Goal: Information Seeking & Learning: Compare options

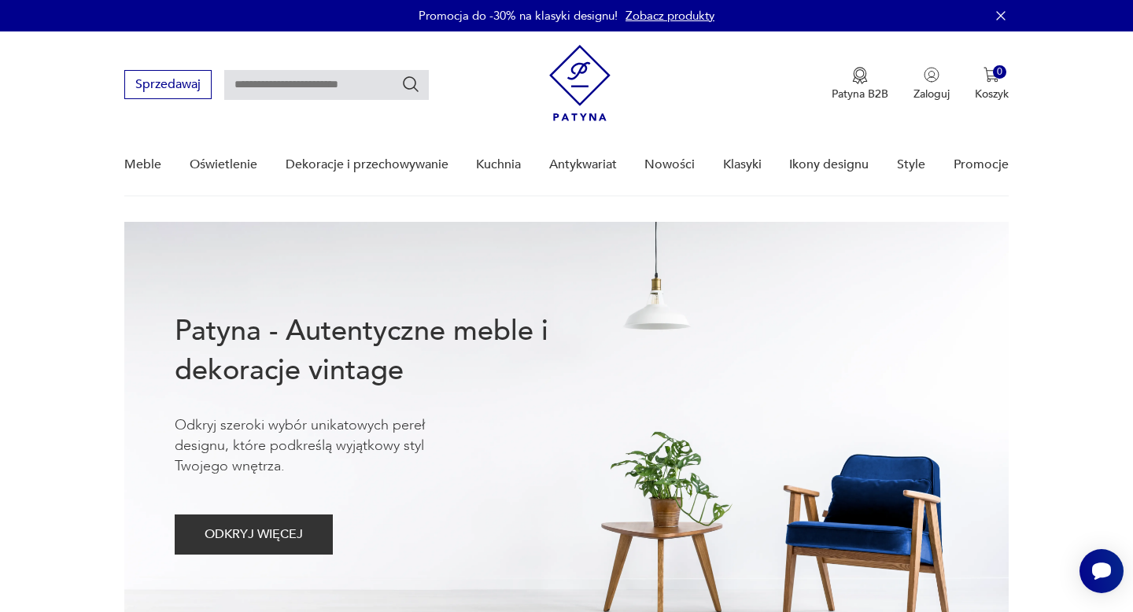
click at [363, 87] on input "text" at bounding box center [326, 85] width 205 height 30
type input "*******"
click at [415, 91] on icon "Szukaj" at bounding box center [410, 84] width 19 height 19
type input "*******"
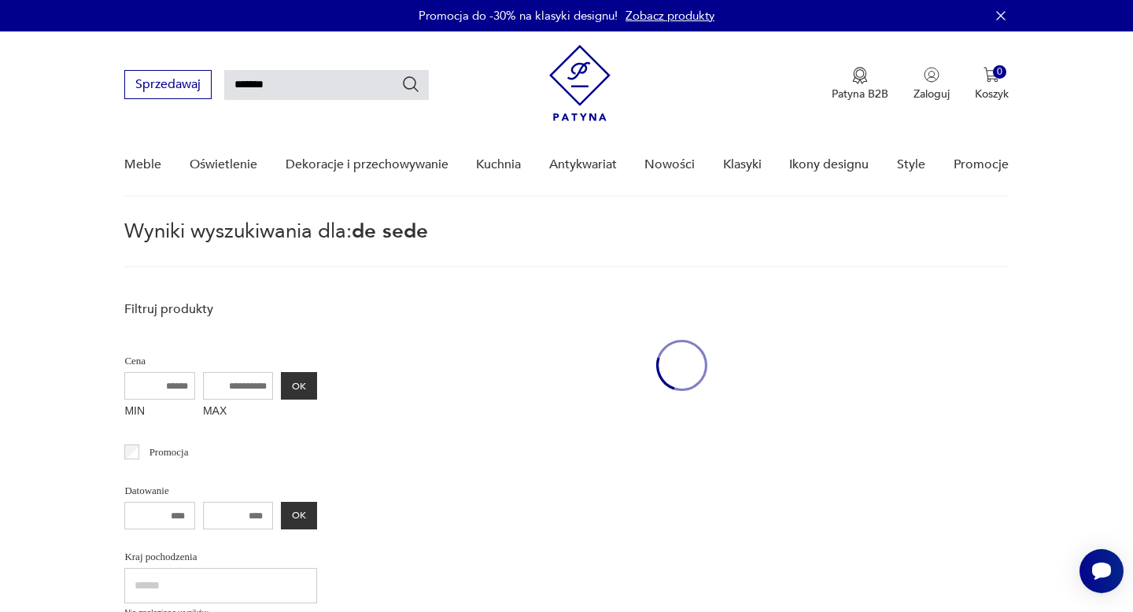
scroll to position [57, 0]
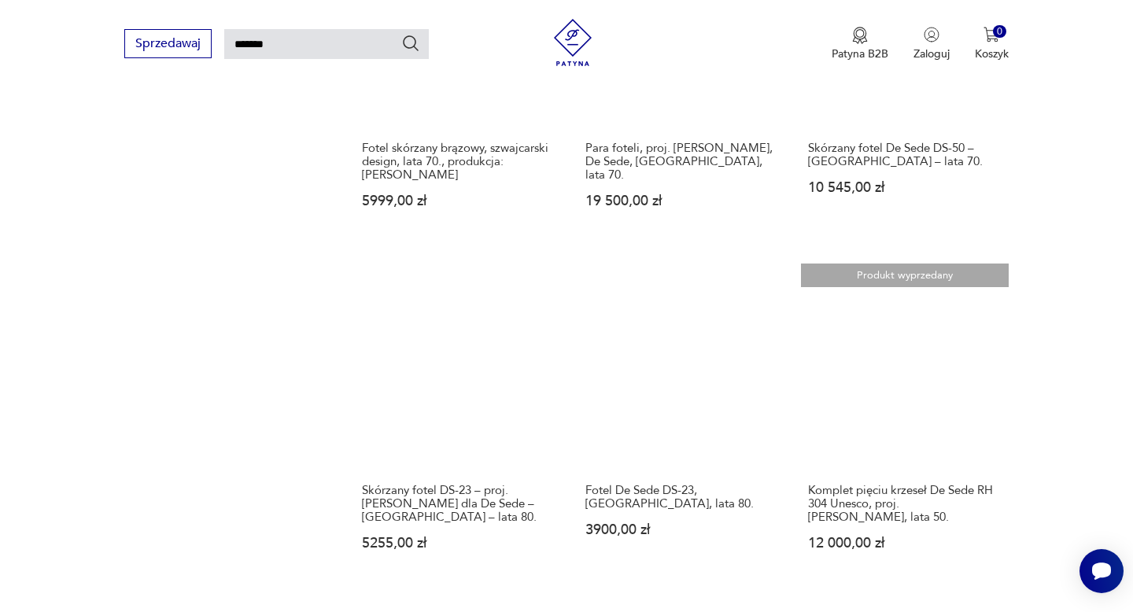
scroll to position [1109, 0]
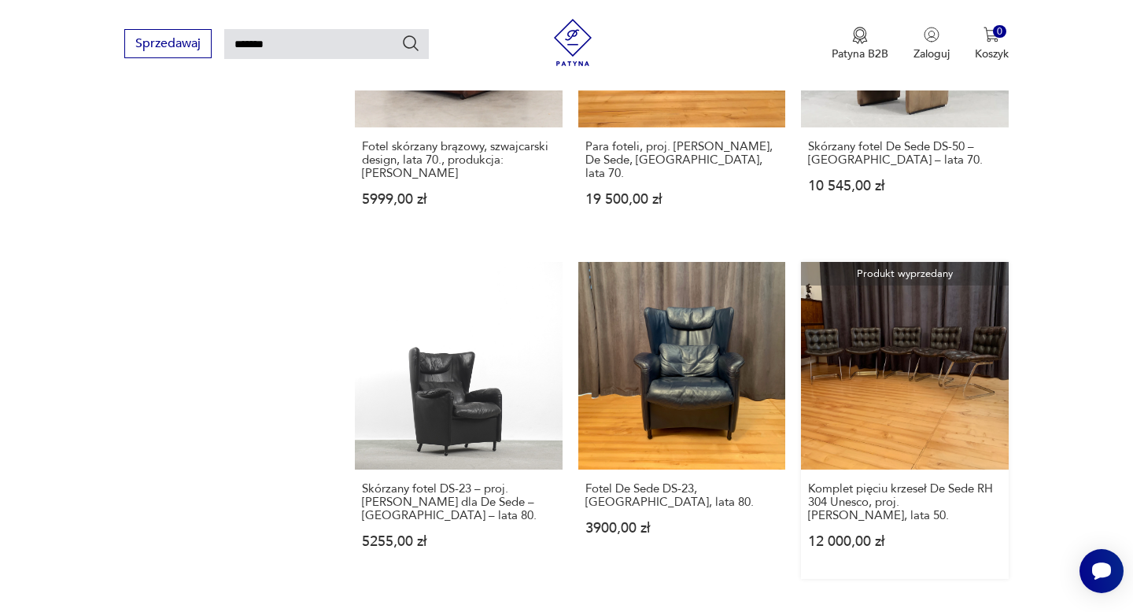
click at [929, 334] on link "Produkt wyprzedany Komplet pięciu krzeseł De Sede RH 304 Unesco, proj. [PERSON_…" at bounding box center [904, 420] width 207 height 316
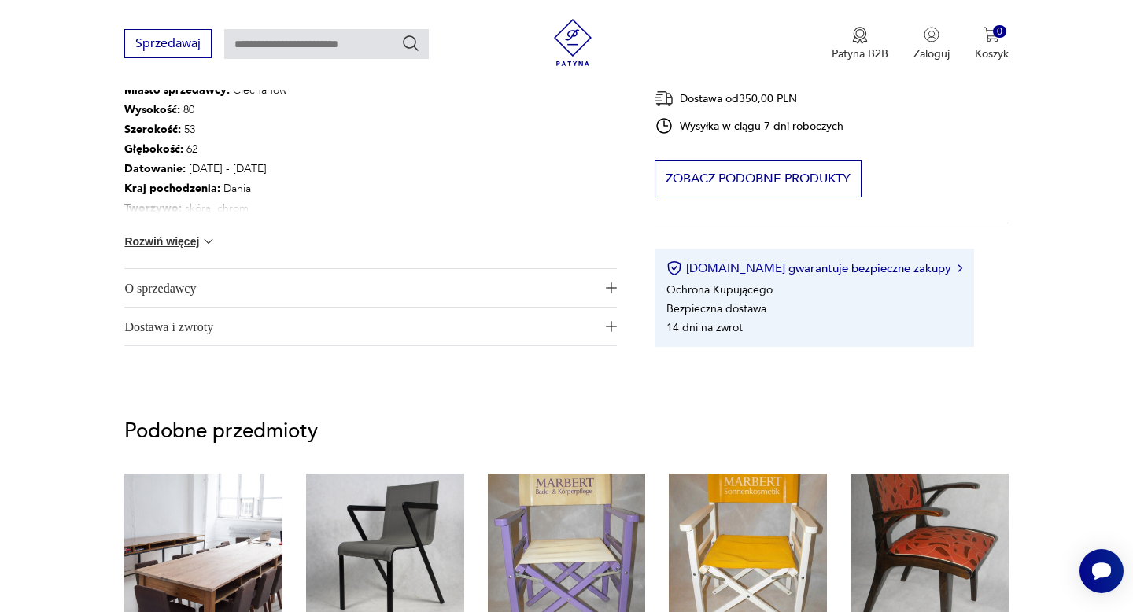
scroll to position [971, 0]
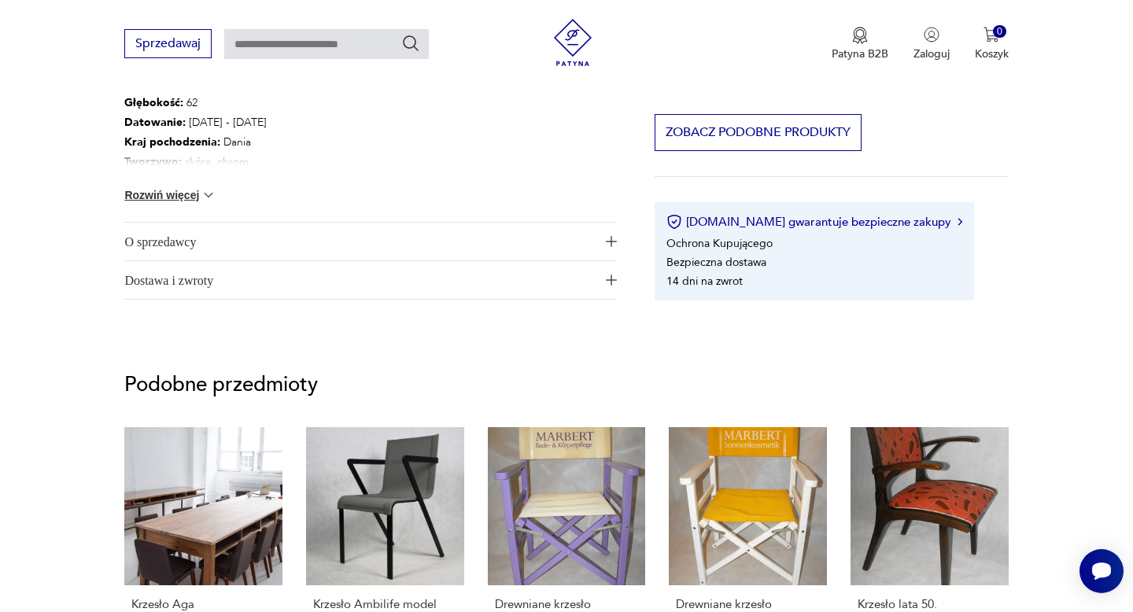
click at [191, 238] on span "O sprzedawcy" at bounding box center [359, 242] width 470 height 38
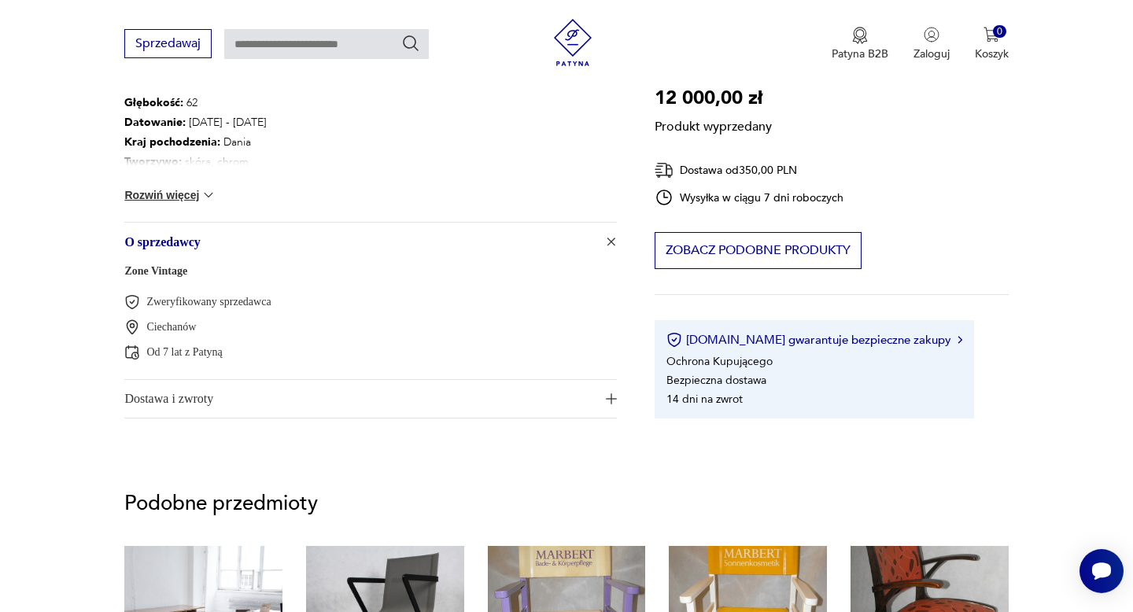
click at [161, 273] on link "Zone Vintage" at bounding box center [155, 271] width 63 height 12
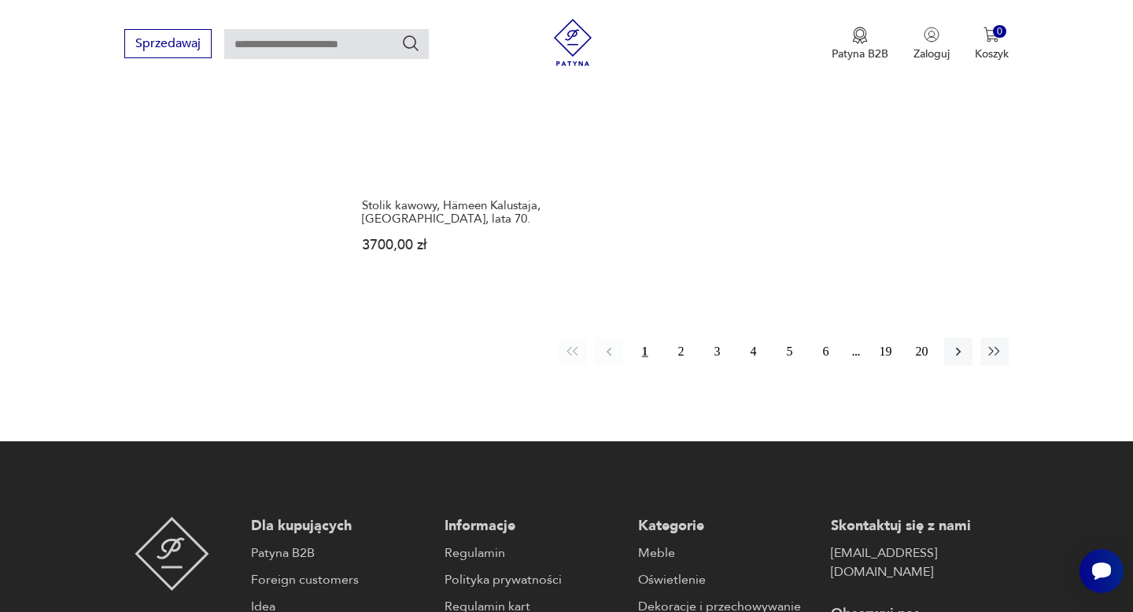
scroll to position [2412, 0]
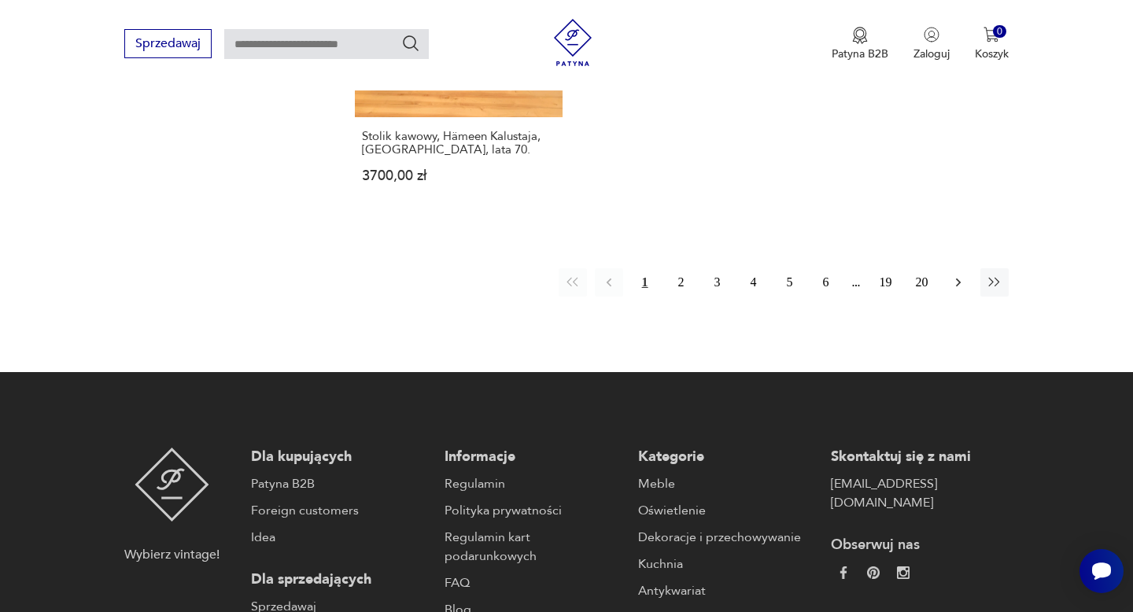
click at [957, 275] on icon "button" at bounding box center [958, 283] width 16 height 16
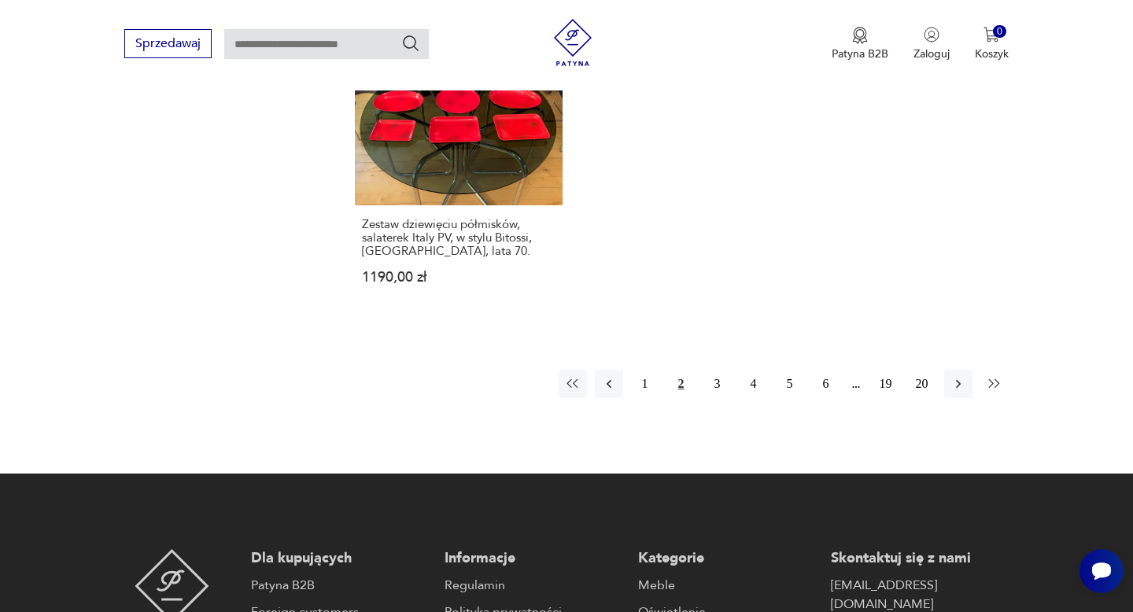
scroll to position [2330, 0]
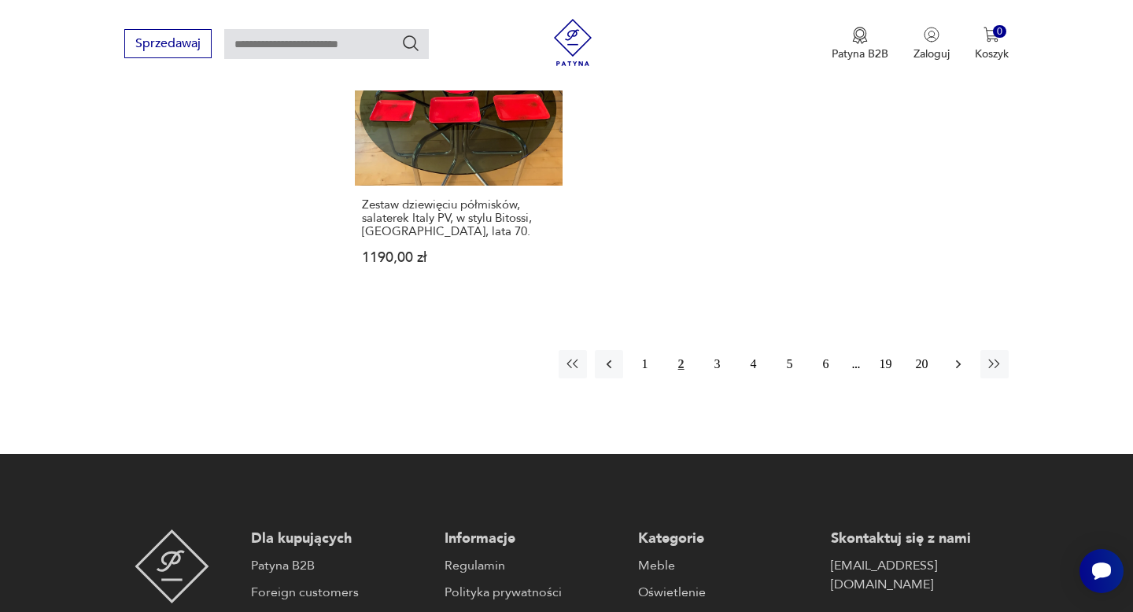
click at [959, 356] on icon "button" at bounding box center [958, 364] width 16 height 16
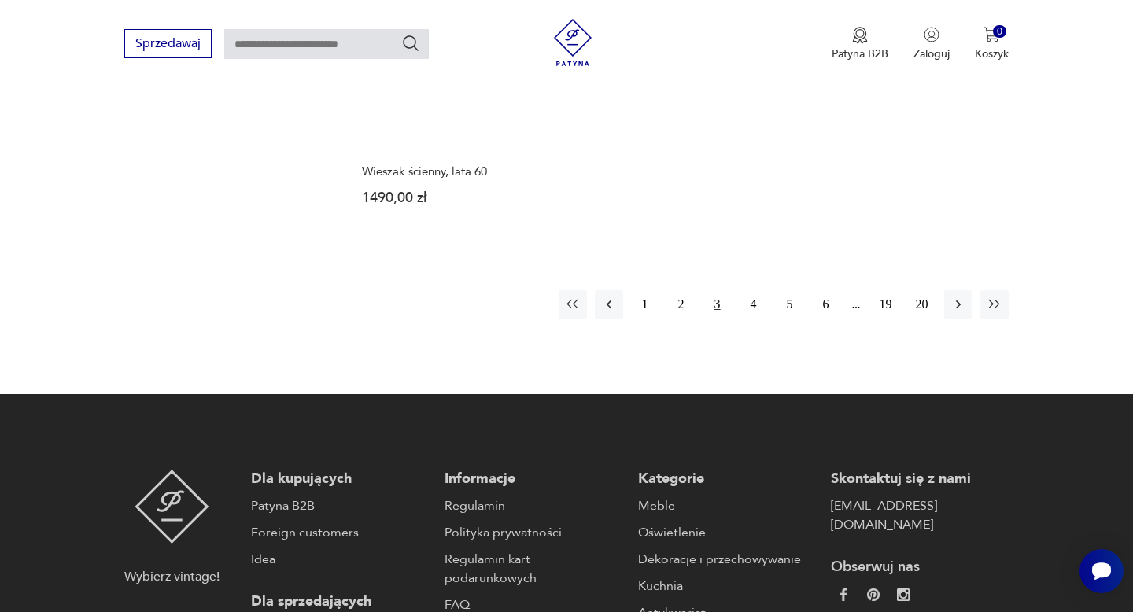
scroll to position [2482, 0]
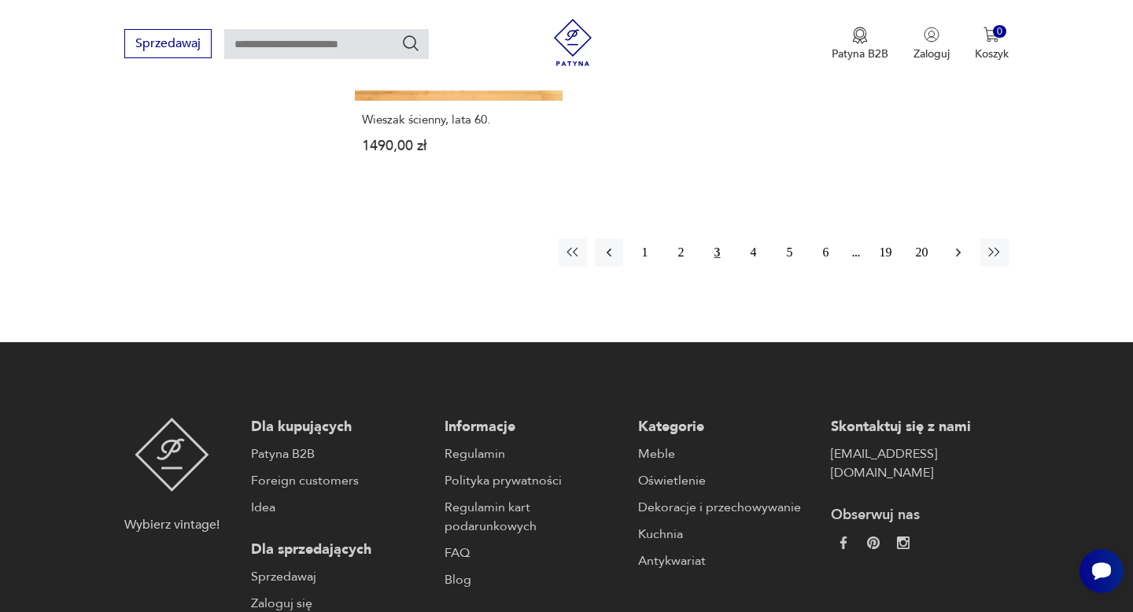
click at [959, 245] on icon "button" at bounding box center [958, 253] width 16 height 16
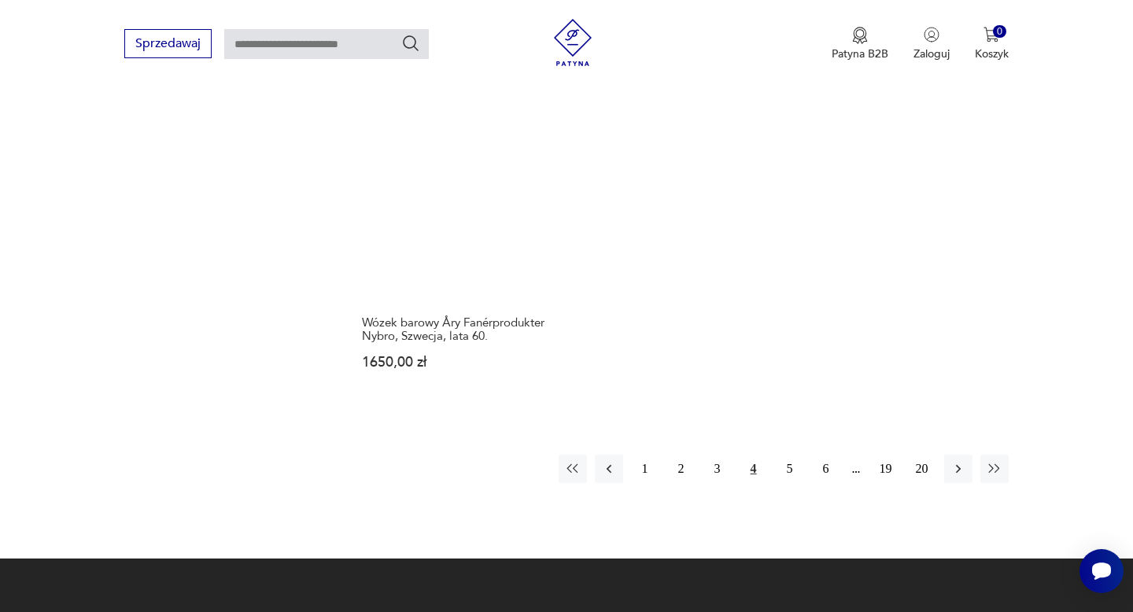
scroll to position [2265, 0]
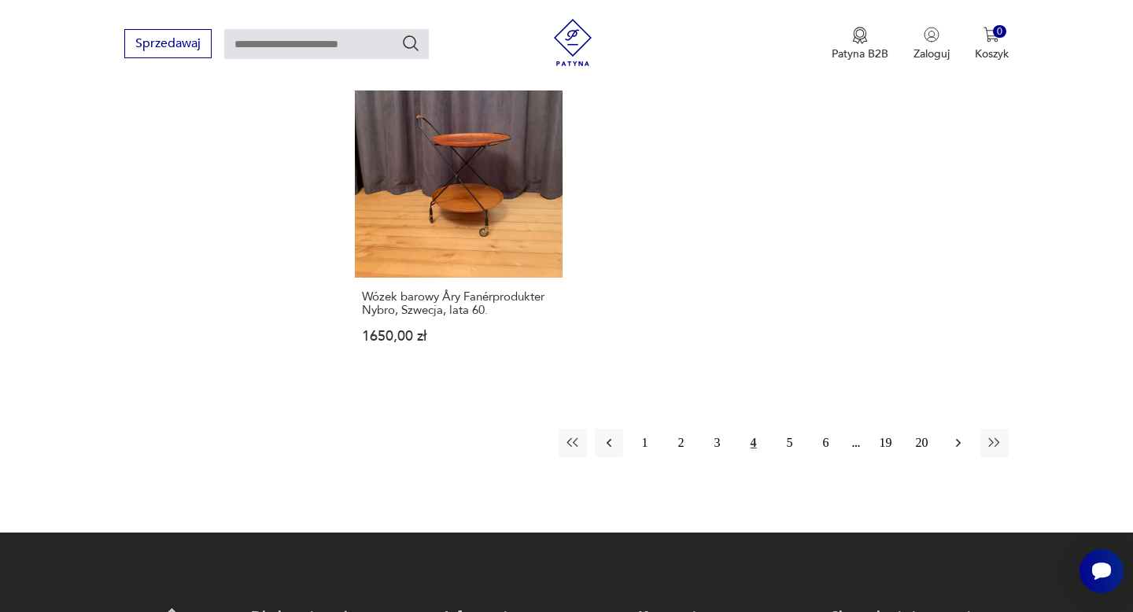
click at [961, 435] on icon "button" at bounding box center [958, 443] width 16 height 16
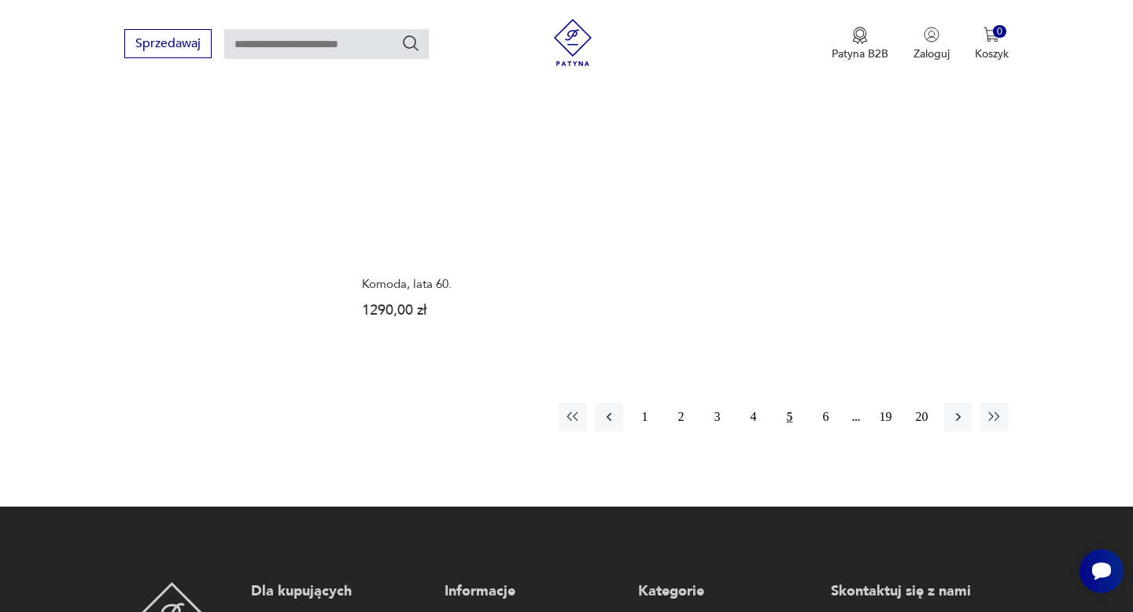
scroll to position [2302, 0]
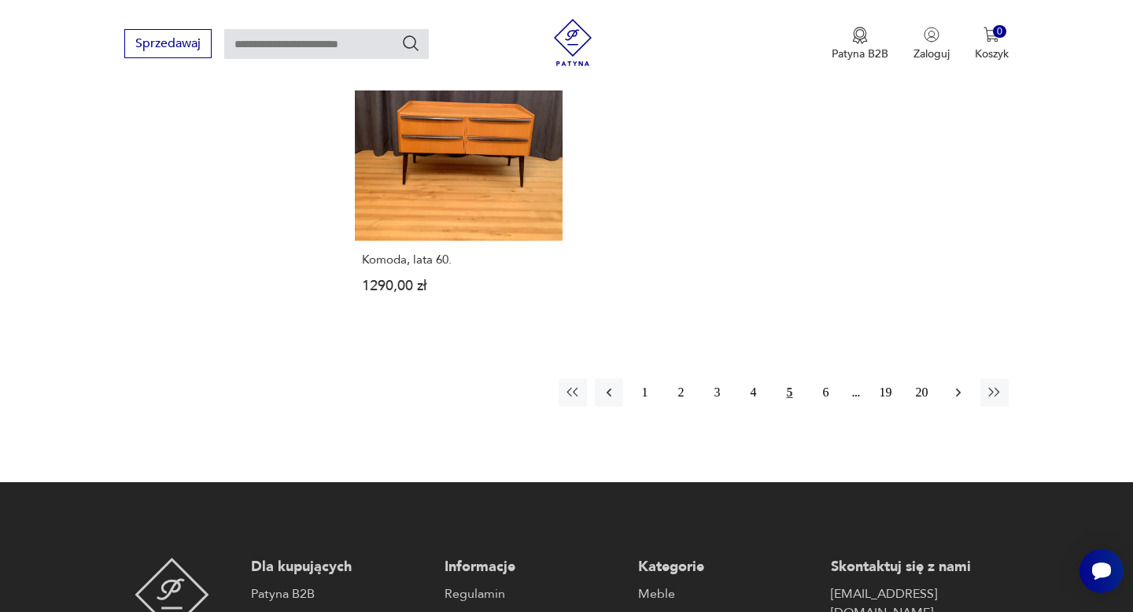
click at [960, 385] on icon "button" at bounding box center [958, 393] width 16 height 16
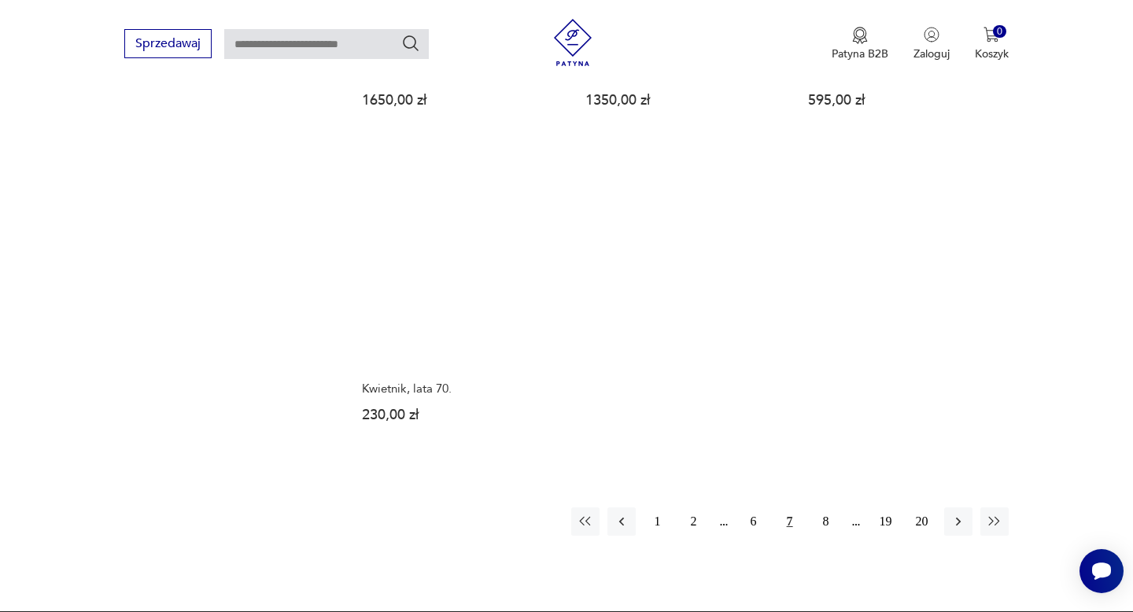
scroll to position [2147, 0]
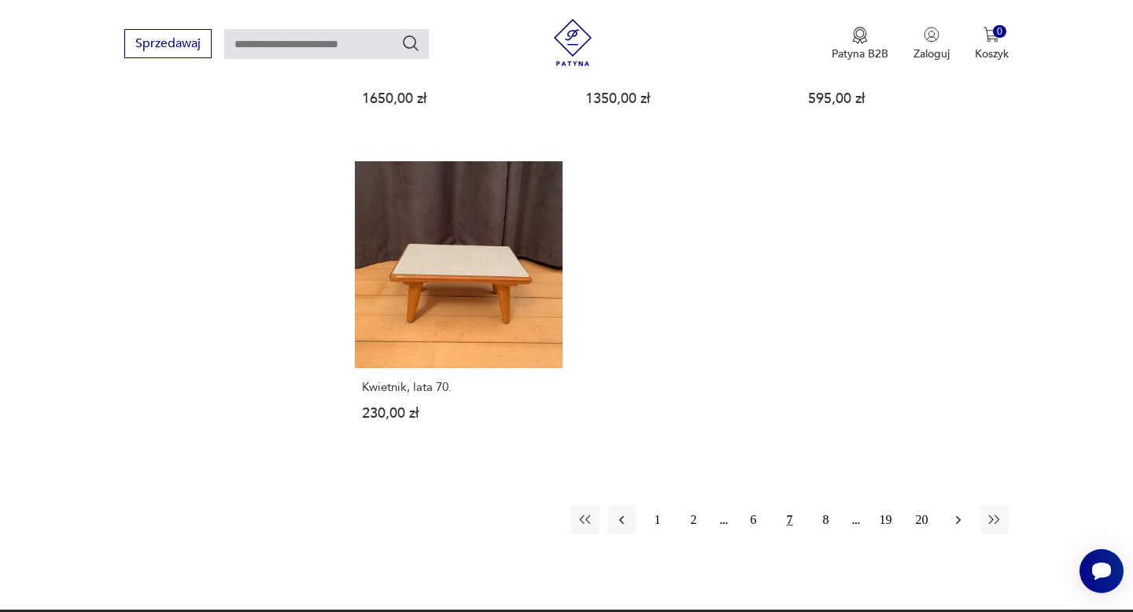
click at [956, 512] on icon "button" at bounding box center [958, 520] width 16 height 16
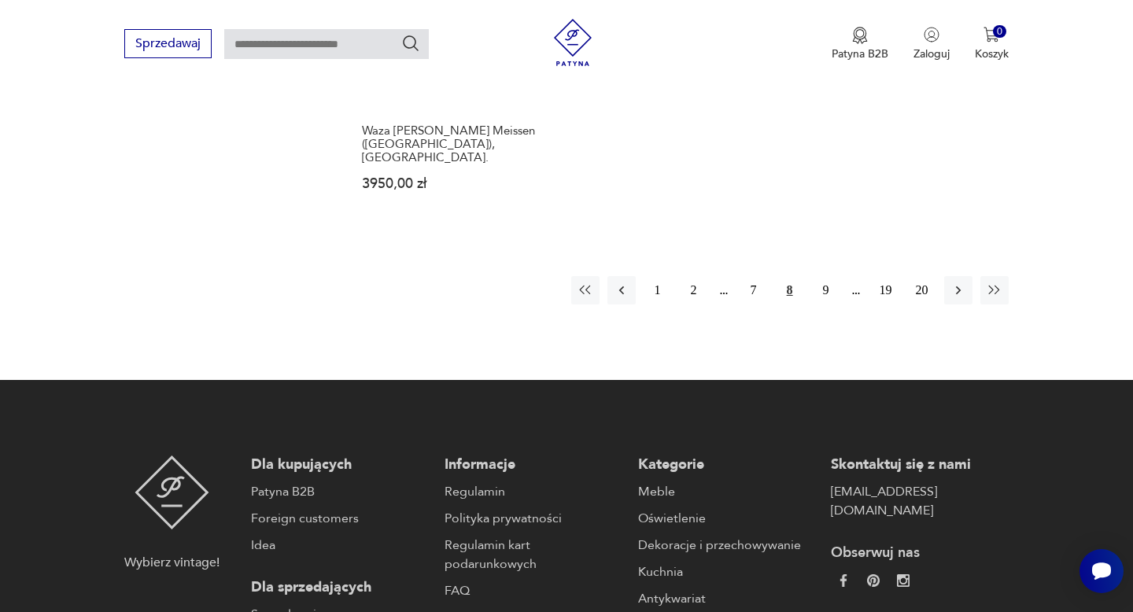
scroll to position [2457, 0]
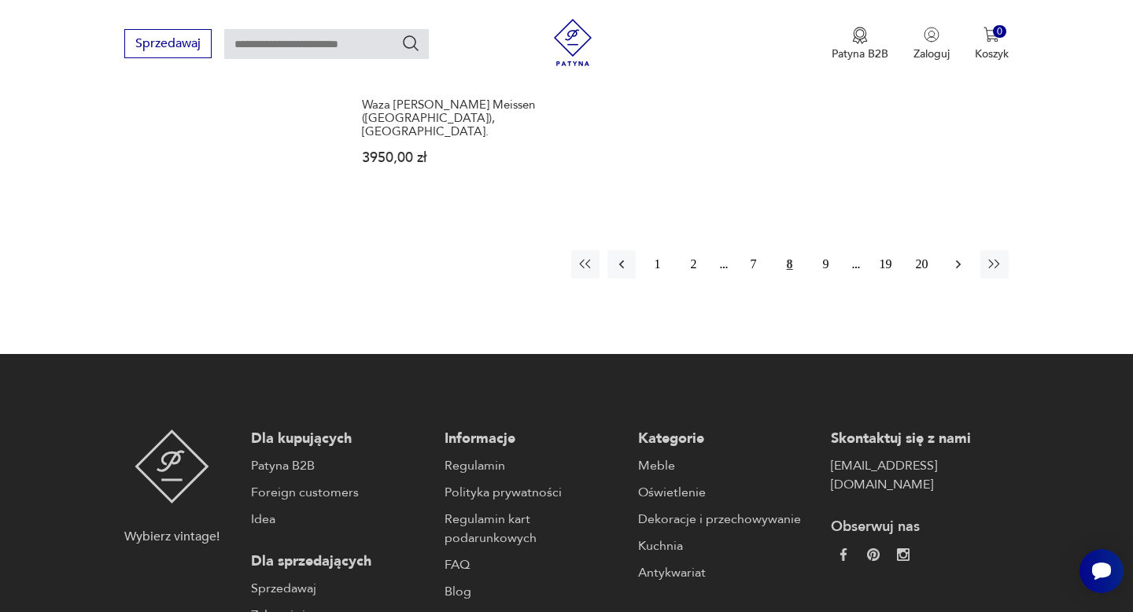
click at [957, 256] on icon "button" at bounding box center [958, 264] width 16 height 16
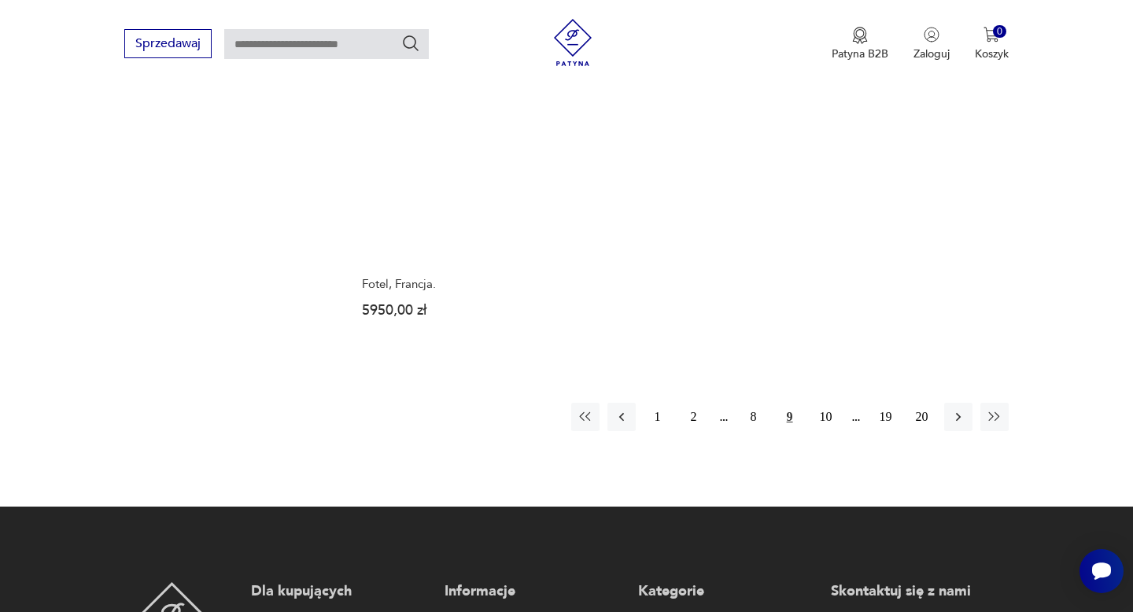
scroll to position [2280, 0]
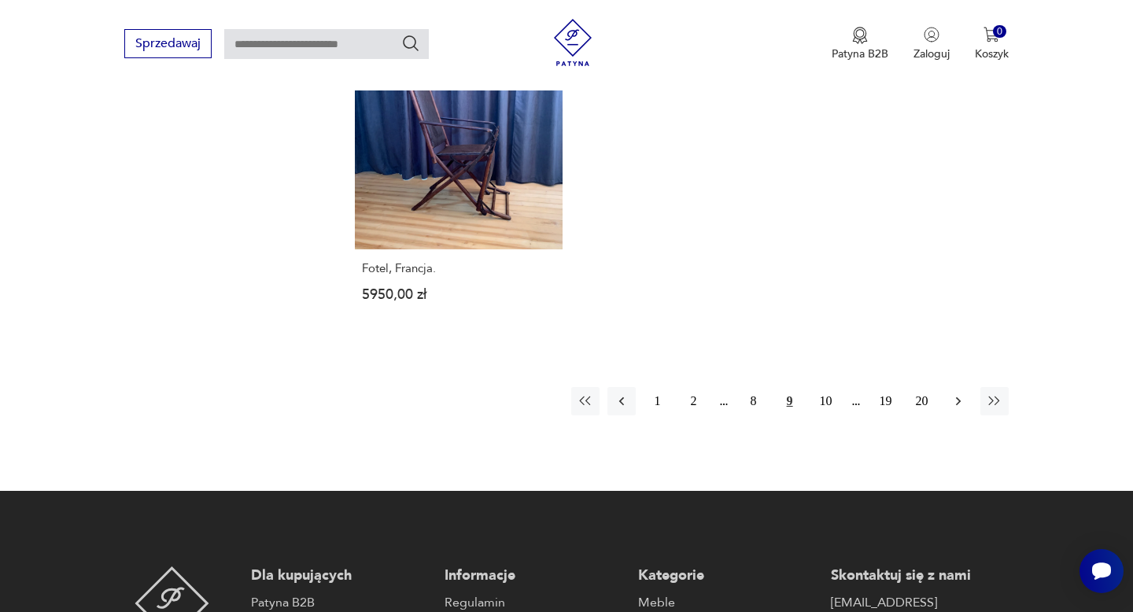
click at [958, 397] on icon "button" at bounding box center [957, 401] width 5 height 9
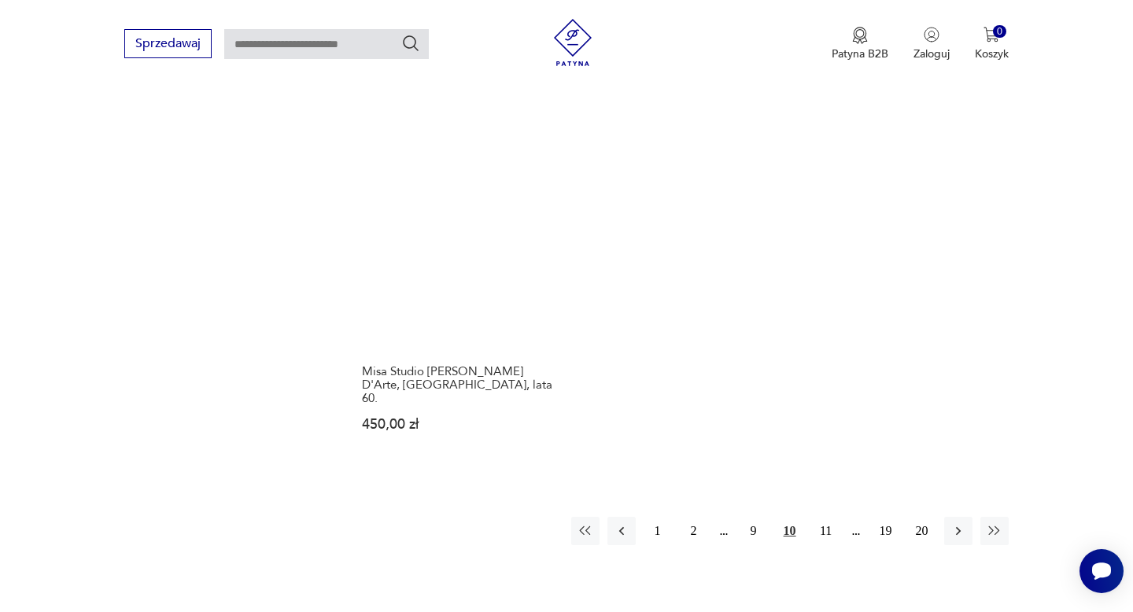
scroll to position [2180, 0]
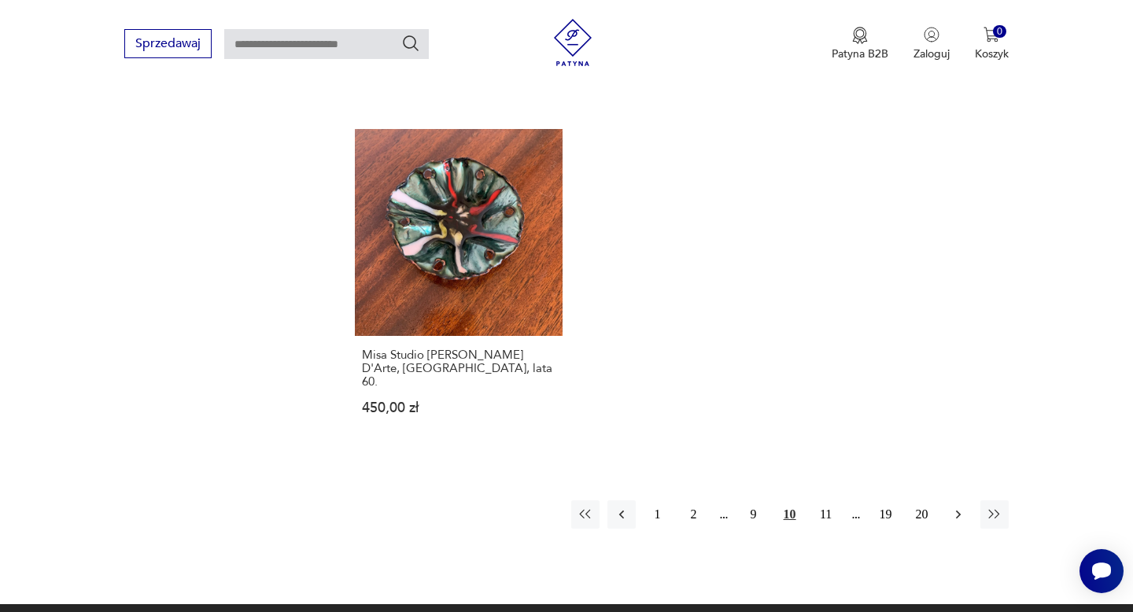
click at [961, 507] on icon "button" at bounding box center [958, 515] width 16 height 16
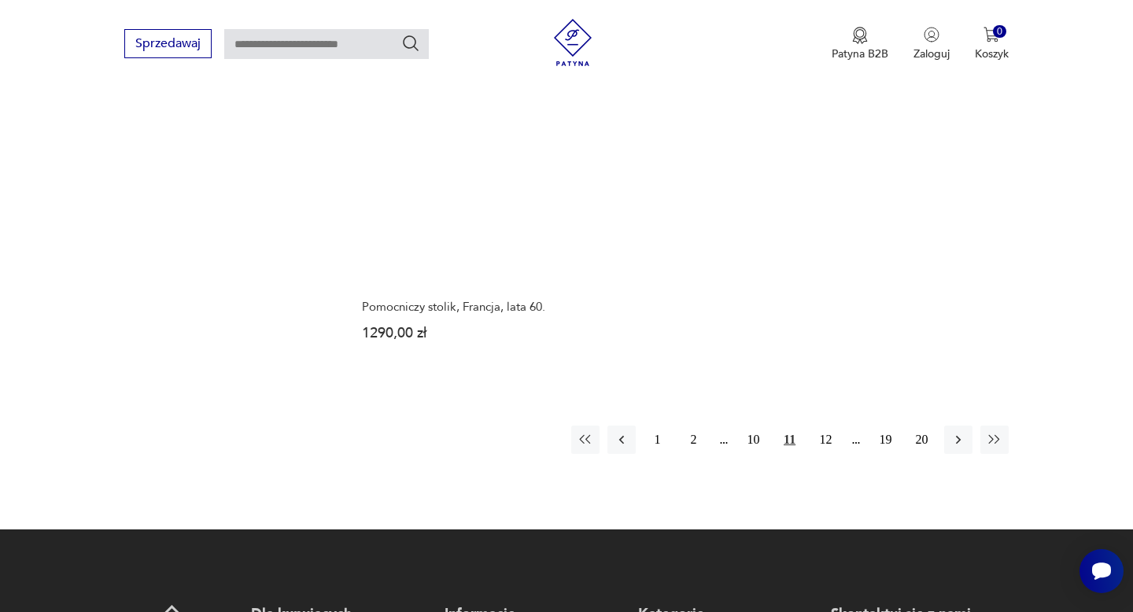
scroll to position [2259, 0]
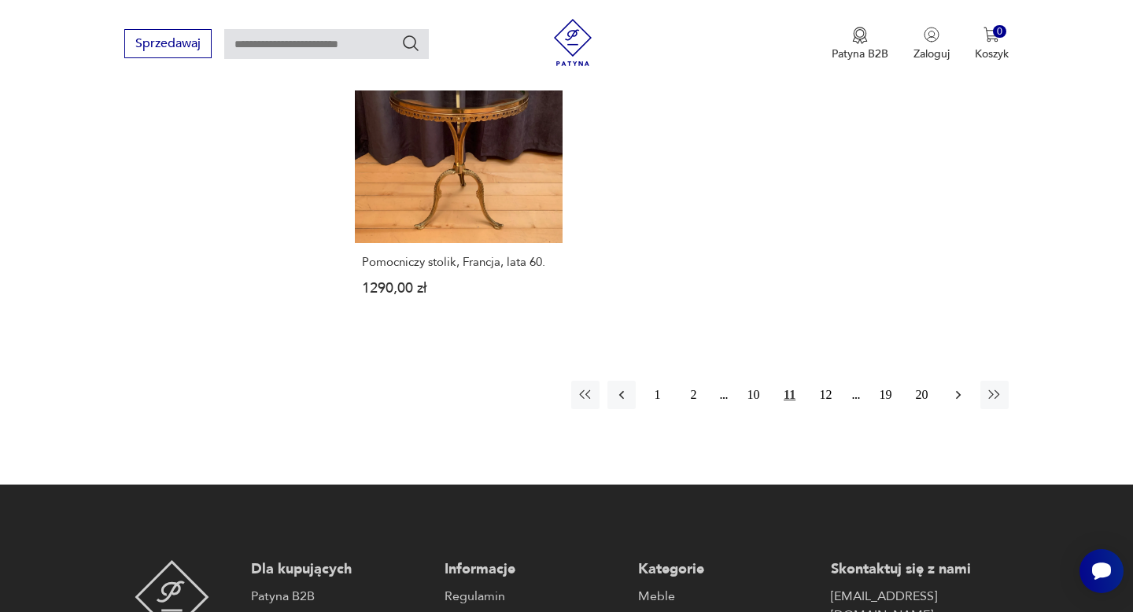
click at [957, 391] on icon "button" at bounding box center [957, 395] width 5 height 9
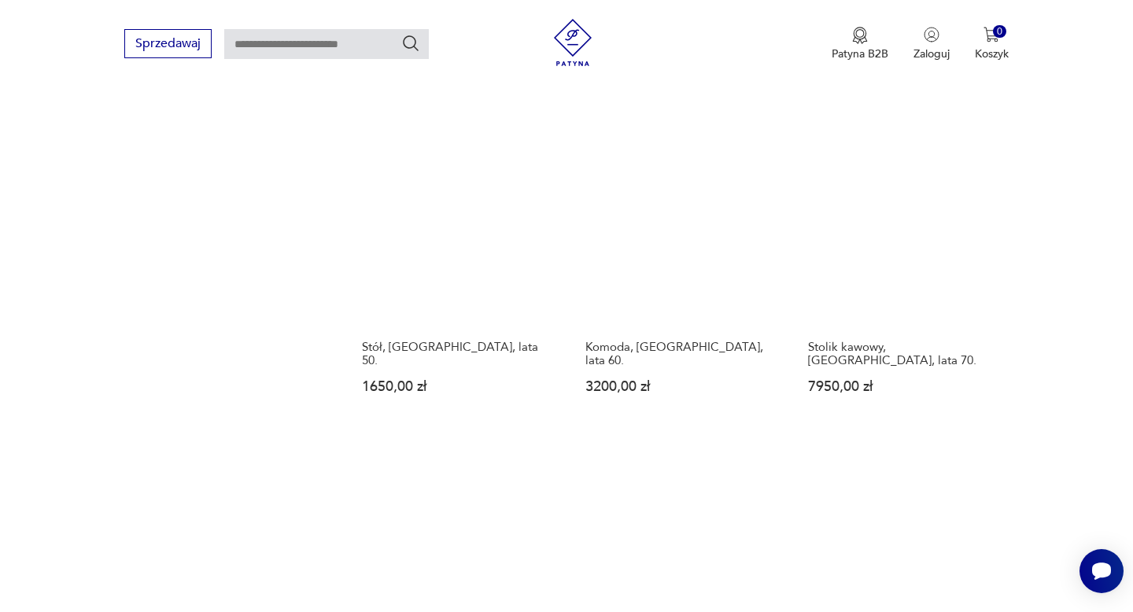
scroll to position [1178, 0]
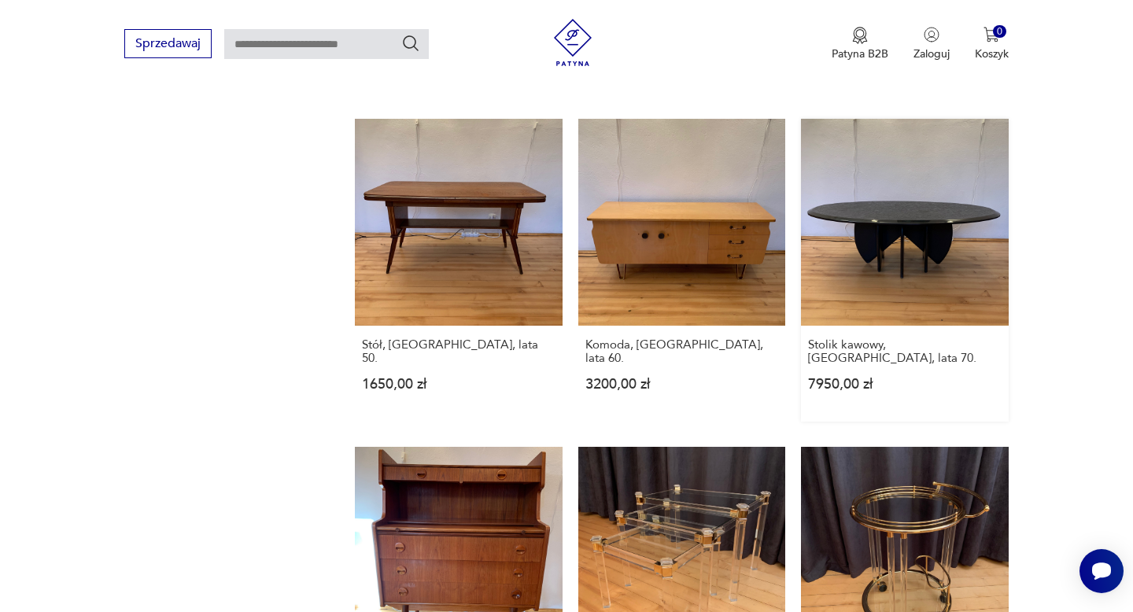
click at [930, 224] on link "Stolik kawowy, [GEOGRAPHIC_DATA], lata 70. 7950,00 zł" at bounding box center [904, 270] width 207 height 303
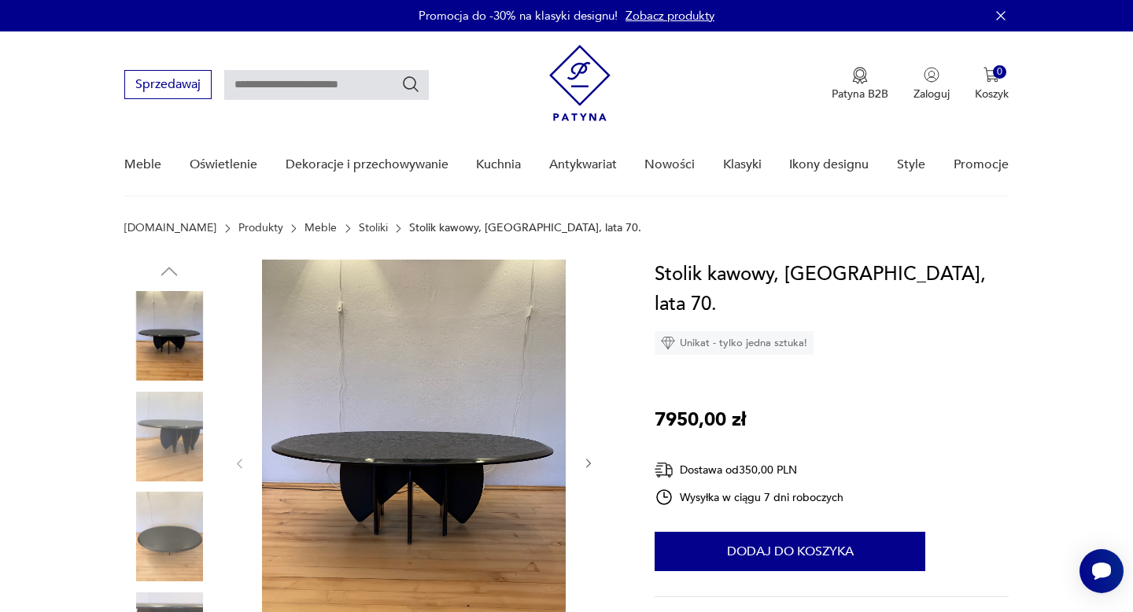
click at [453, 436] on img at bounding box center [414, 462] width 304 height 405
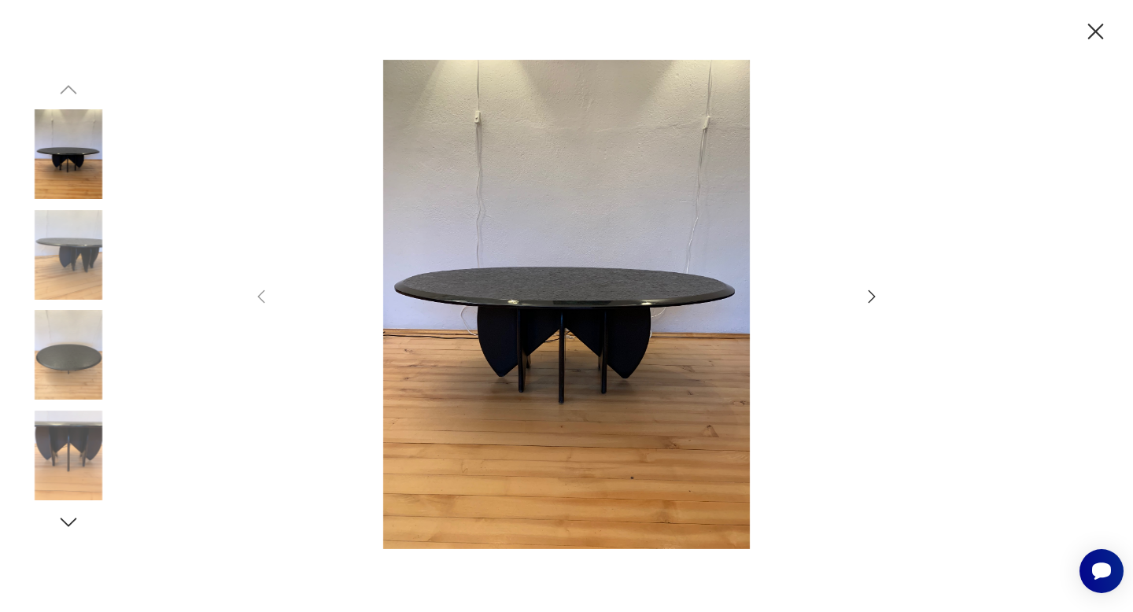
click at [873, 299] on icon "button" at bounding box center [871, 296] width 19 height 19
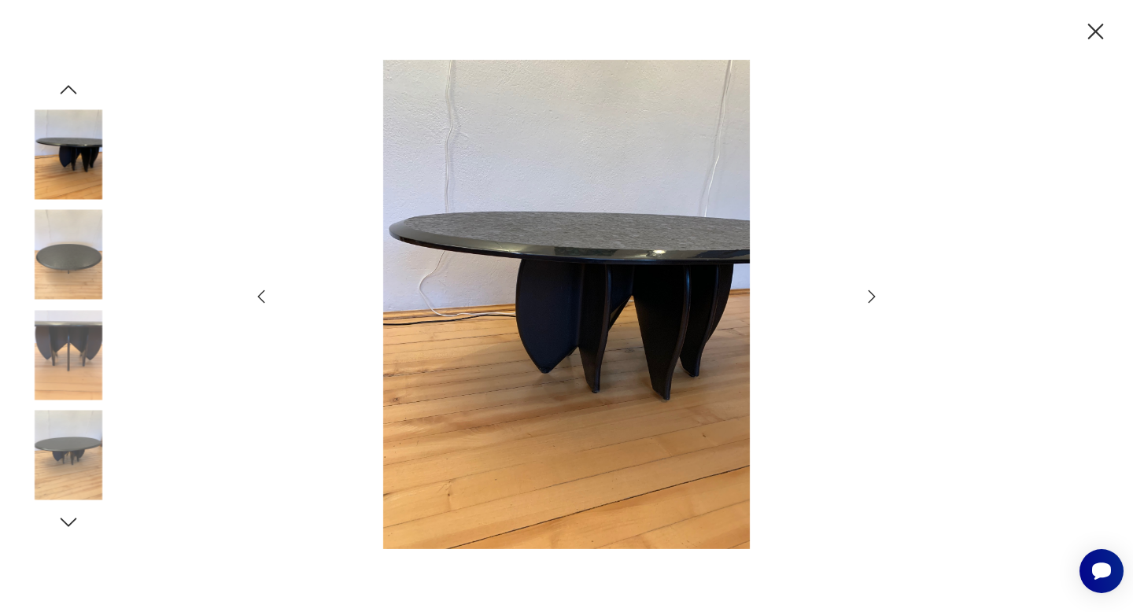
click at [873, 299] on icon "button" at bounding box center [871, 296] width 19 height 19
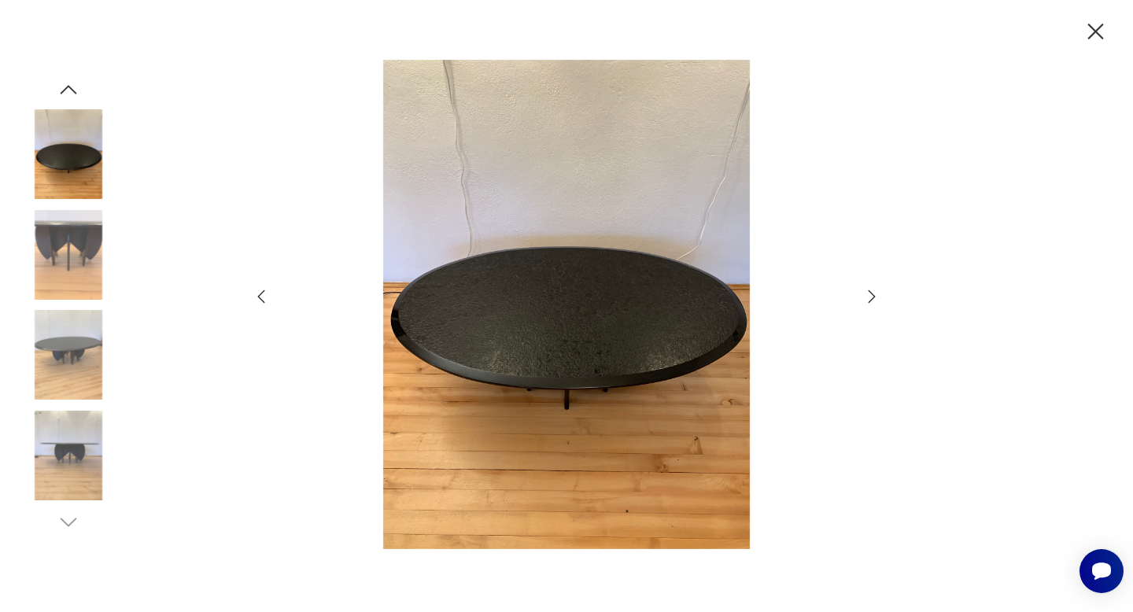
click at [873, 299] on icon "button" at bounding box center [871, 296] width 19 height 19
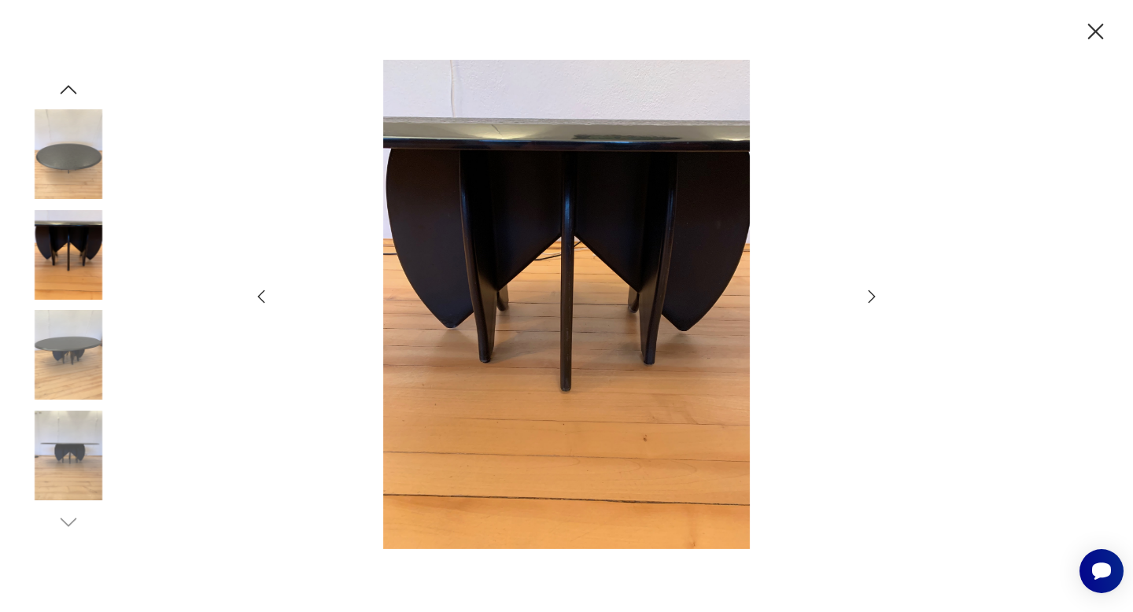
click at [873, 299] on icon "button" at bounding box center [871, 296] width 19 height 19
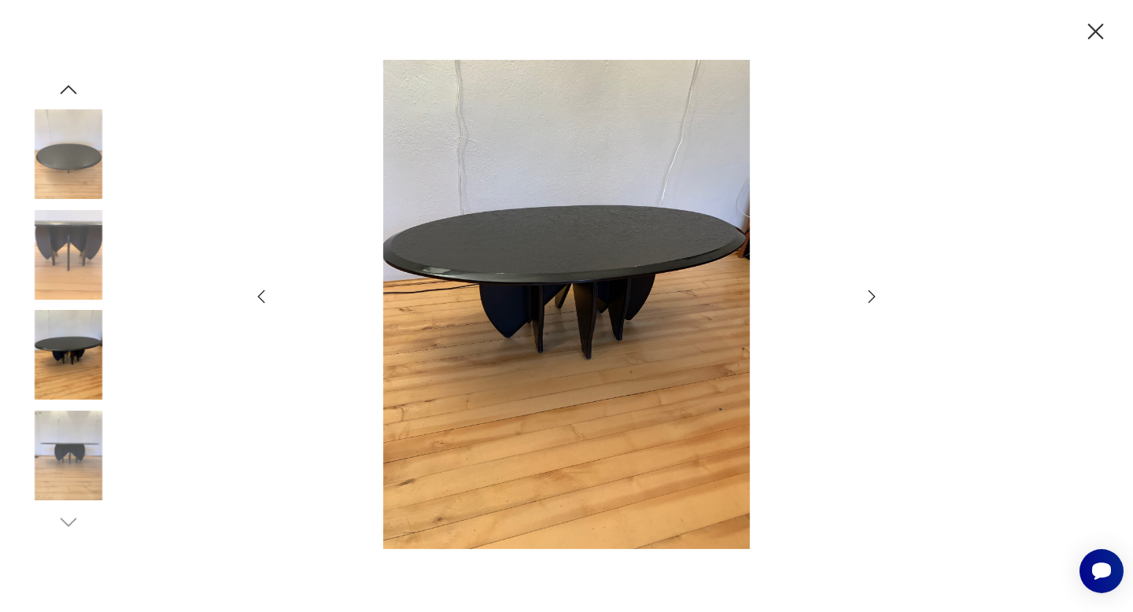
click at [873, 299] on icon "button" at bounding box center [871, 296] width 19 height 19
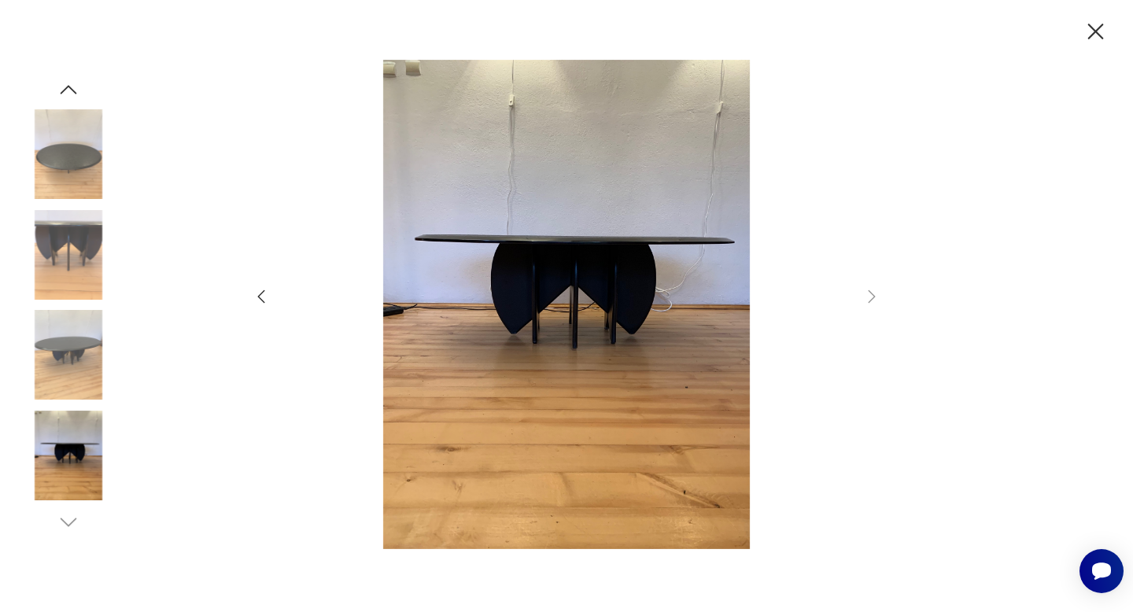
click at [258, 297] on icon "button" at bounding box center [261, 296] width 7 height 13
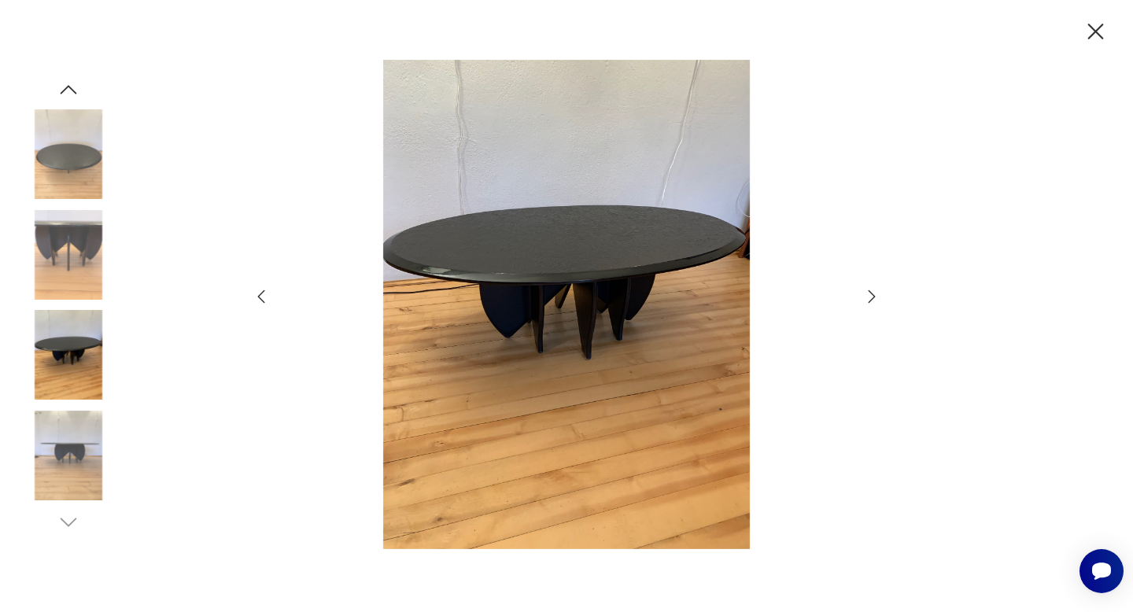
click at [258, 297] on icon "button" at bounding box center [261, 296] width 7 height 13
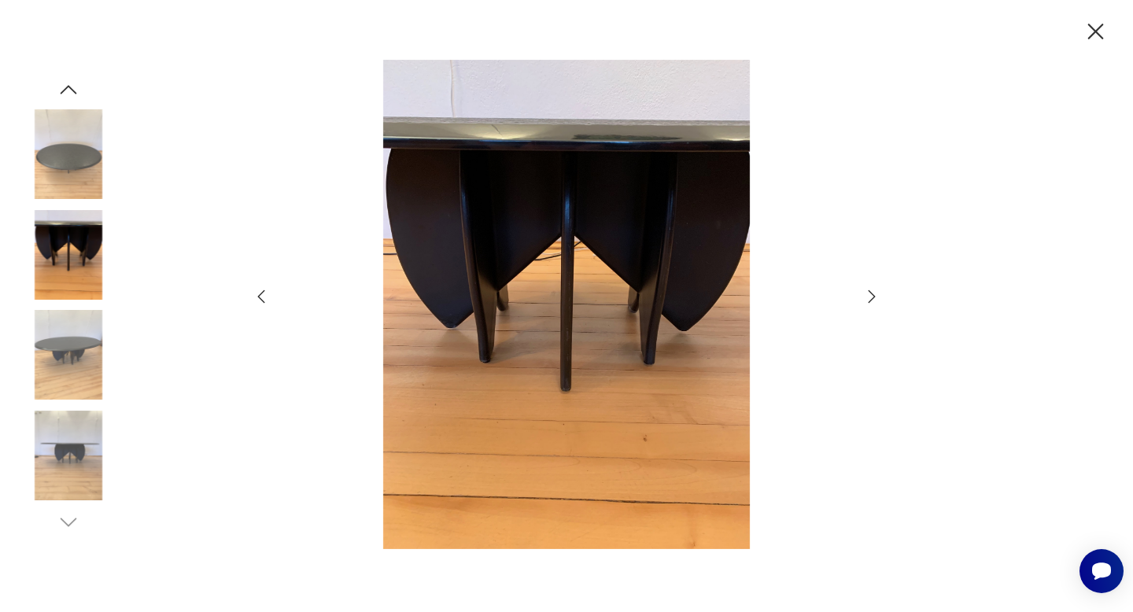
click at [258, 297] on icon "button" at bounding box center [261, 296] width 7 height 13
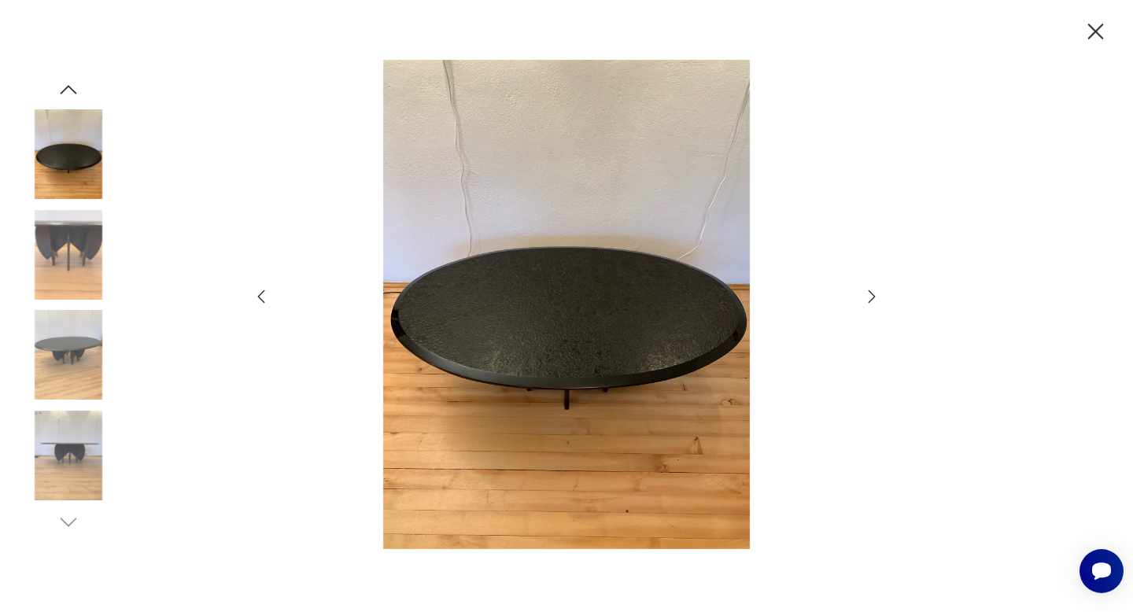
click at [258, 297] on icon "button" at bounding box center [261, 296] width 7 height 13
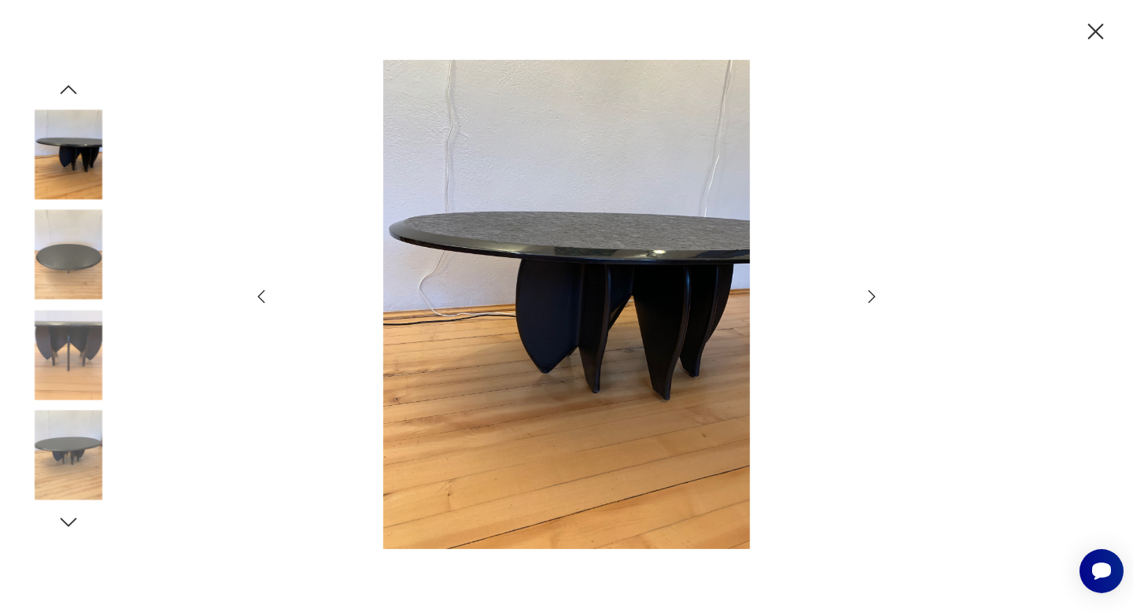
click at [1096, 28] on icon "button" at bounding box center [1096, 32] width 28 height 28
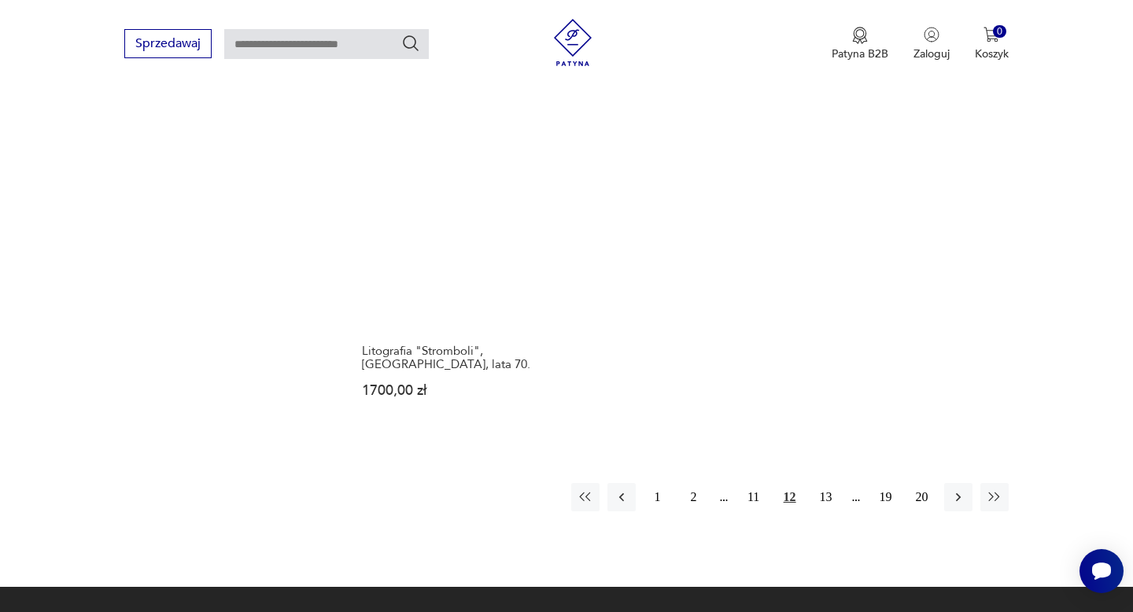
scroll to position [2180, 0]
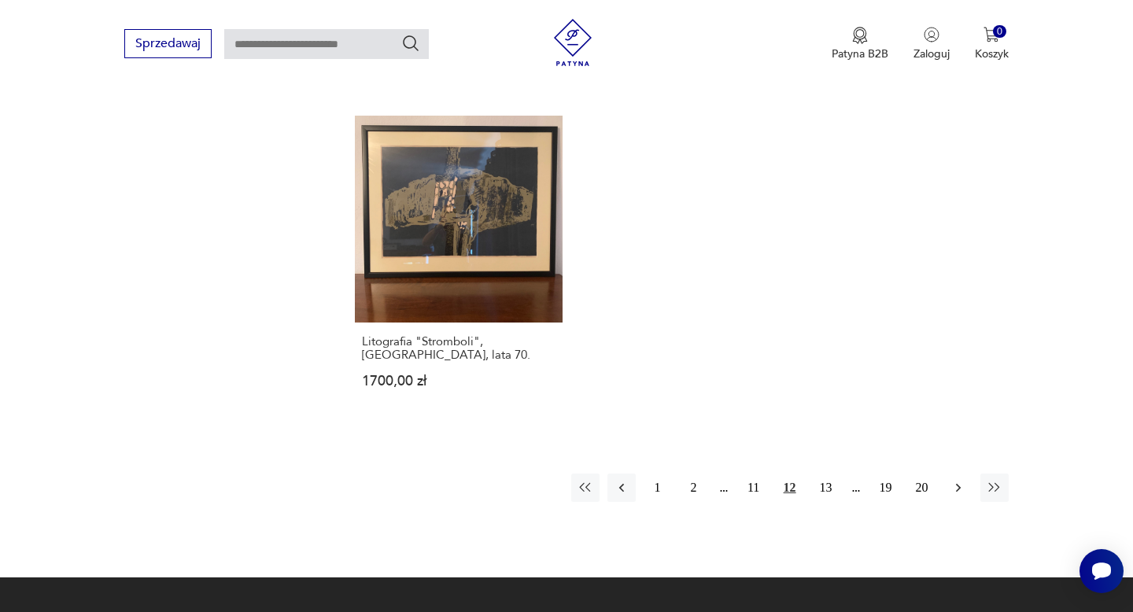
click at [959, 480] on icon "button" at bounding box center [958, 488] width 16 height 16
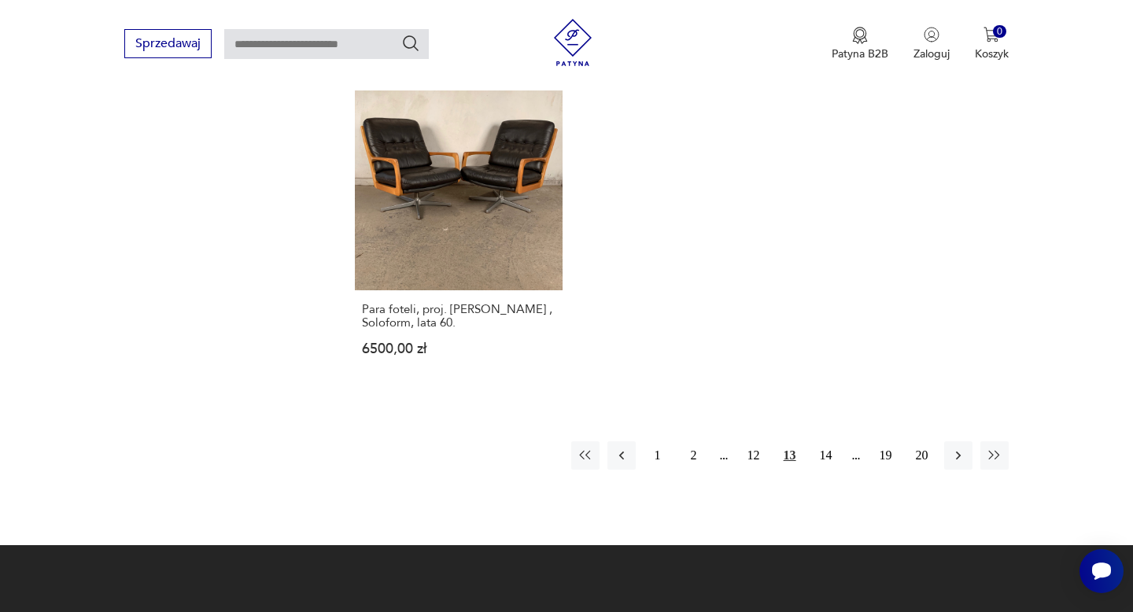
scroll to position [2200, 0]
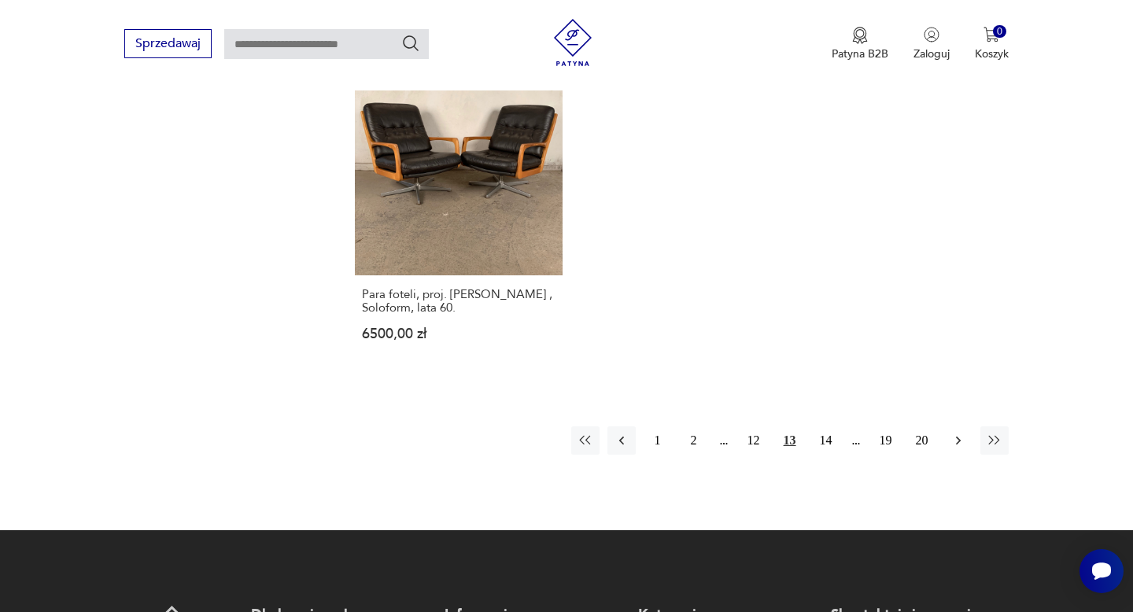
click at [957, 433] on icon "button" at bounding box center [958, 441] width 16 height 16
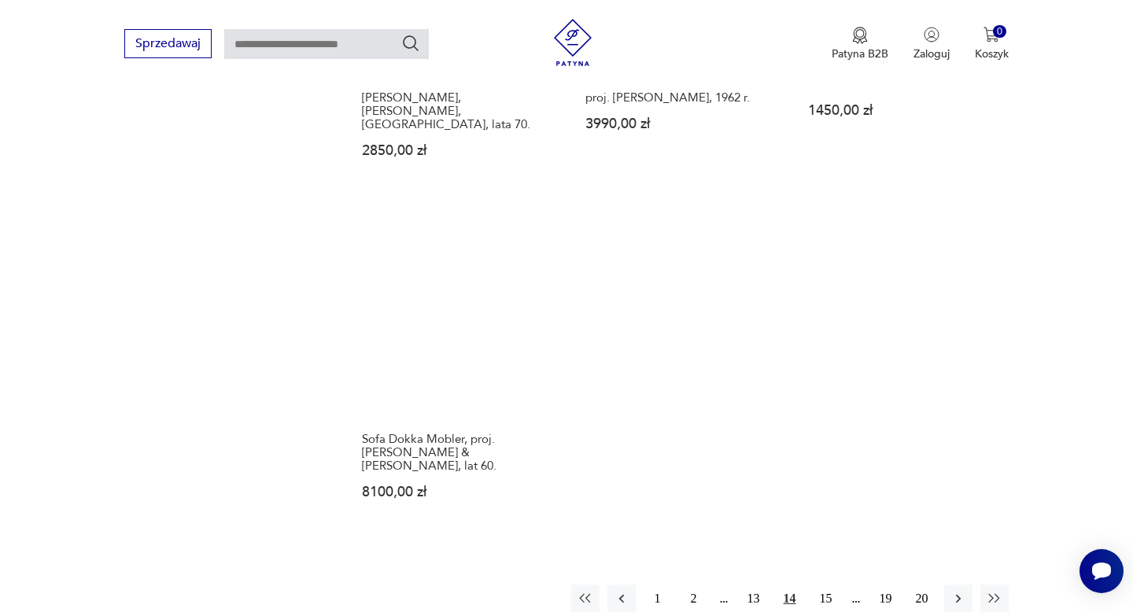
scroll to position [2150, 0]
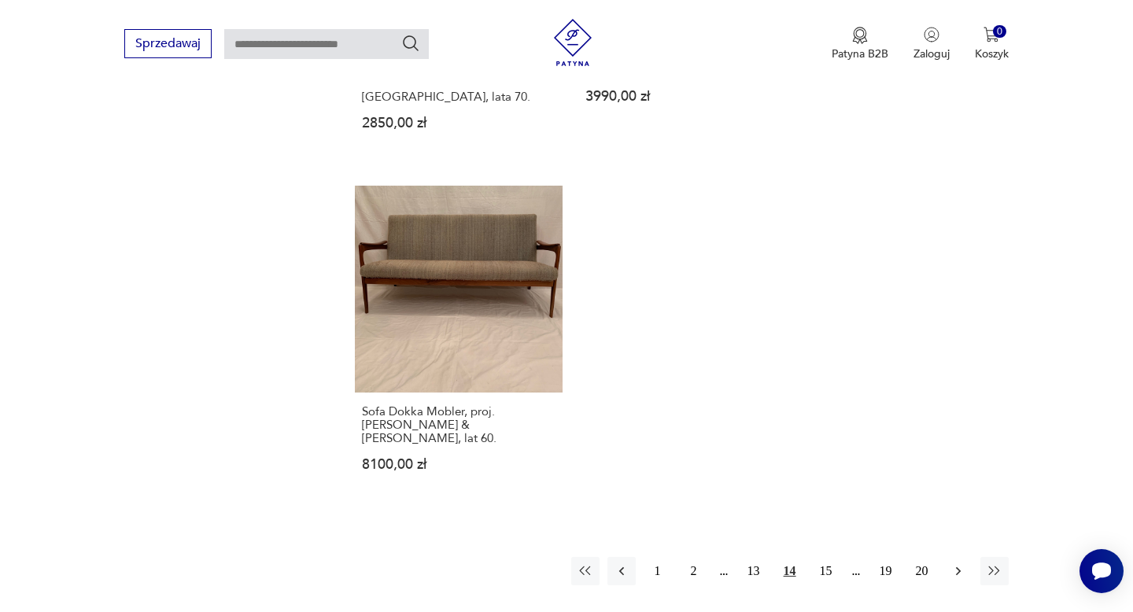
click at [955, 563] on icon "button" at bounding box center [958, 571] width 16 height 16
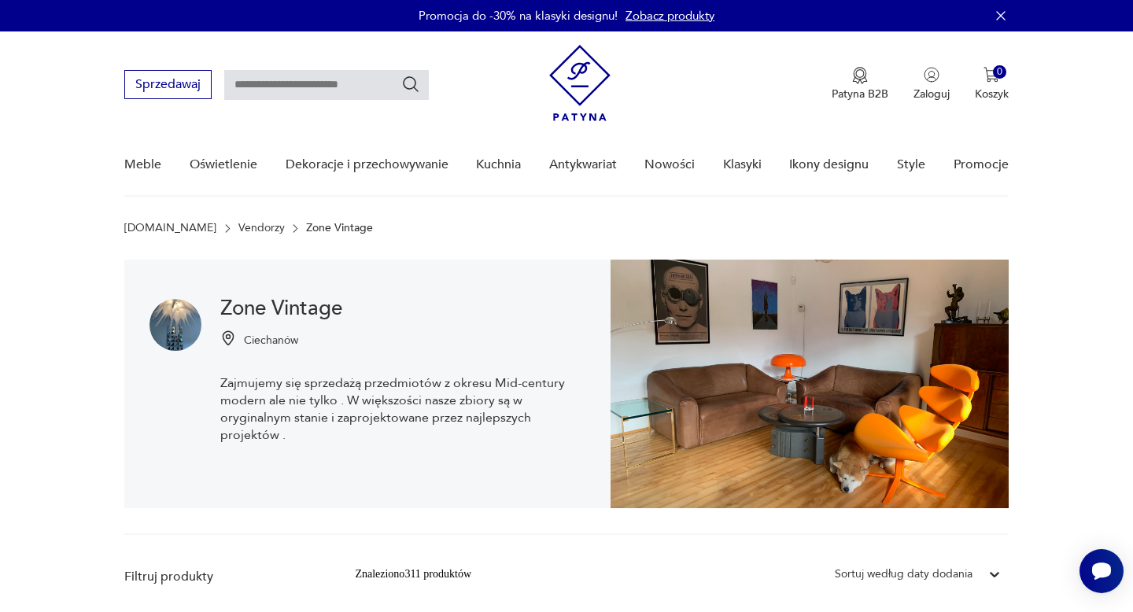
click at [376, 90] on input "text" at bounding box center [326, 85] width 205 height 30
type input "**********"
click at [418, 87] on icon "Szukaj" at bounding box center [410, 84] width 19 height 19
type input "**********"
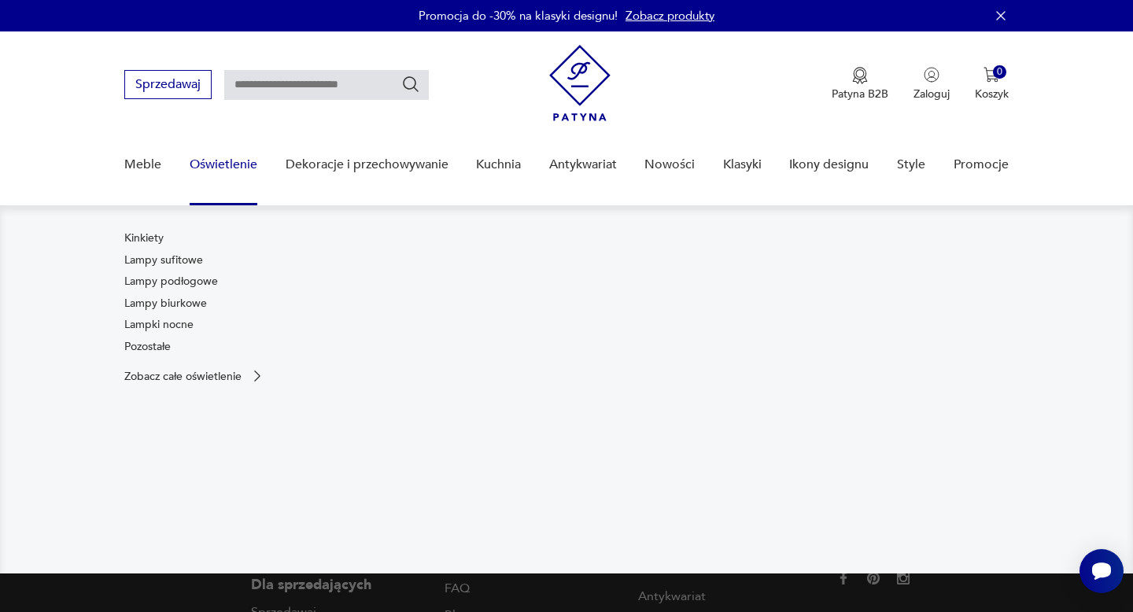
type input "**********"
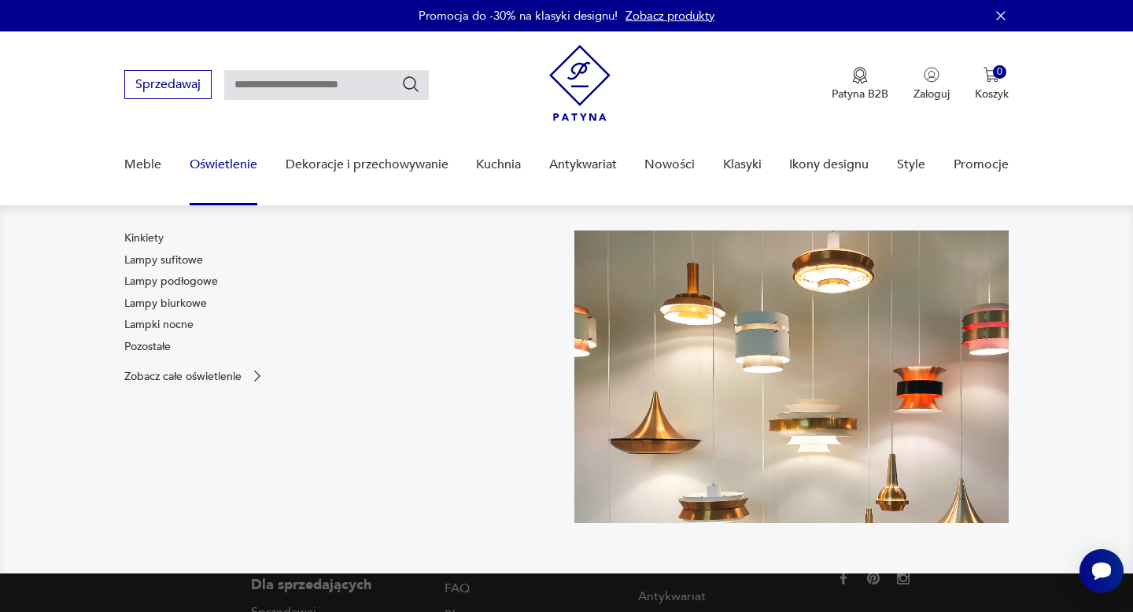
type input "**********"
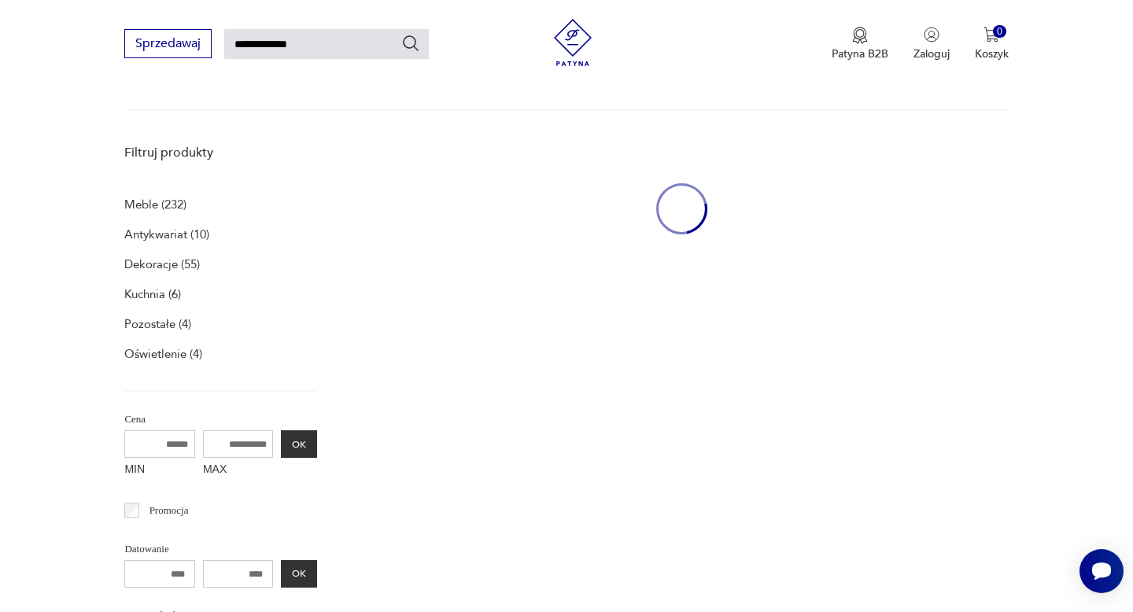
scroll to position [168, 0]
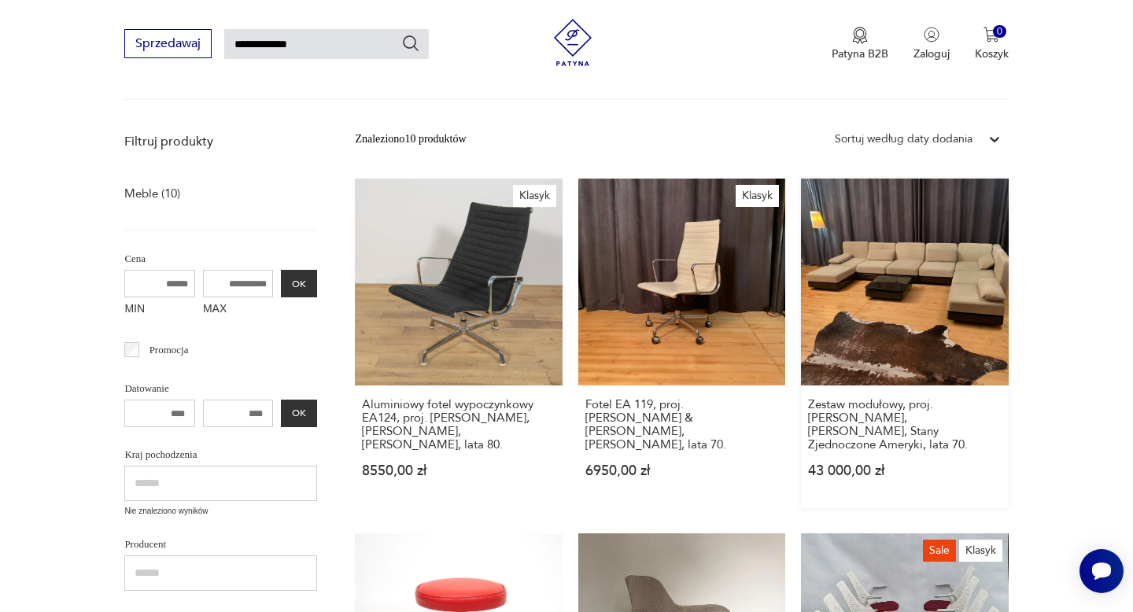
click at [894, 289] on link "Zestaw modułowy, proj. [PERSON_NAME], [PERSON_NAME], Stany Zjednoczone Ameryki,…" at bounding box center [904, 344] width 207 height 330
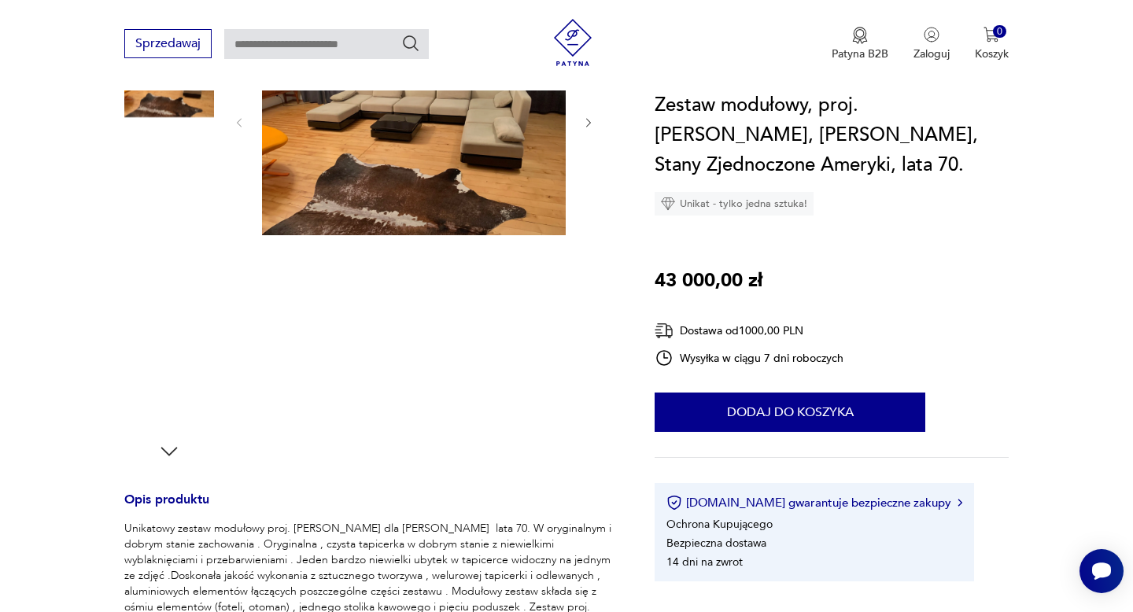
scroll to position [806, 0]
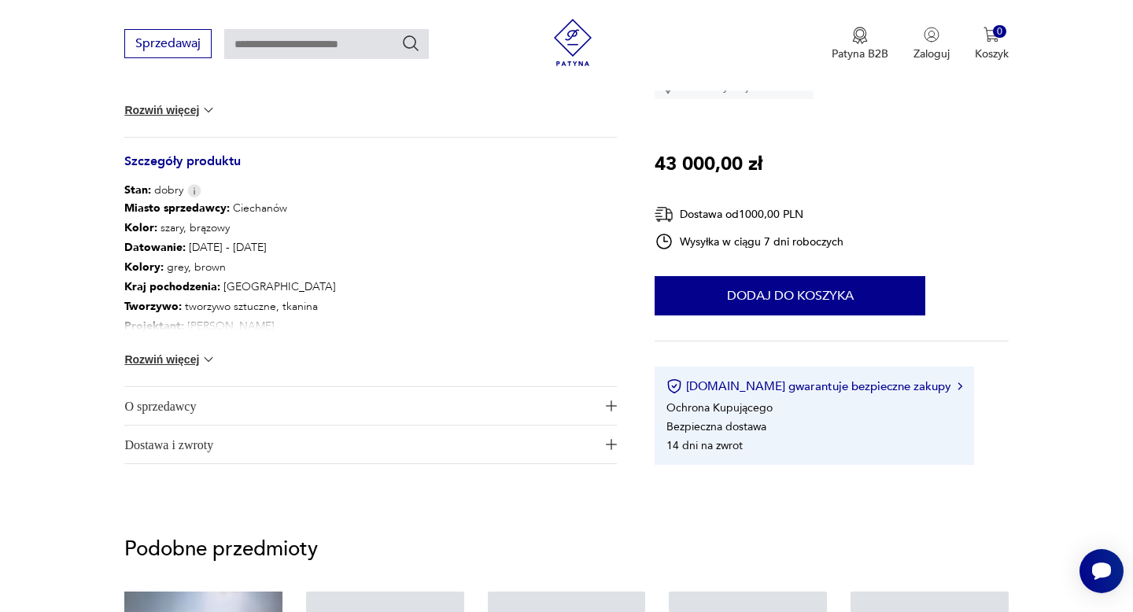
click at [196, 409] on span "O sprzedawcy" at bounding box center [359, 406] width 470 height 38
click at [186, 407] on span "O sprzedawcy" at bounding box center [359, 406] width 470 height 38
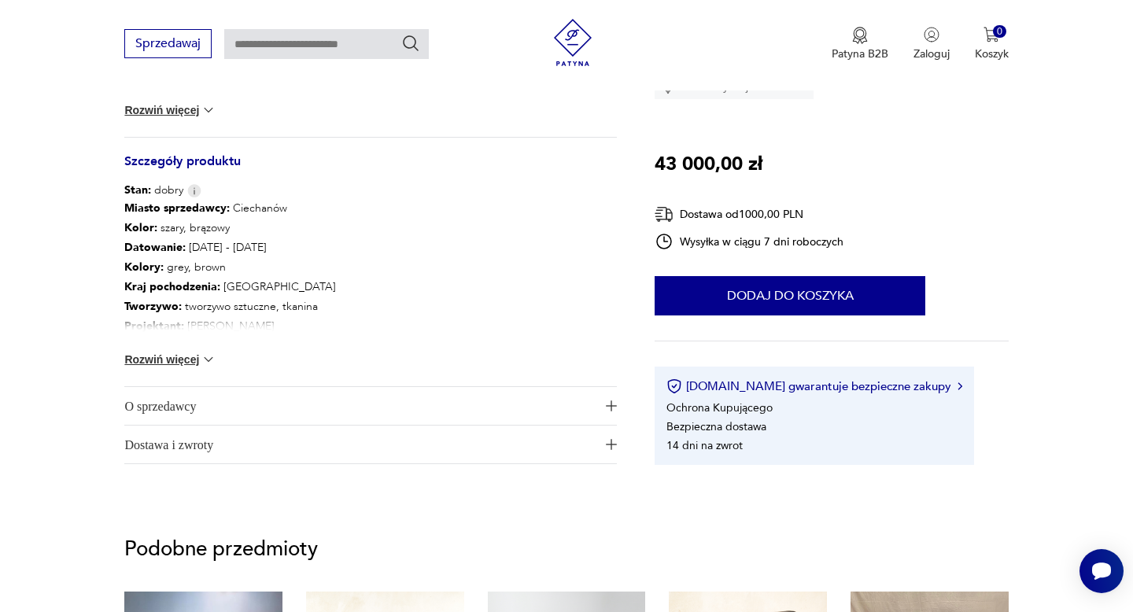
click at [191, 404] on span "O sprzedawcy" at bounding box center [359, 406] width 470 height 38
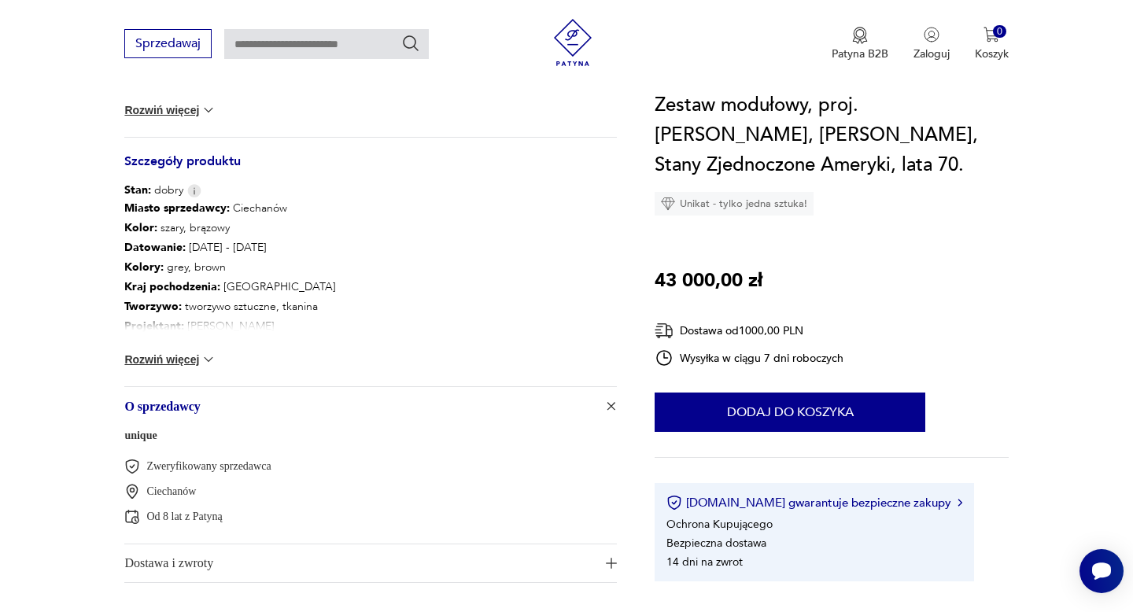
click at [149, 437] on link "unique" at bounding box center [140, 435] width 32 height 12
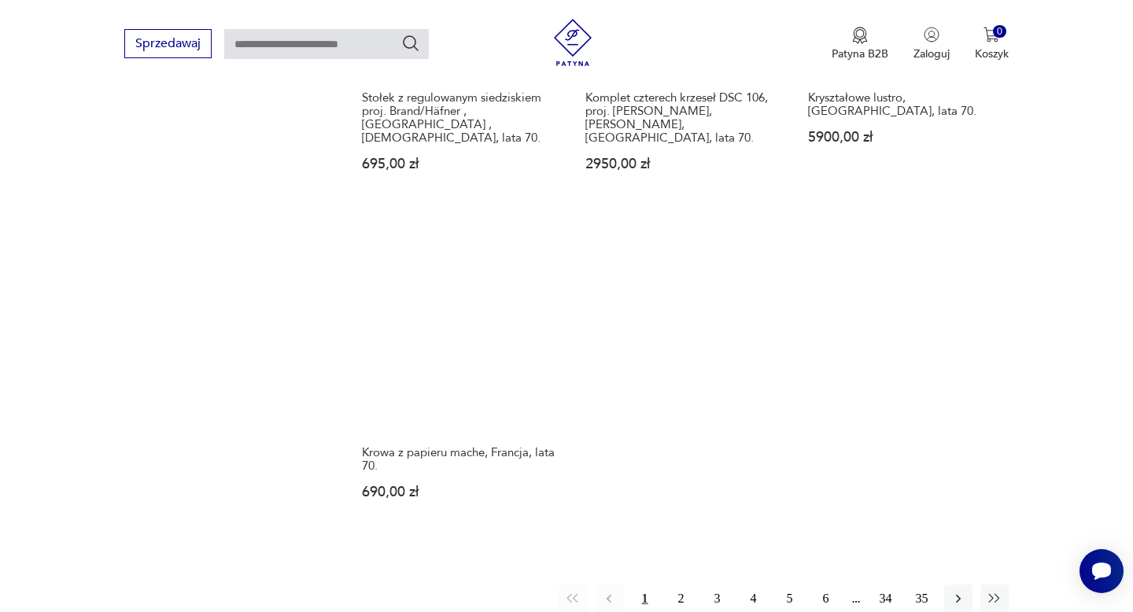
scroll to position [2119, 0]
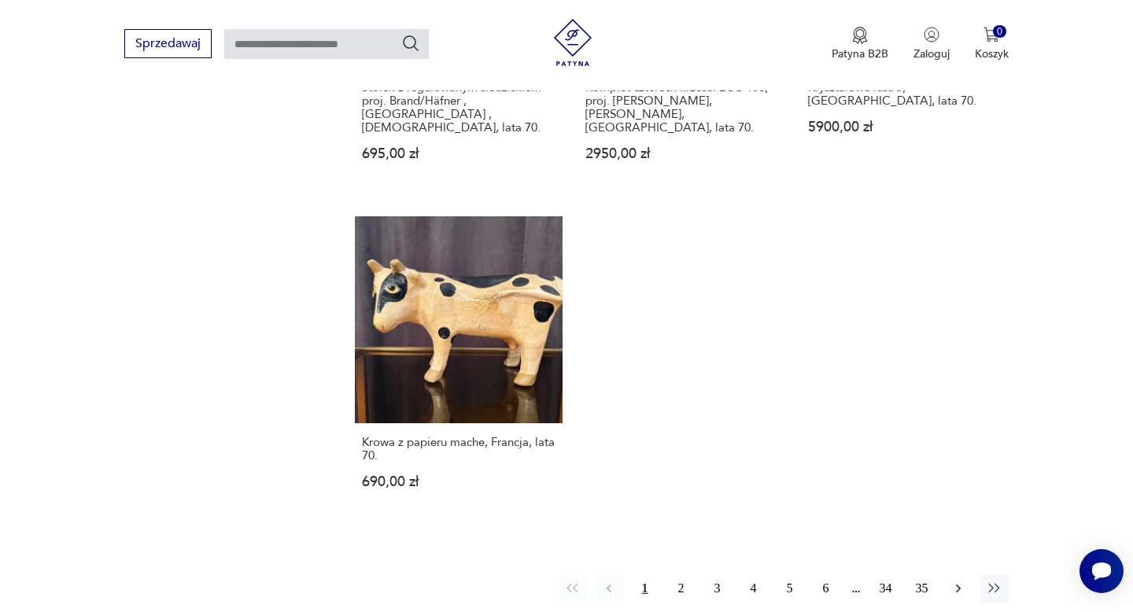
click at [957, 581] on icon "button" at bounding box center [958, 589] width 16 height 16
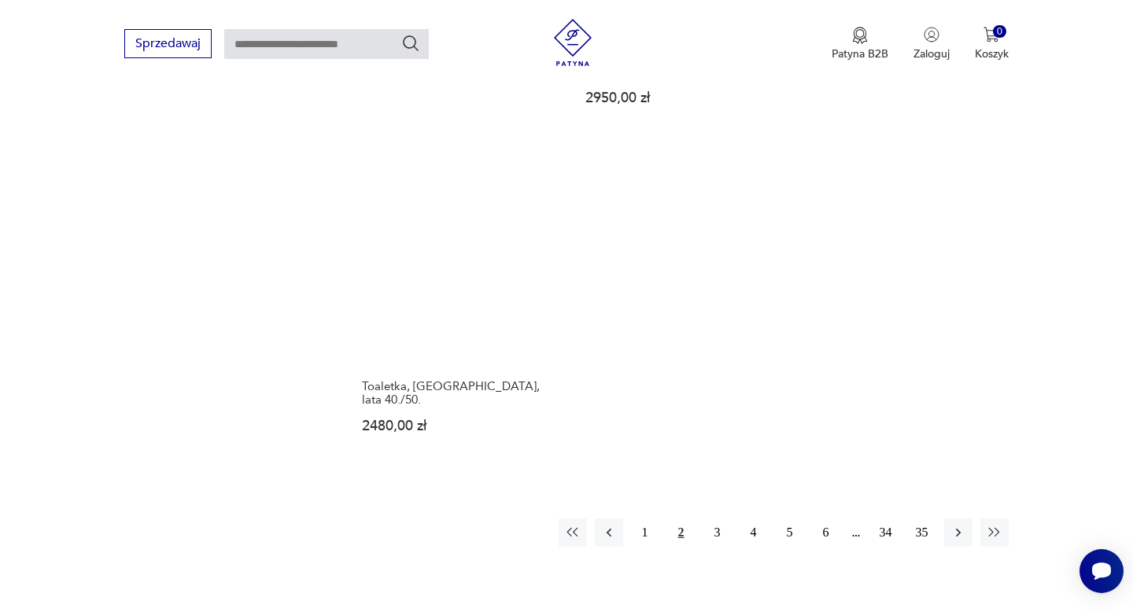
scroll to position [2236, 0]
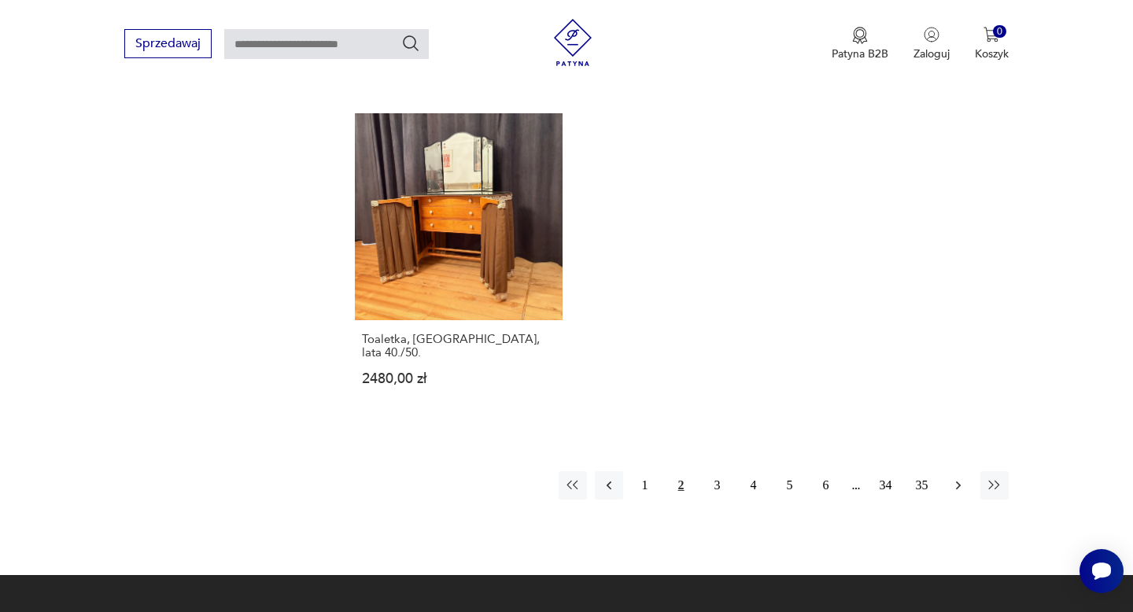
click at [958, 481] on icon "button" at bounding box center [957, 485] width 5 height 9
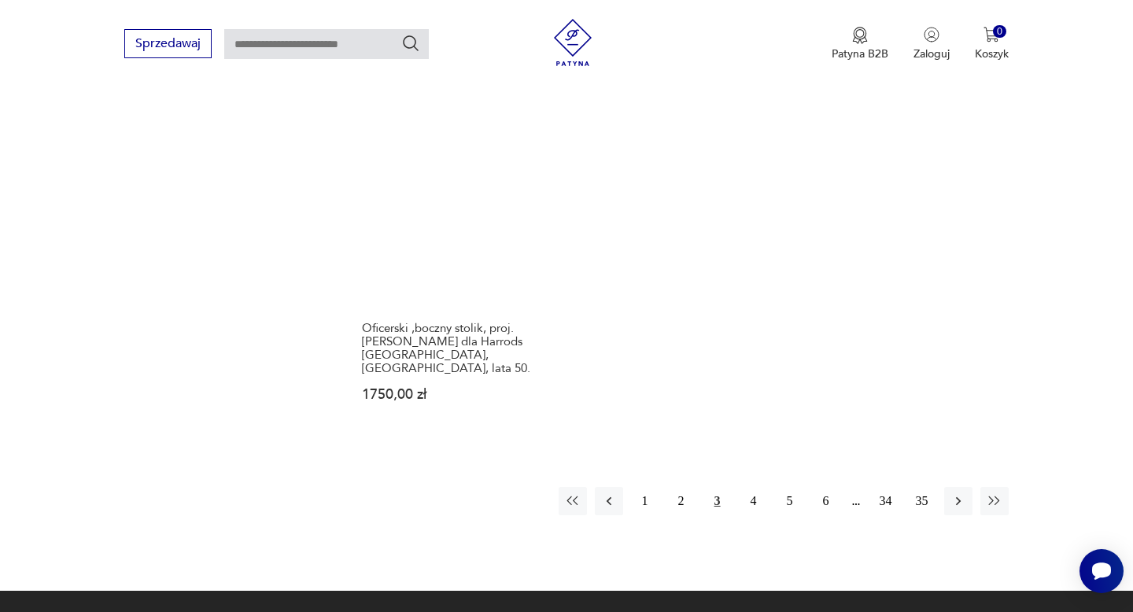
scroll to position [2290, 0]
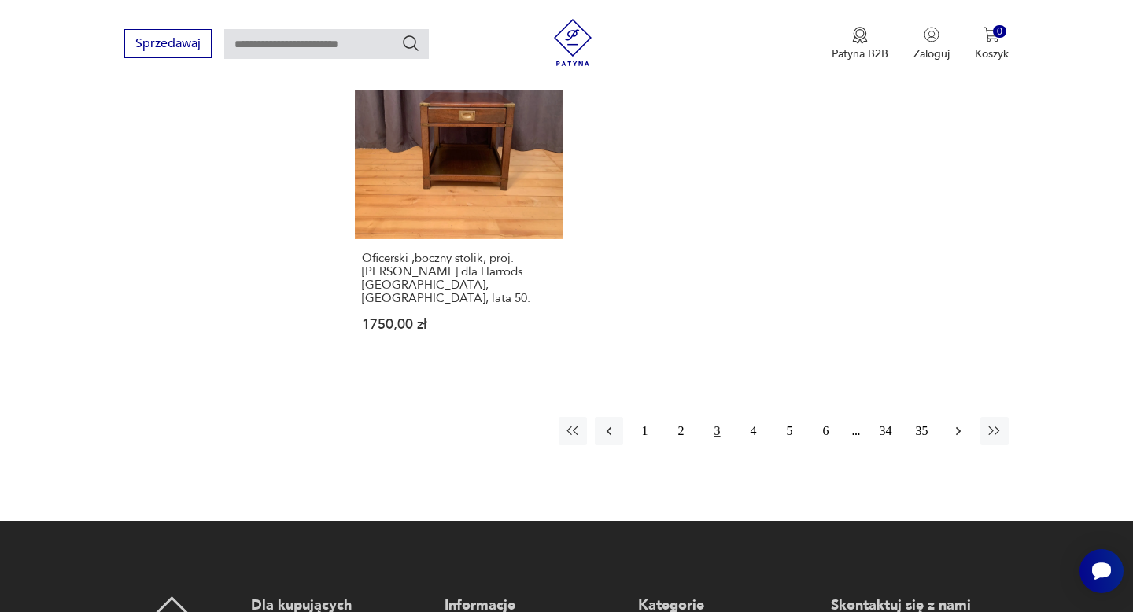
click at [959, 423] on icon "button" at bounding box center [958, 431] width 16 height 16
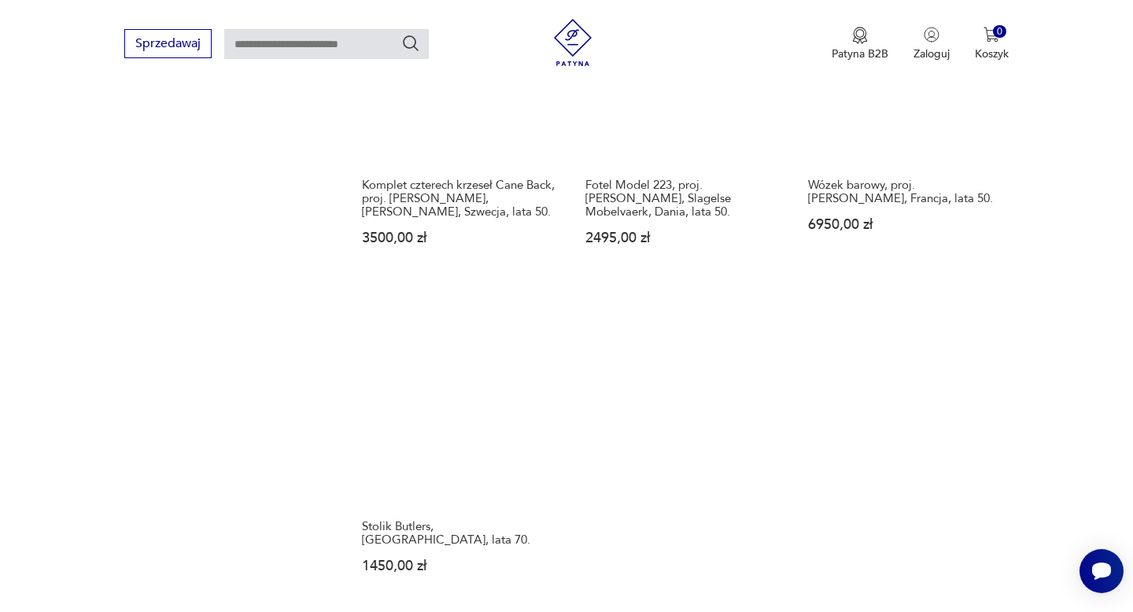
scroll to position [2082, 0]
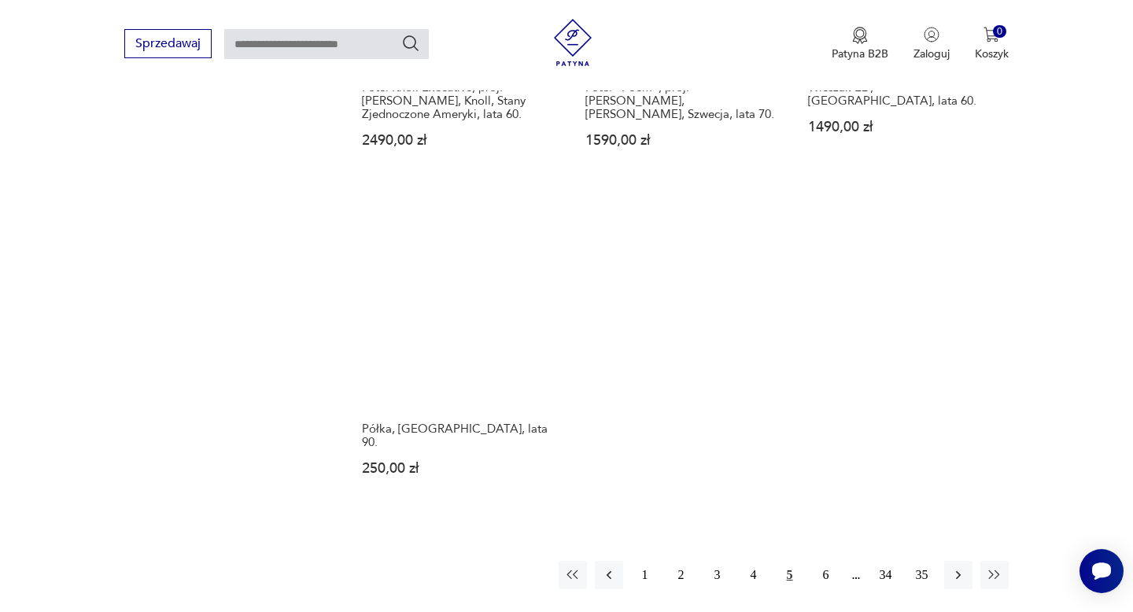
scroll to position [2107, 0]
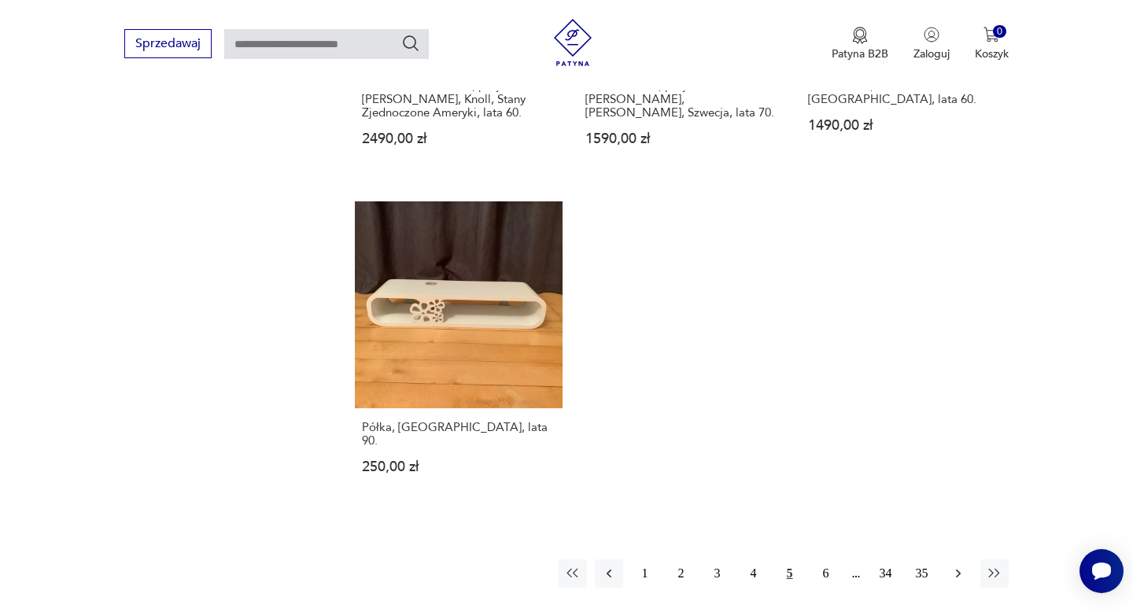
click at [960, 566] on icon "button" at bounding box center [958, 574] width 16 height 16
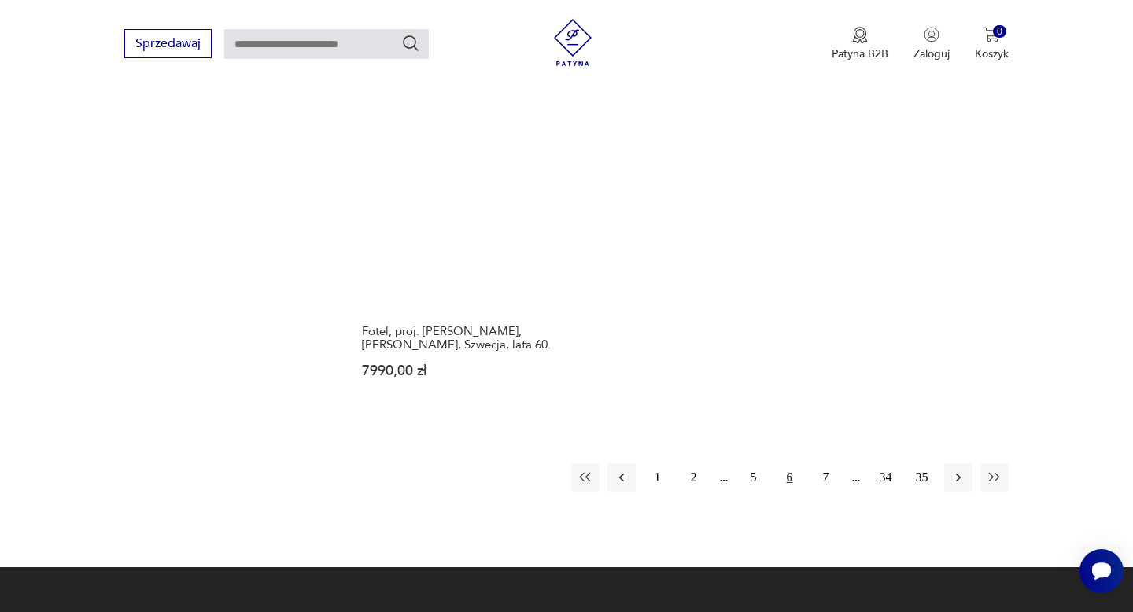
scroll to position [2250, 0]
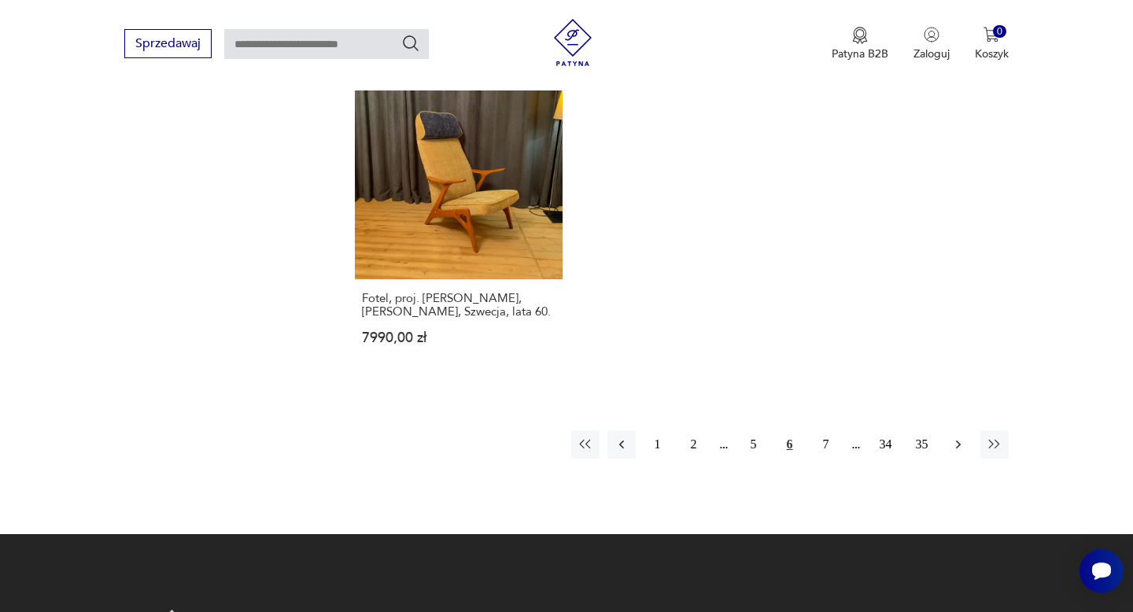
click at [960, 437] on icon "button" at bounding box center [958, 445] width 16 height 16
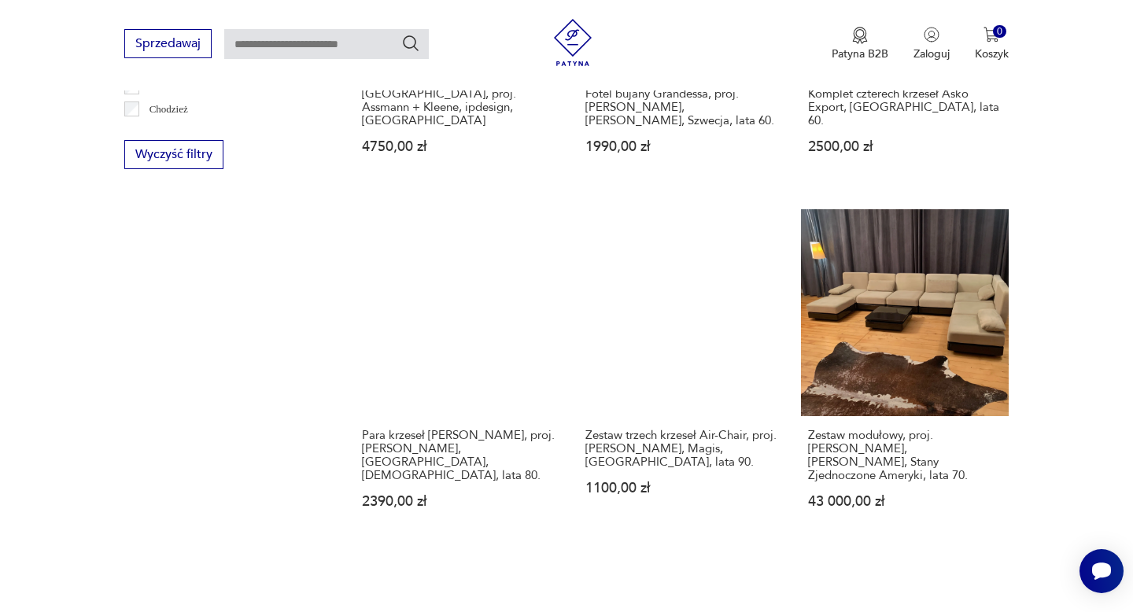
scroll to position [1089, 0]
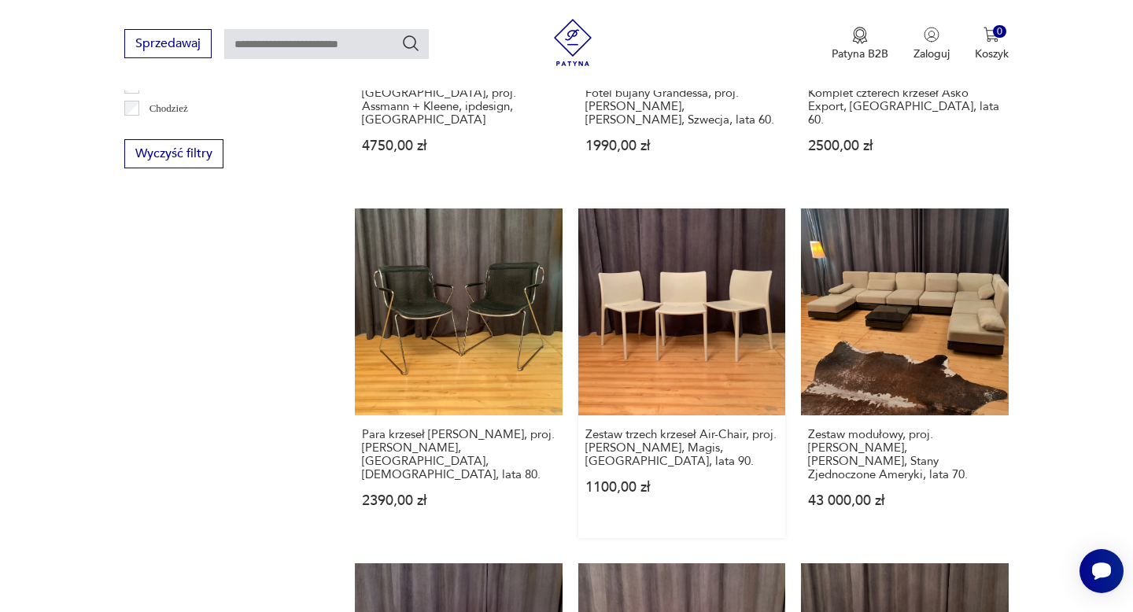
click at [723, 306] on link "Zestaw trzech krzeseł Air-Chair, proj. [PERSON_NAME], Magis, [GEOGRAPHIC_DATA],…" at bounding box center [681, 373] width 207 height 330
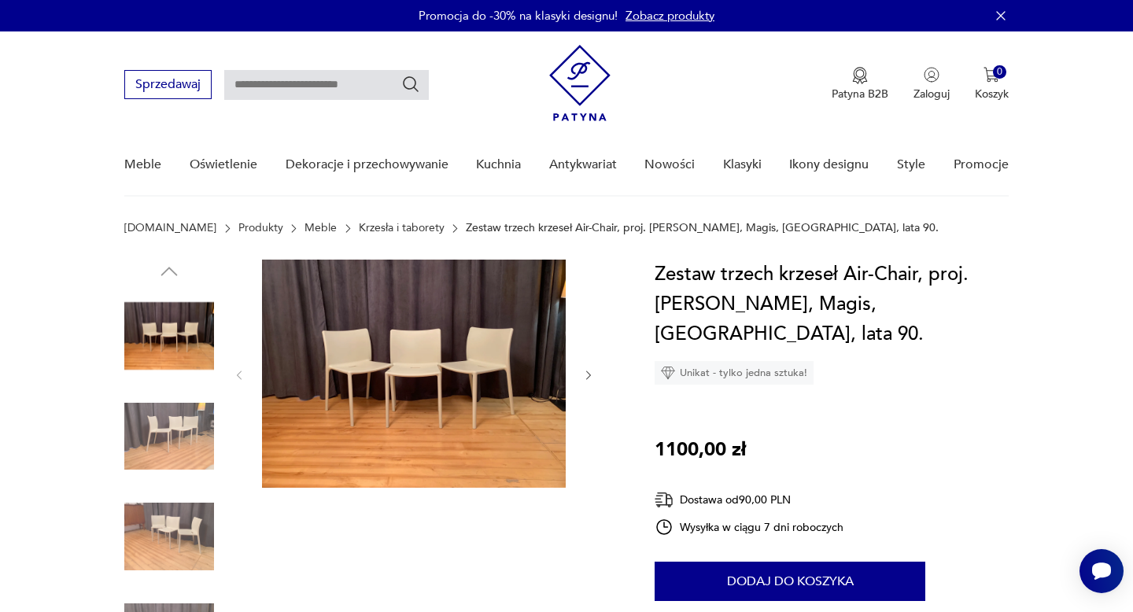
click at [482, 352] on img at bounding box center [414, 374] width 304 height 228
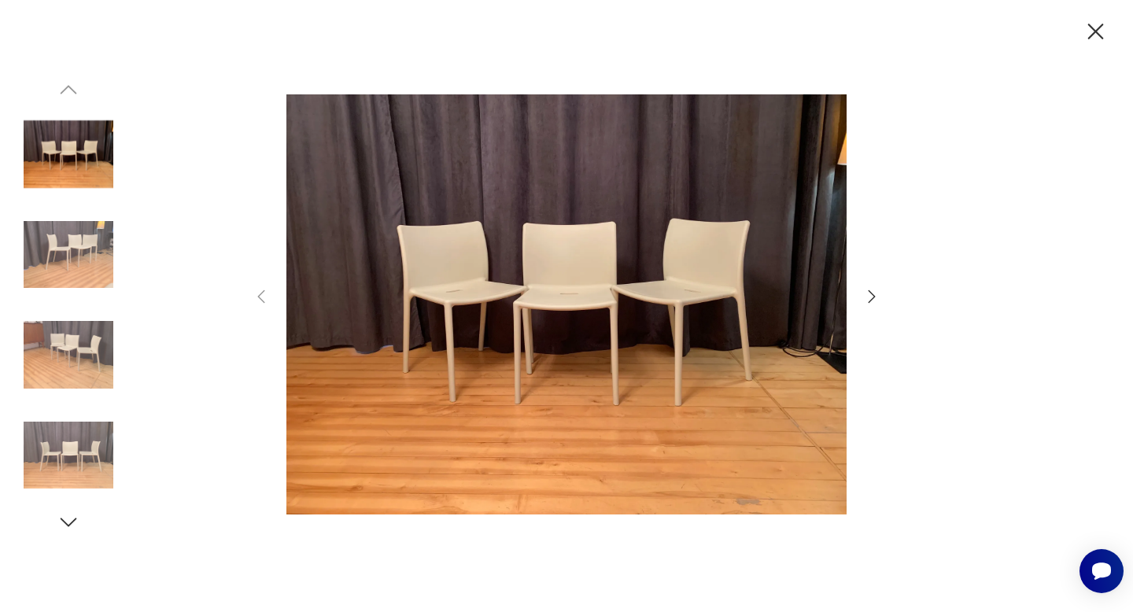
click at [872, 297] on icon "button" at bounding box center [871, 296] width 19 height 19
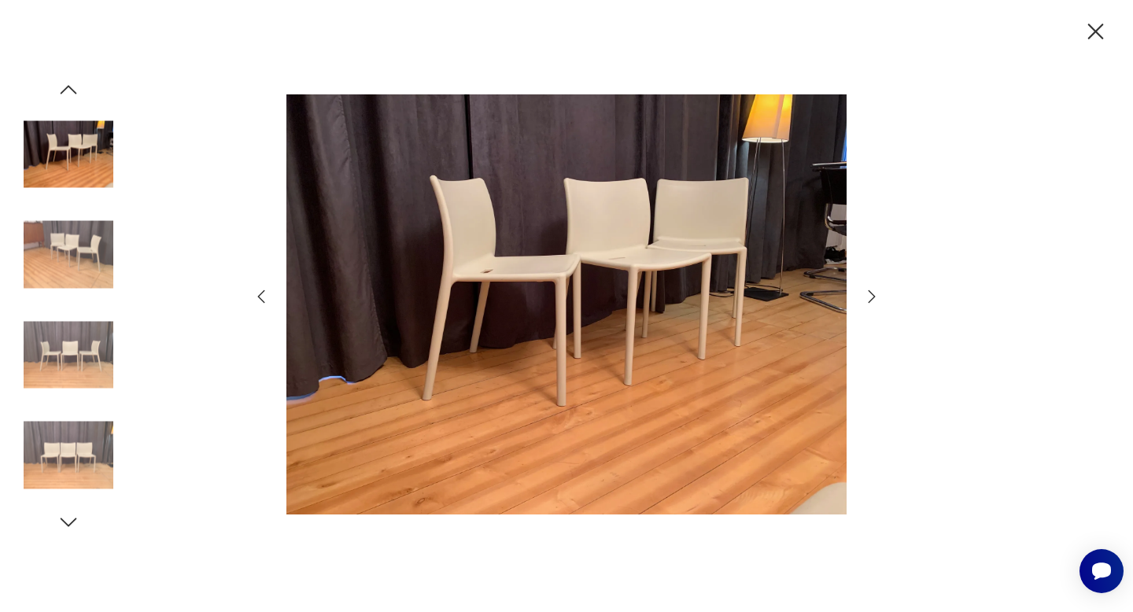
click at [872, 297] on icon "button" at bounding box center [871, 296] width 19 height 19
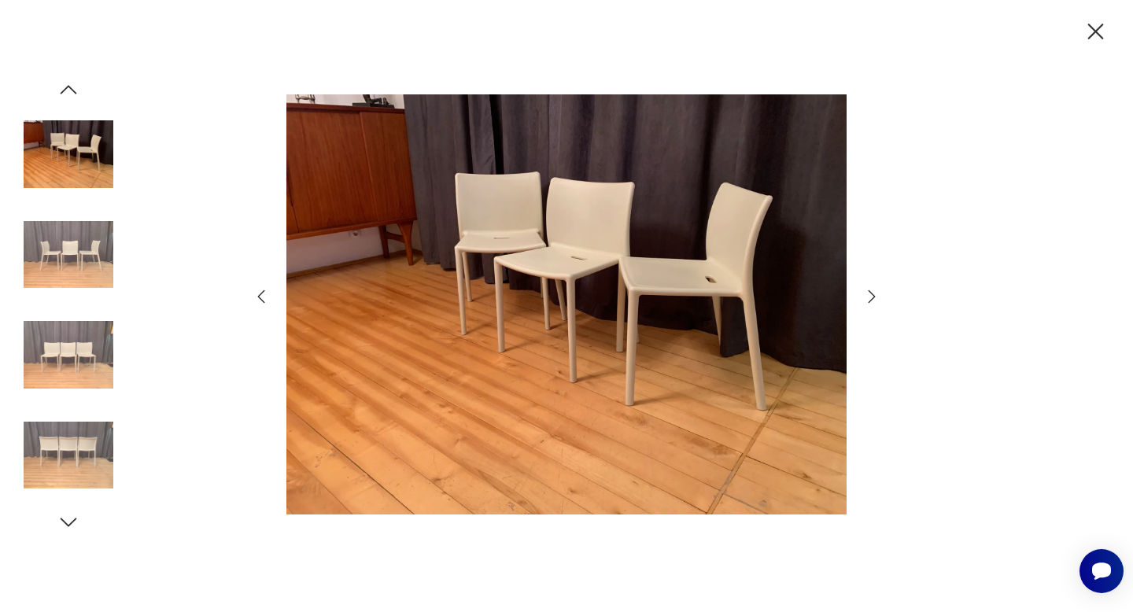
click at [872, 297] on icon "button" at bounding box center [871, 296] width 19 height 19
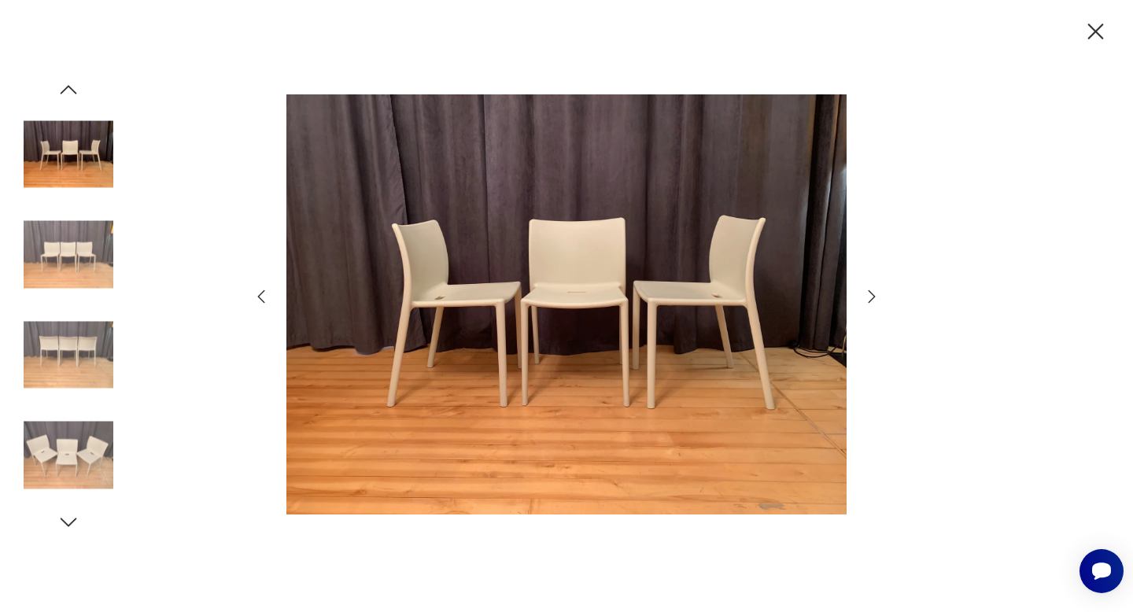
click at [872, 297] on icon "button" at bounding box center [871, 296] width 19 height 19
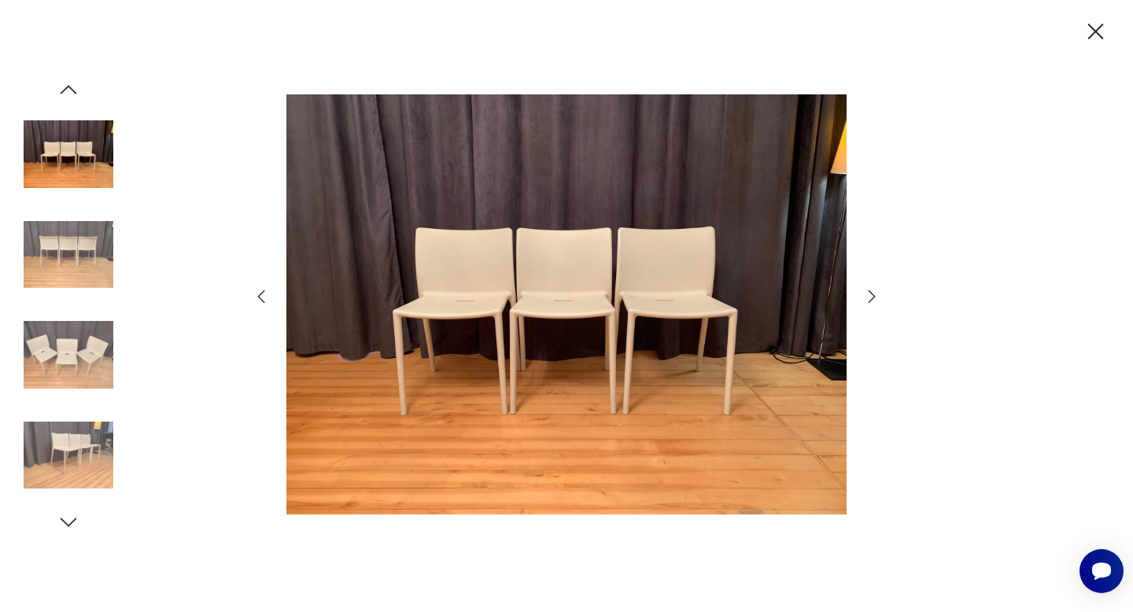
click at [872, 297] on icon "button" at bounding box center [871, 296] width 19 height 19
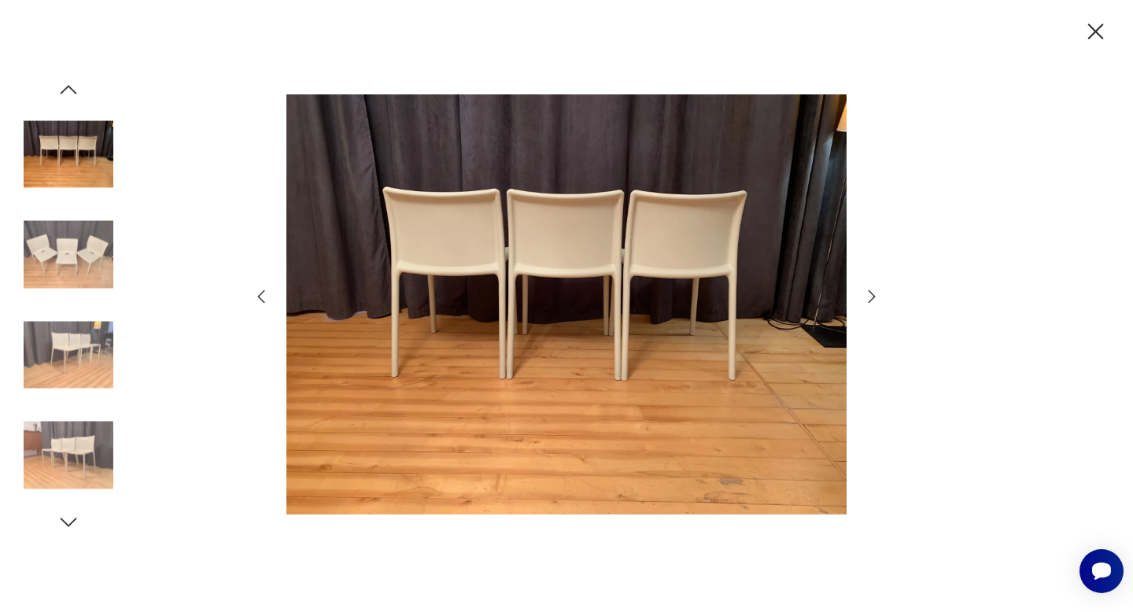
click at [872, 297] on icon "button" at bounding box center [871, 296] width 19 height 19
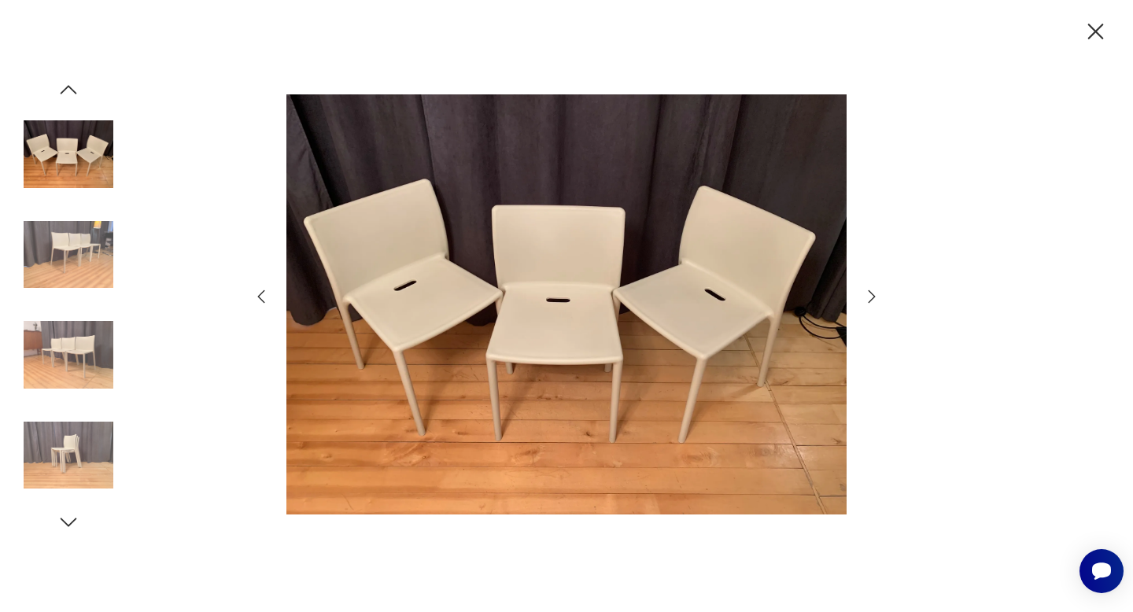
click at [872, 297] on icon "button" at bounding box center [871, 296] width 19 height 19
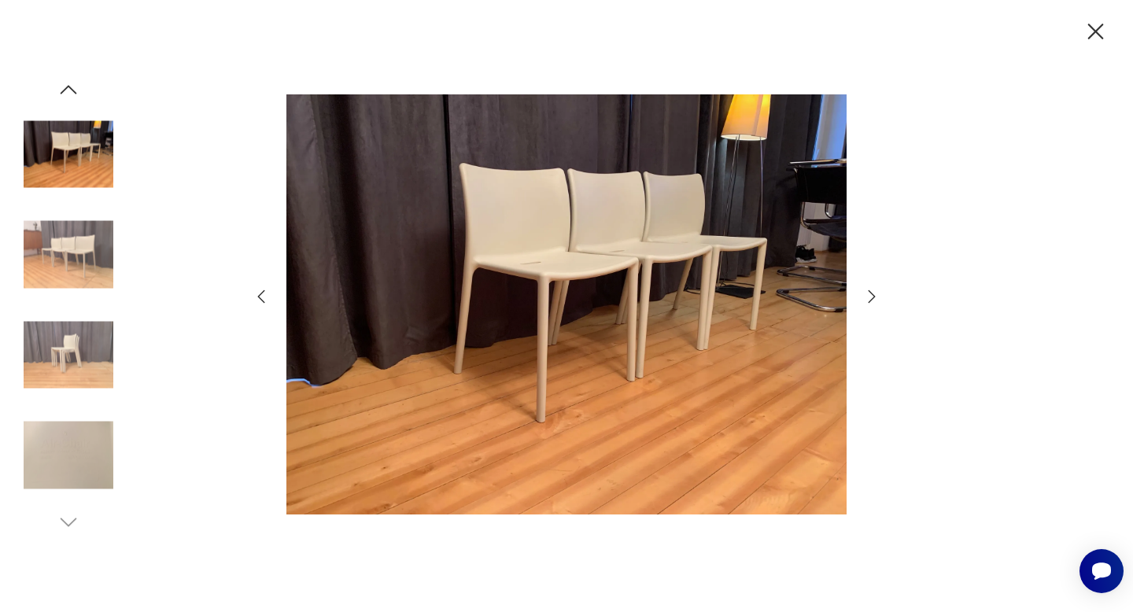
click at [872, 297] on icon "button" at bounding box center [871, 296] width 19 height 19
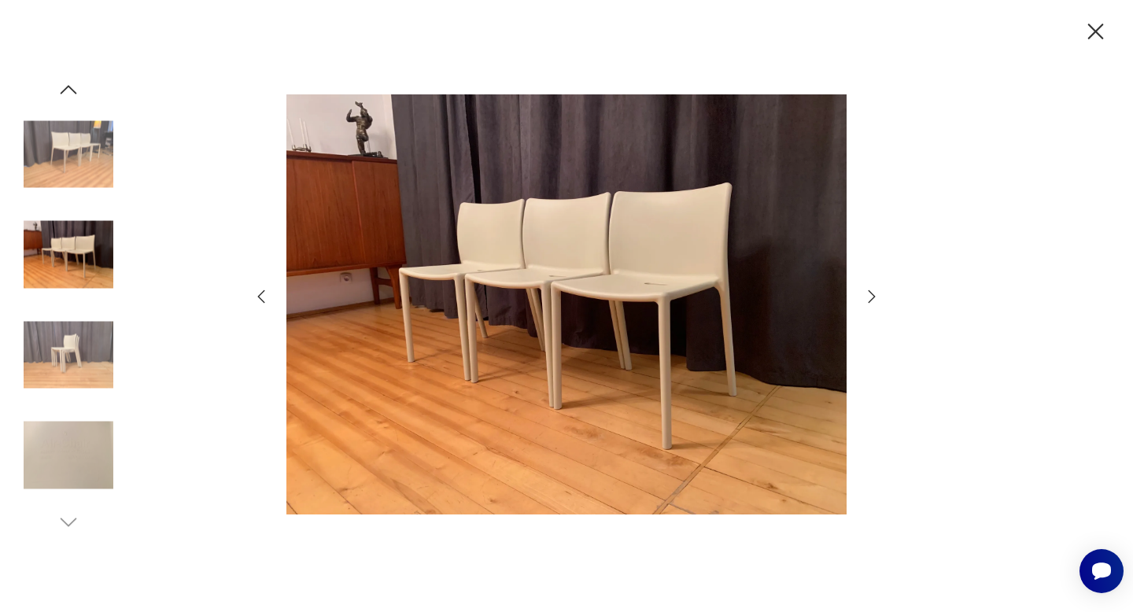
click at [872, 297] on icon "button" at bounding box center [871, 296] width 19 height 19
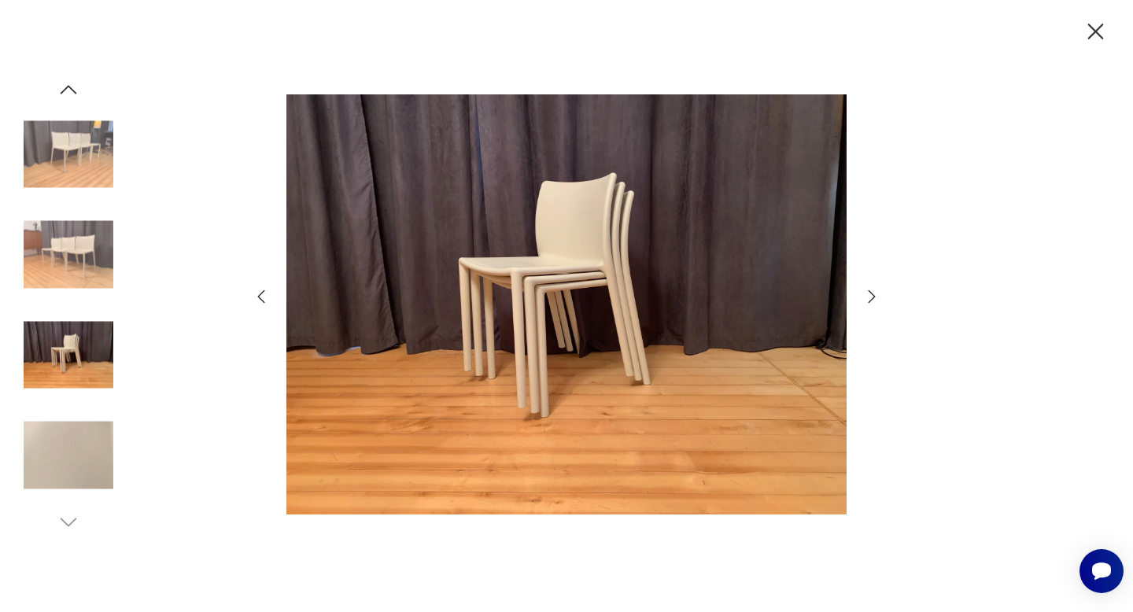
click at [872, 297] on icon "button" at bounding box center [871, 296] width 19 height 19
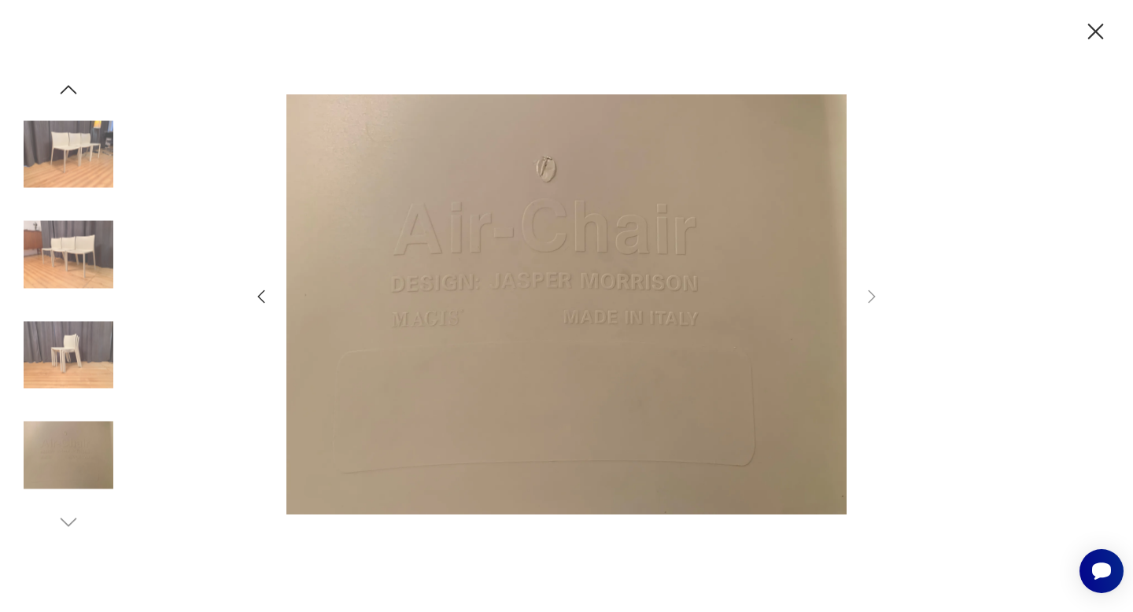
click at [261, 295] on icon "button" at bounding box center [261, 296] width 19 height 19
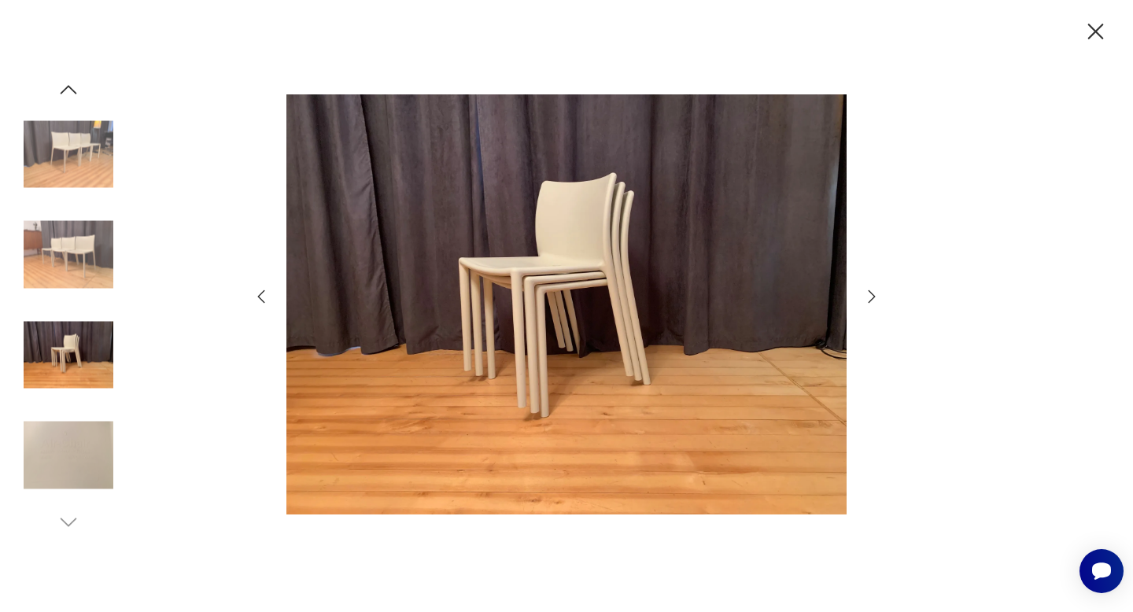
click at [1094, 35] on icon "button" at bounding box center [1096, 32] width 28 height 28
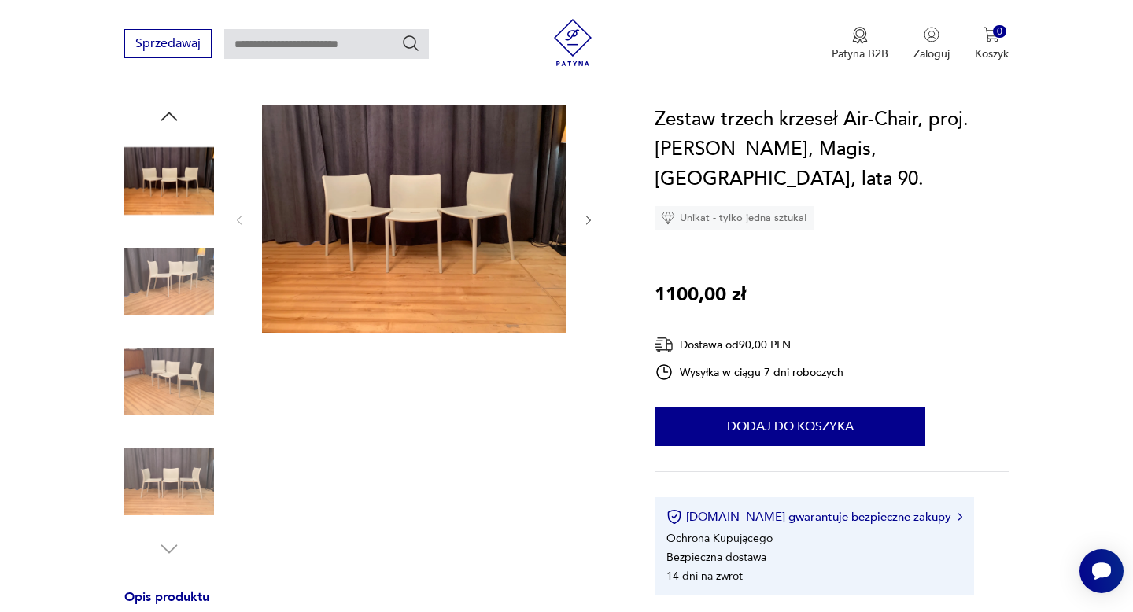
scroll to position [156, 0]
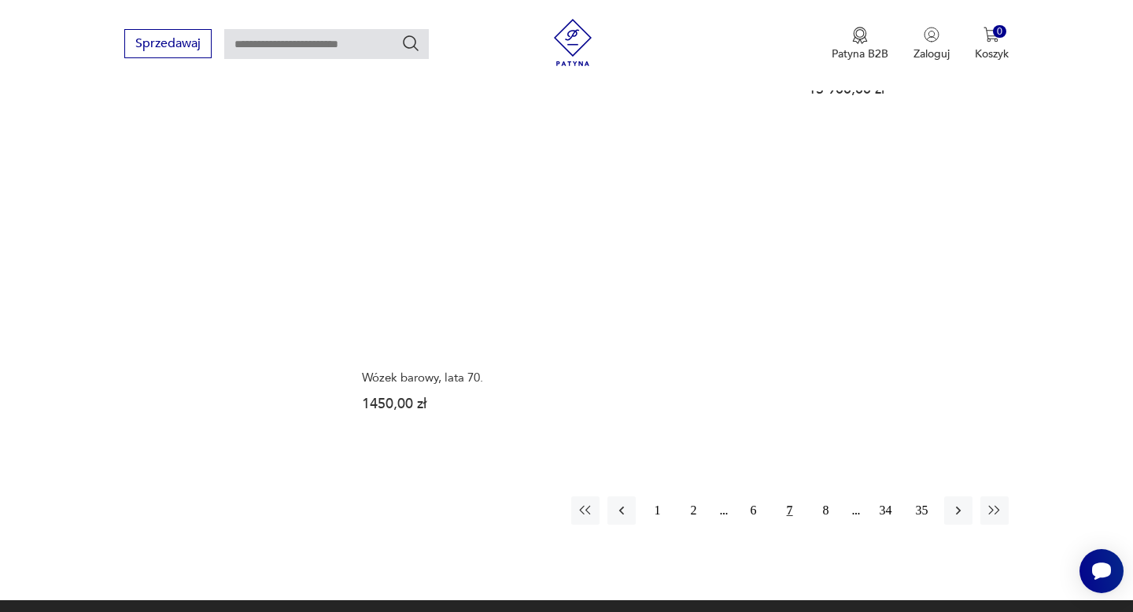
scroll to position [2211, 0]
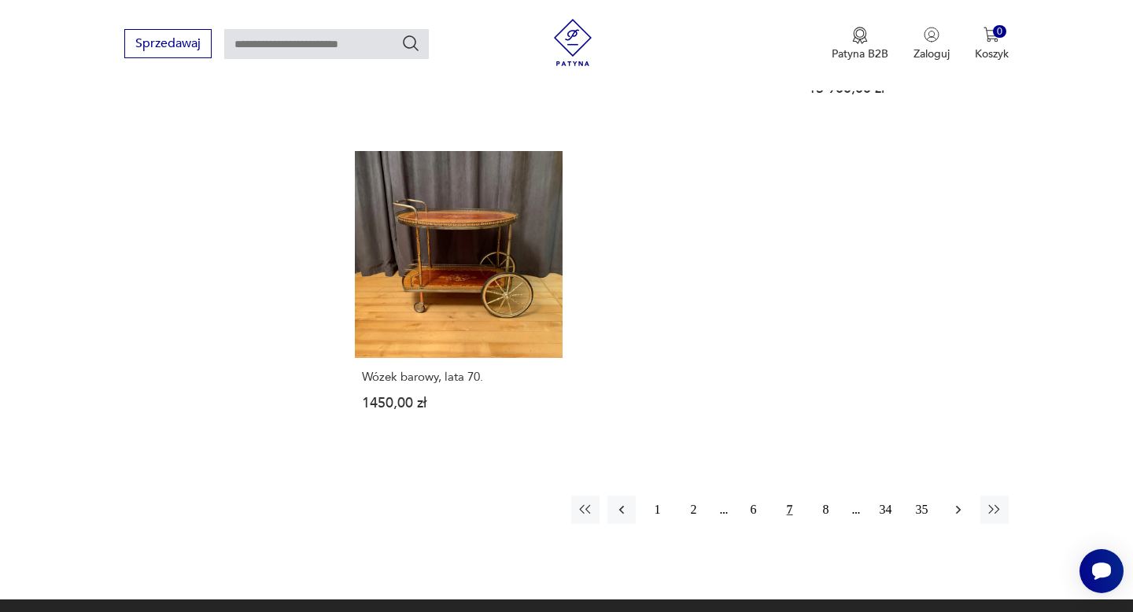
click at [957, 502] on icon "button" at bounding box center [958, 510] width 16 height 16
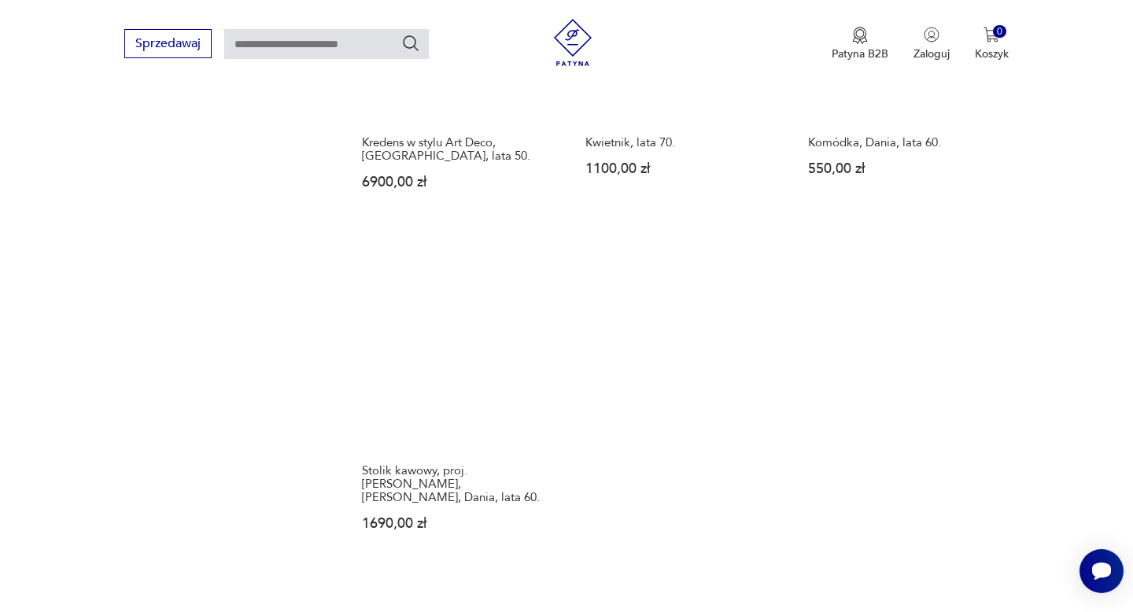
scroll to position [2065, 0]
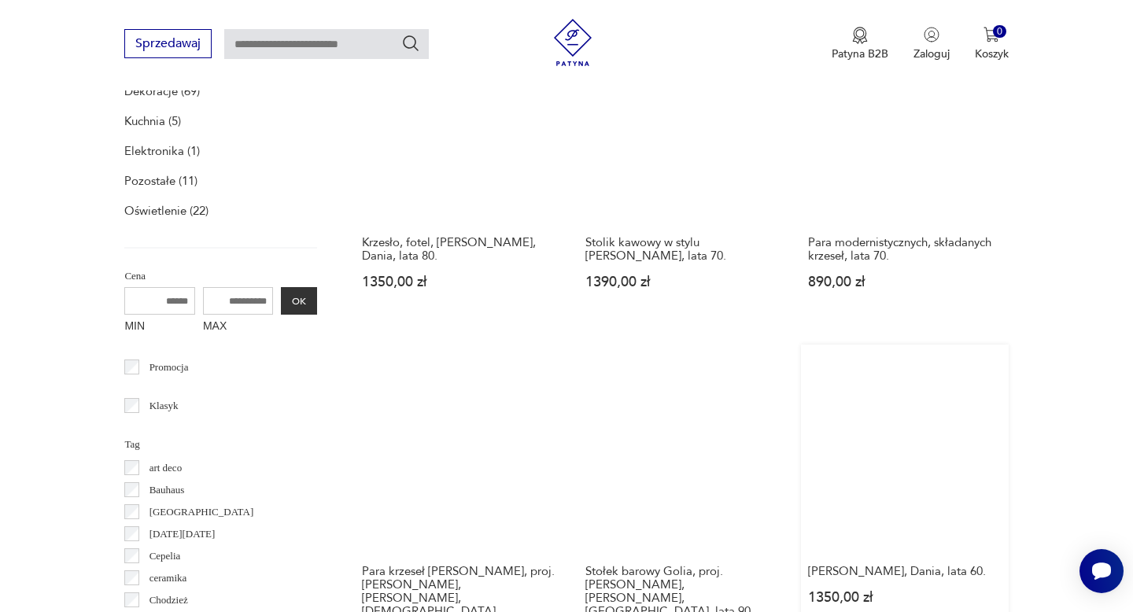
scroll to position [608, 0]
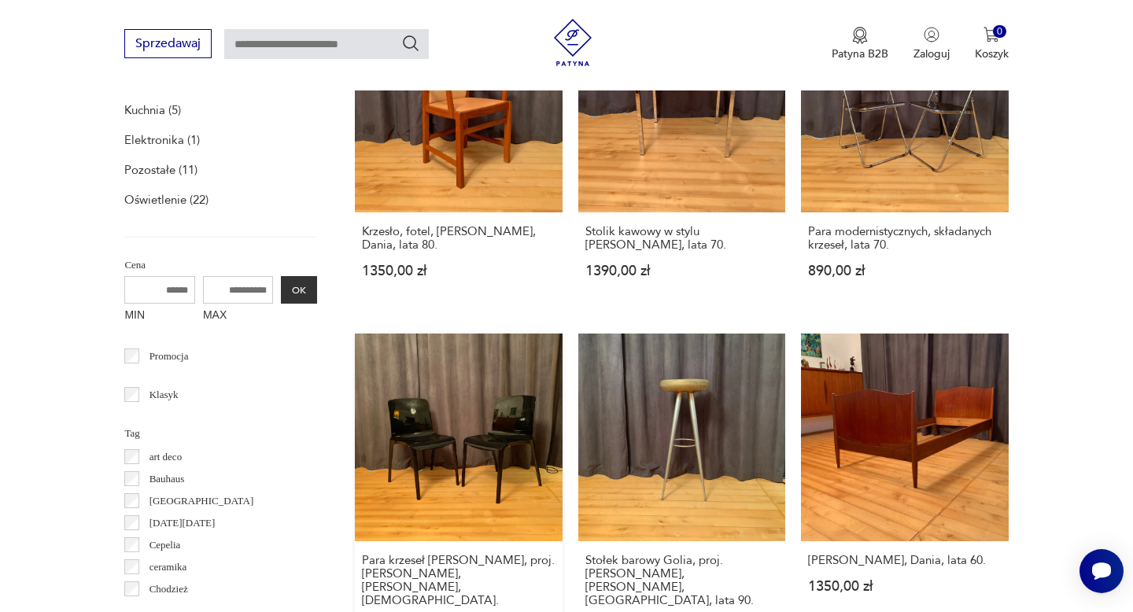
click at [508, 439] on link "Para krzeseł [PERSON_NAME], proj. [PERSON_NAME], [PERSON_NAME], [DEMOGRAPHIC_DA…" at bounding box center [458, 499] width 207 height 330
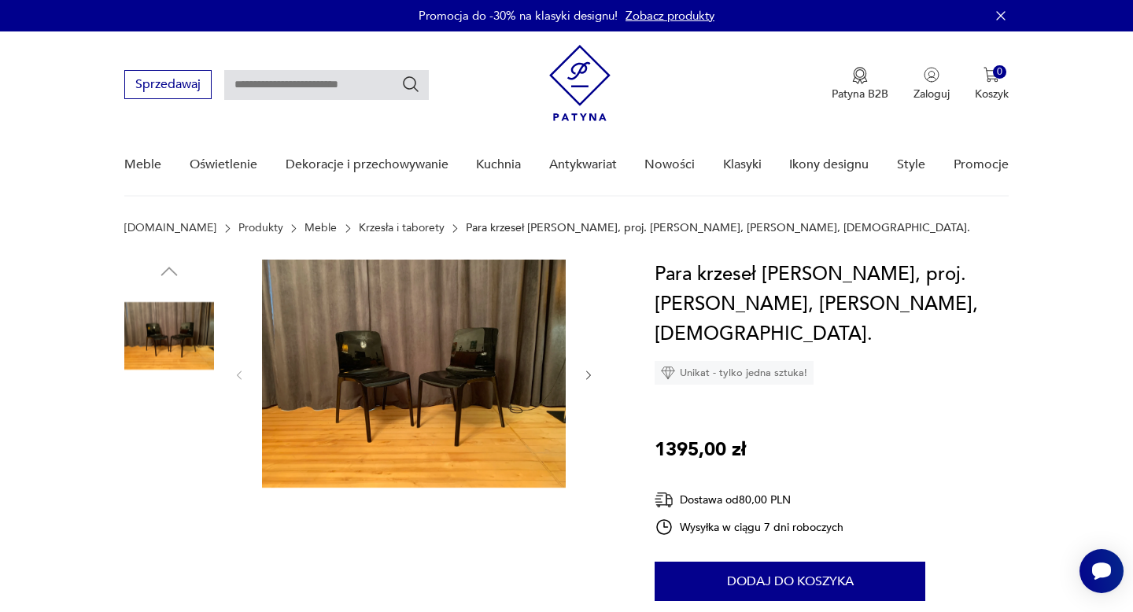
click at [478, 370] on img at bounding box center [414, 374] width 304 height 228
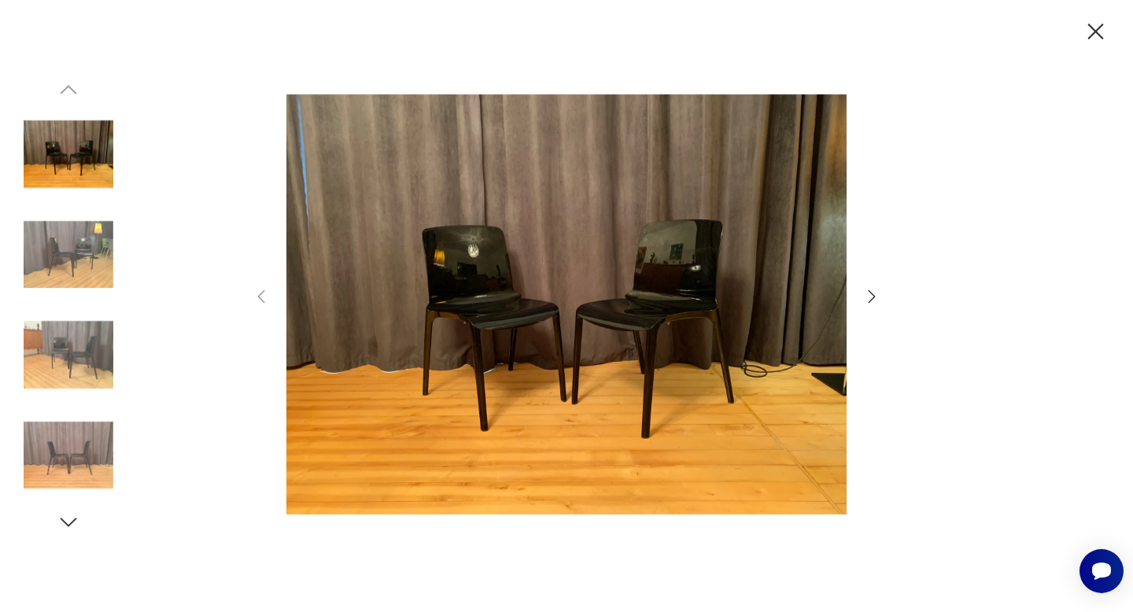
click at [872, 297] on icon "button" at bounding box center [871, 296] width 19 height 19
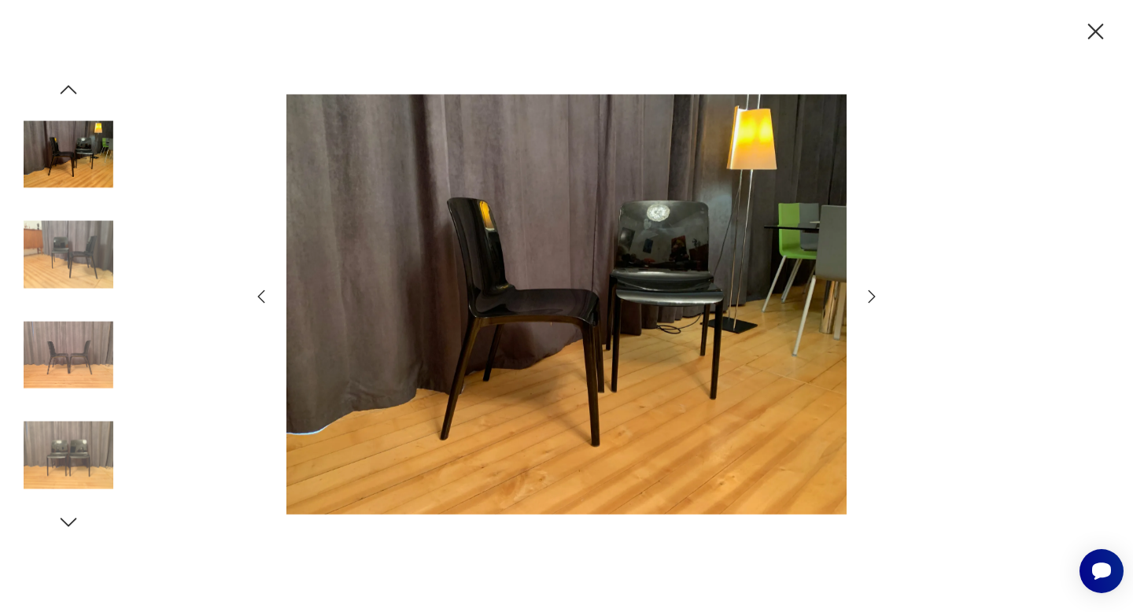
click at [872, 297] on icon "button" at bounding box center [871, 296] width 19 height 19
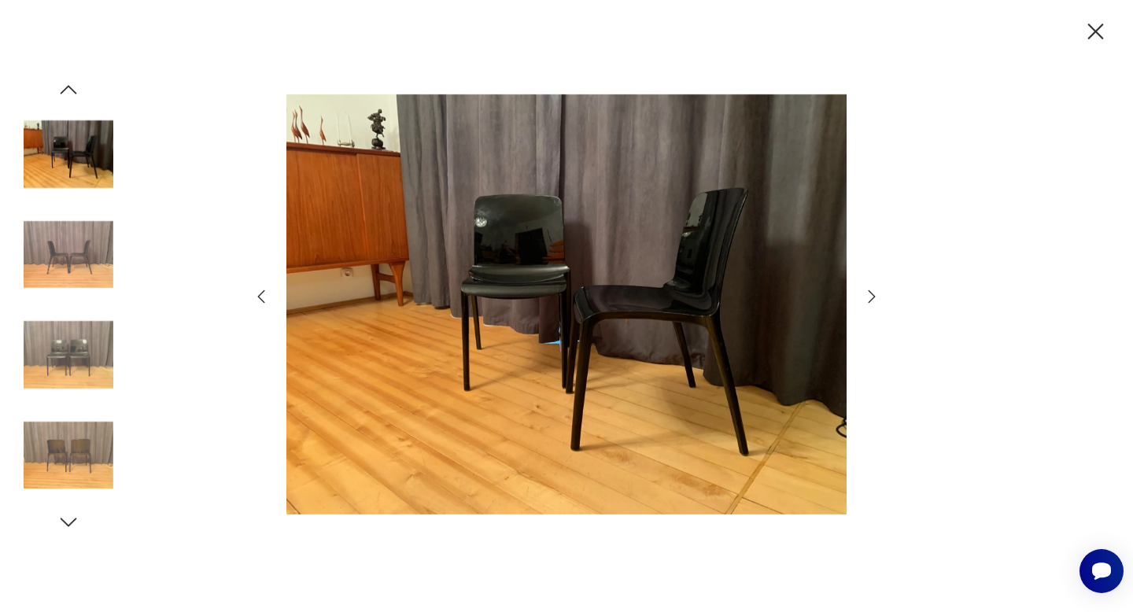
click at [872, 297] on icon "button" at bounding box center [871, 296] width 19 height 19
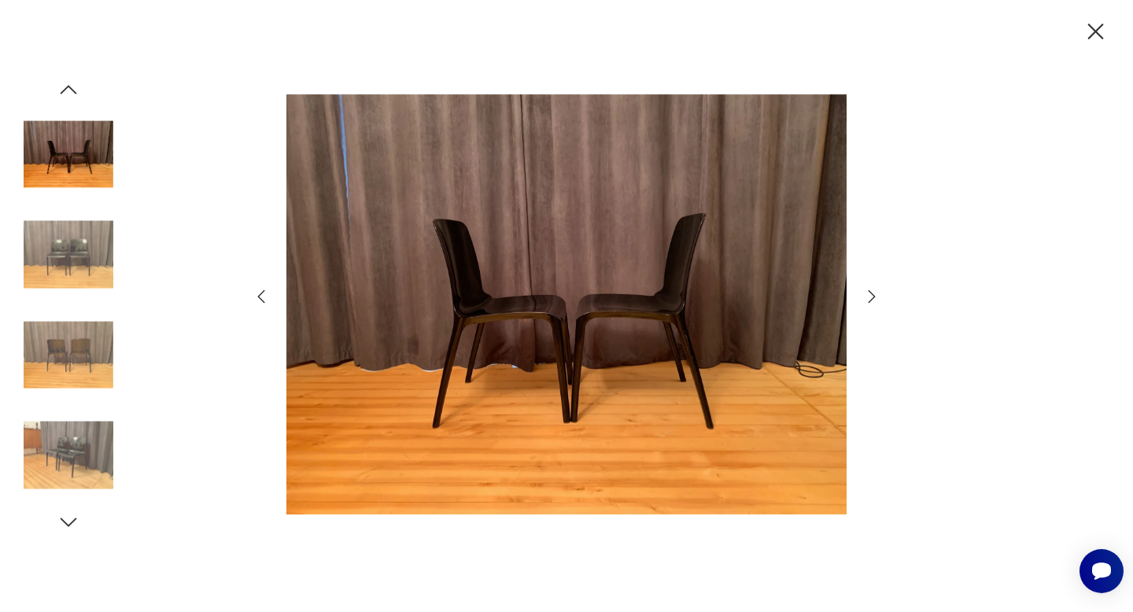
click at [872, 297] on icon "button" at bounding box center [871, 296] width 19 height 19
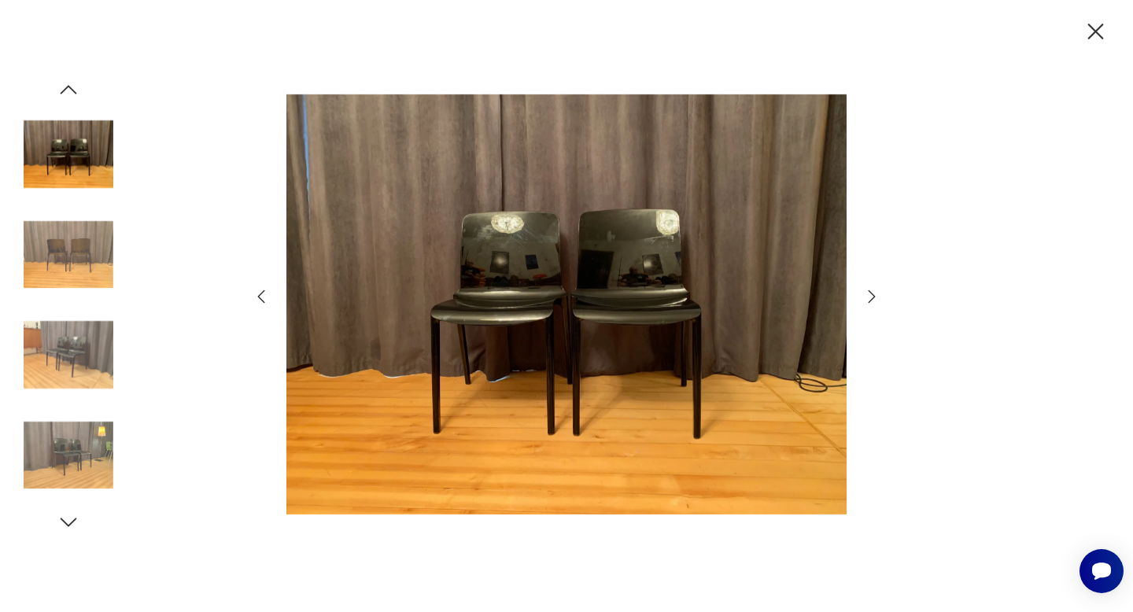
click at [872, 297] on icon "button" at bounding box center [871, 296] width 19 height 19
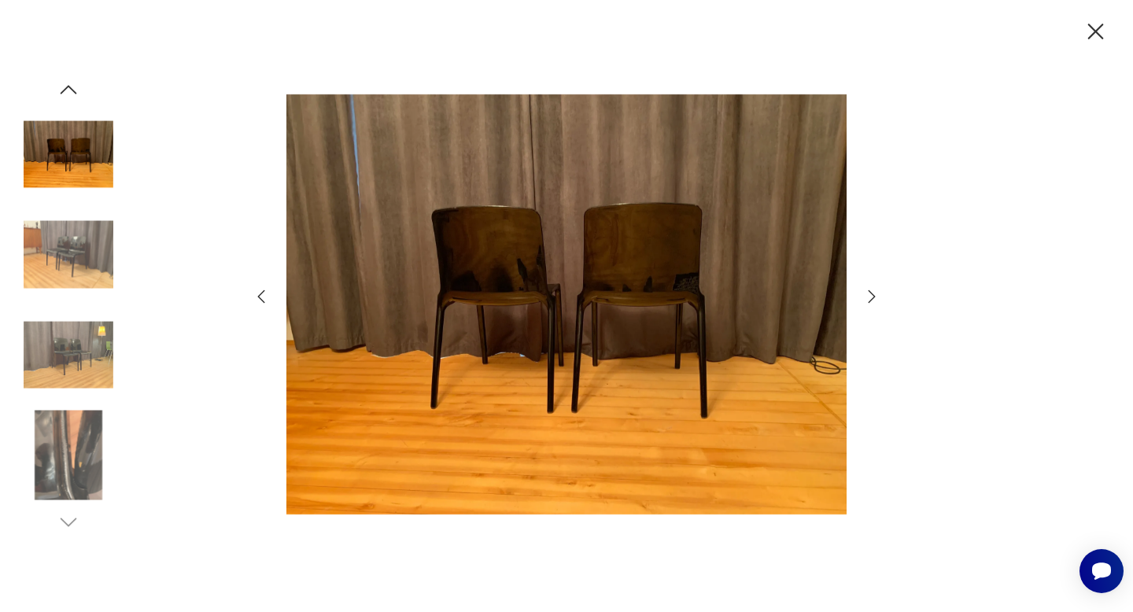
click at [872, 297] on icon "button" at bounding box center [871, 296] width 19 height 19
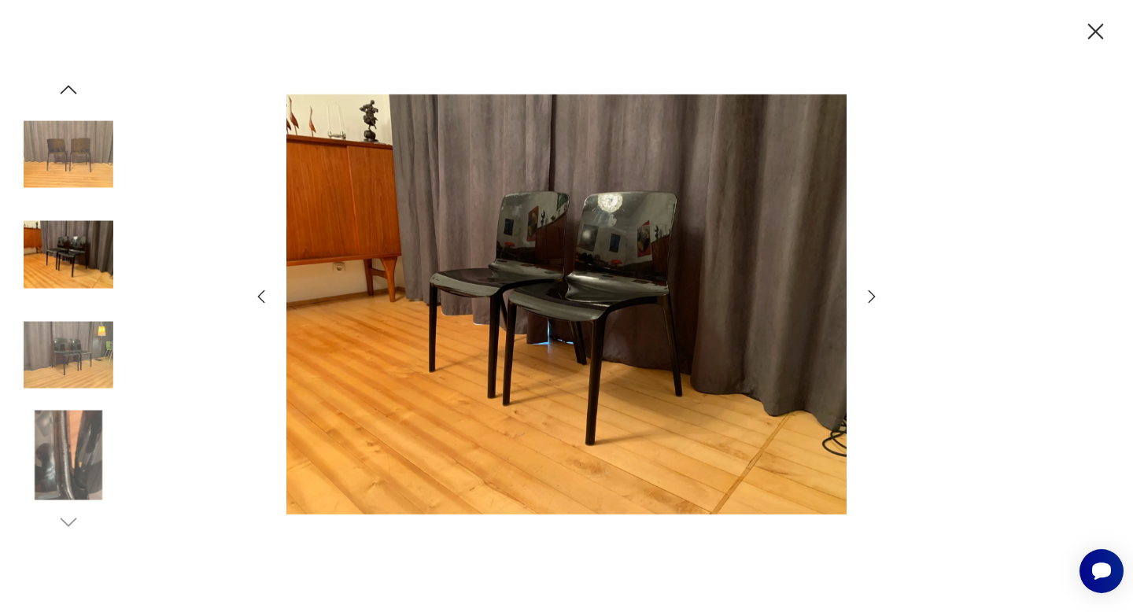
click at [872, 297] on icon "button" at bounding box center [871, 296] width 19 height 19
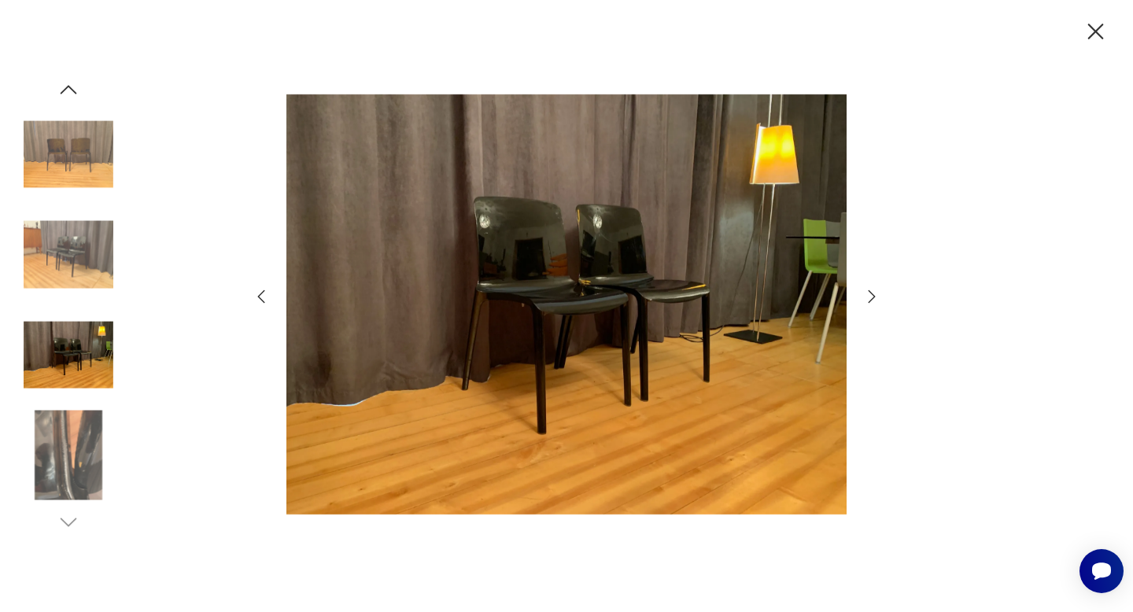
click at [872, 297] on icon "button" at bounding box center [871, 296] width 19 height 19
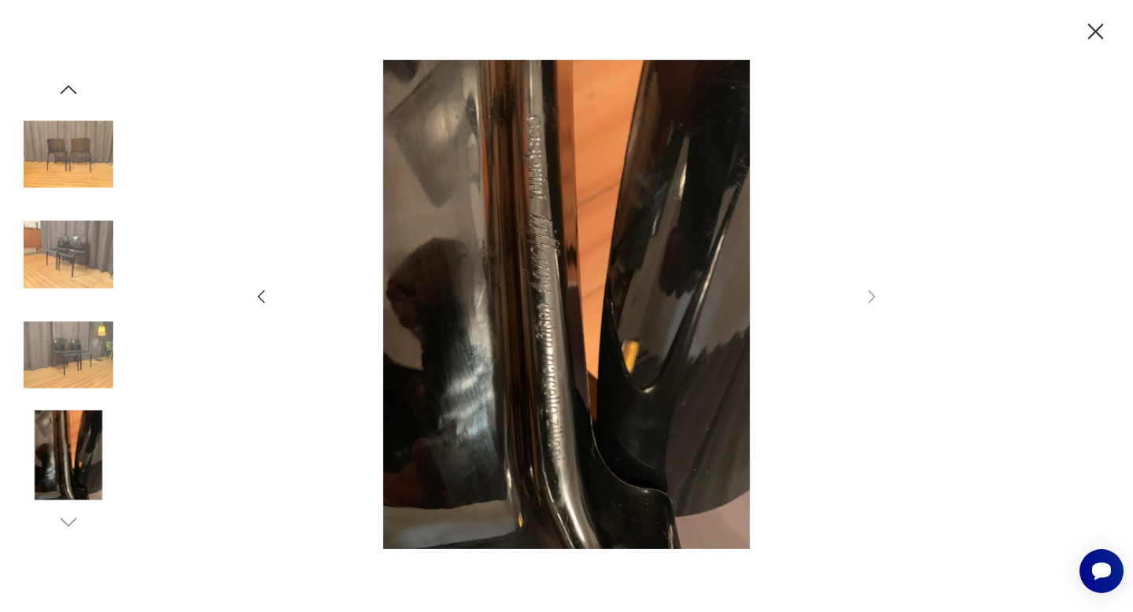
click at [1098, 30] on icon "button" at bounding box center [1096, 32] width 28 height 28
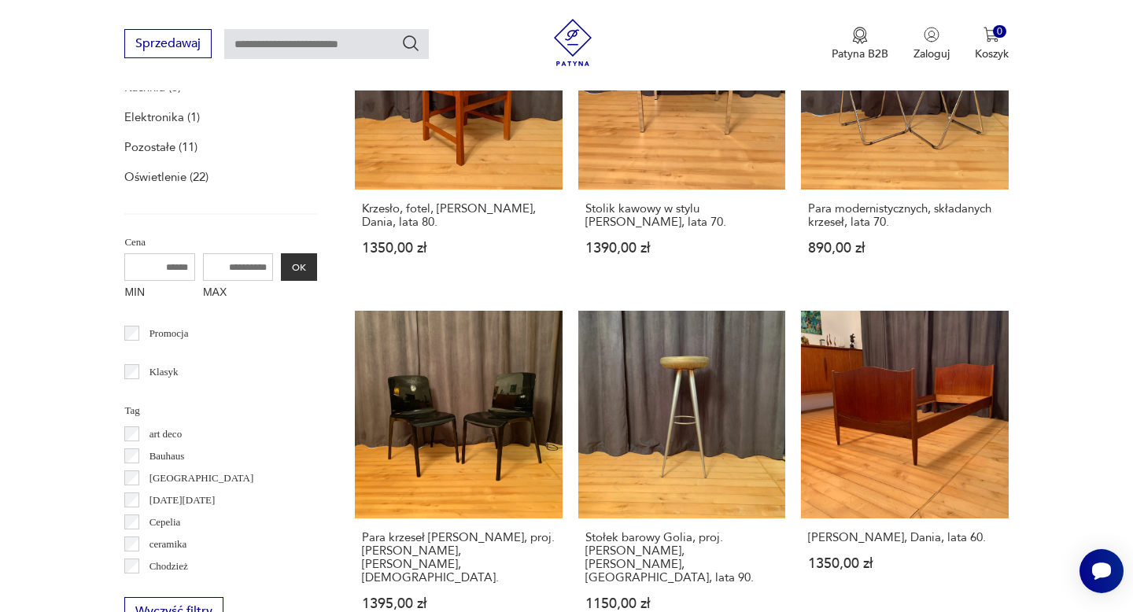
scroll to position [640, 0]
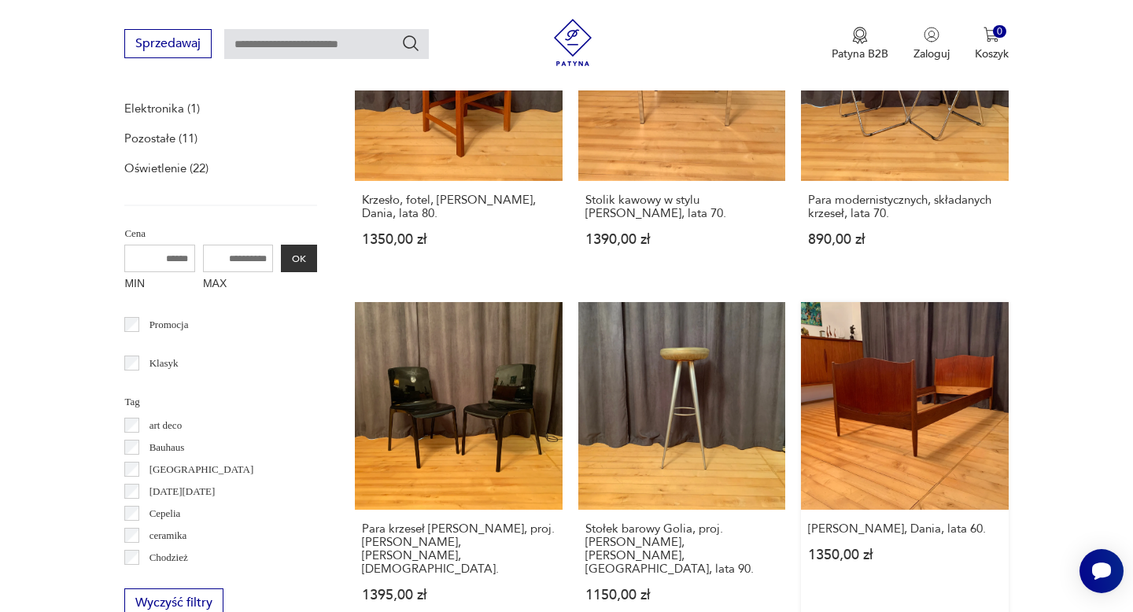
click at [918, 426] on link "[PERSON_NAME], Dania, lata 60. 1350,00 zł" at bounding box center [904, 467] width 207 height 330
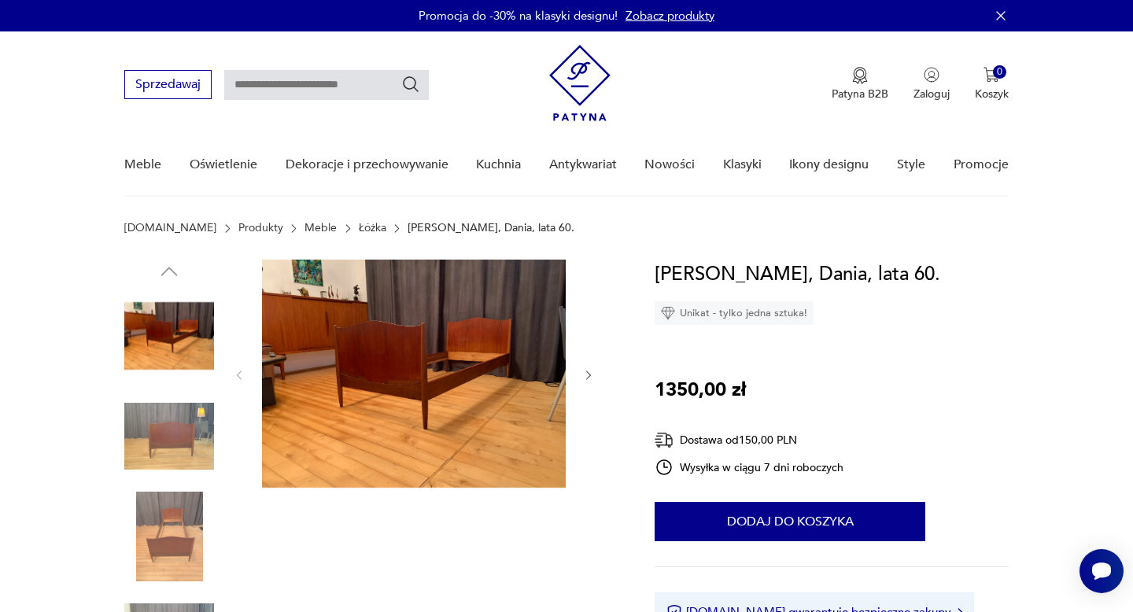
click at [435, 371] on img at bounding box center [414, 374] width 304 height 228
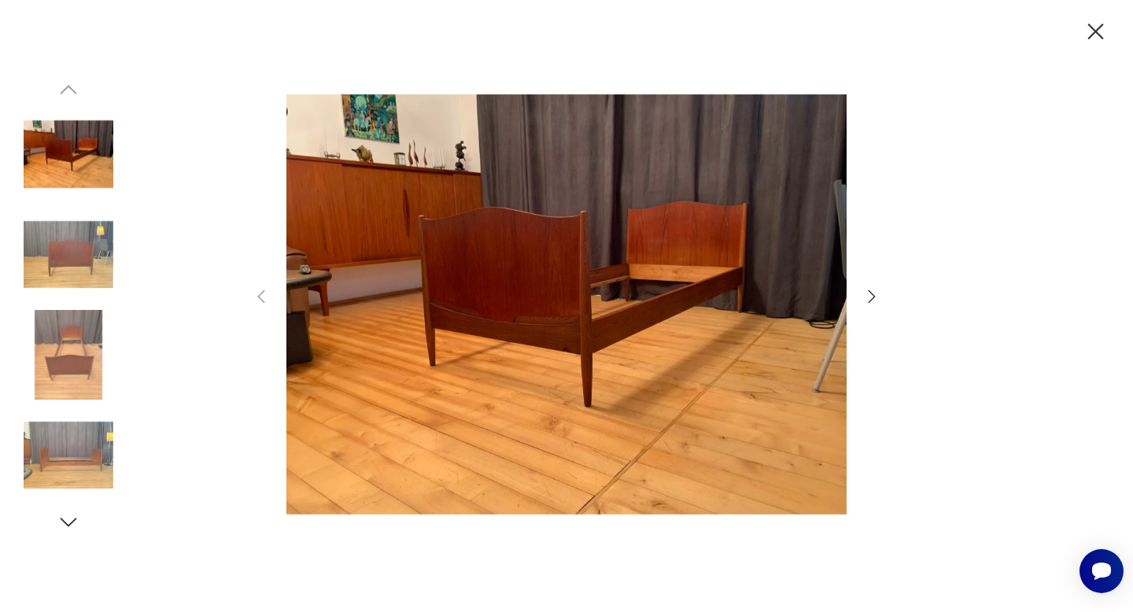
click at [871, 300] on icon "button" at bounding box center [871, 296] width 19 height 19
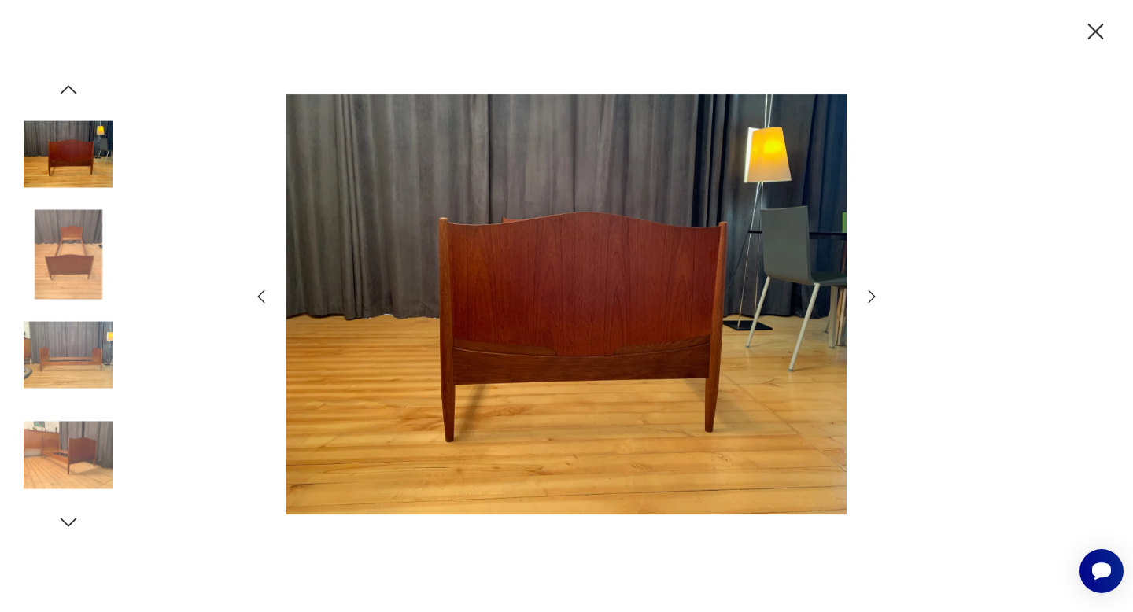
click at [871, 300] on icon "button" at bounding box center [871, 296] width 19 height 19
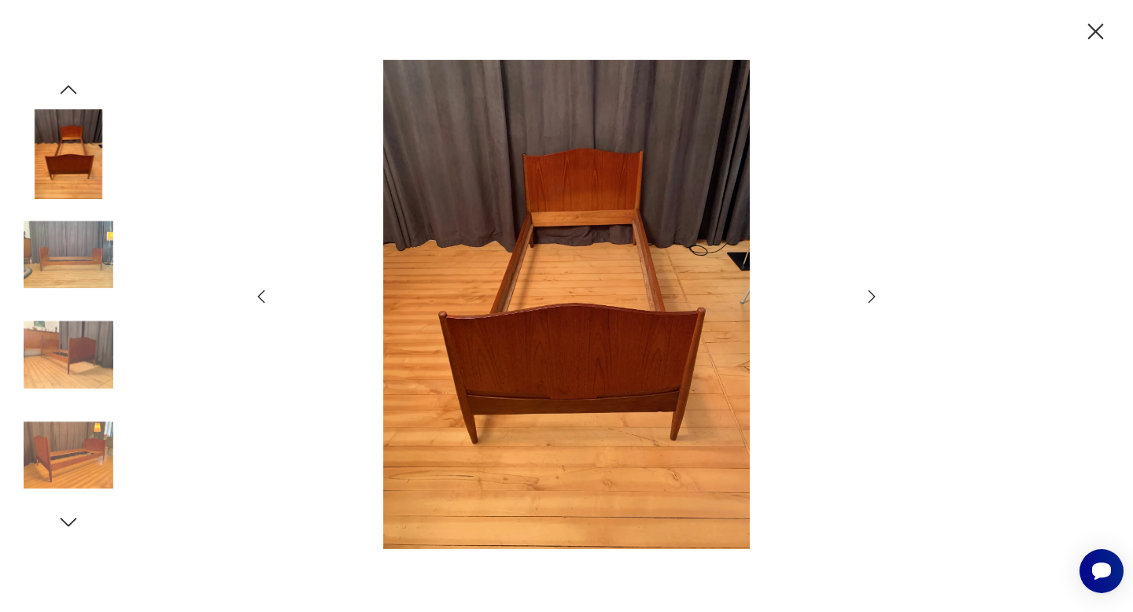
click at [871, 300] on icon "button" at bounding box center [871, 296] width 19 height 19
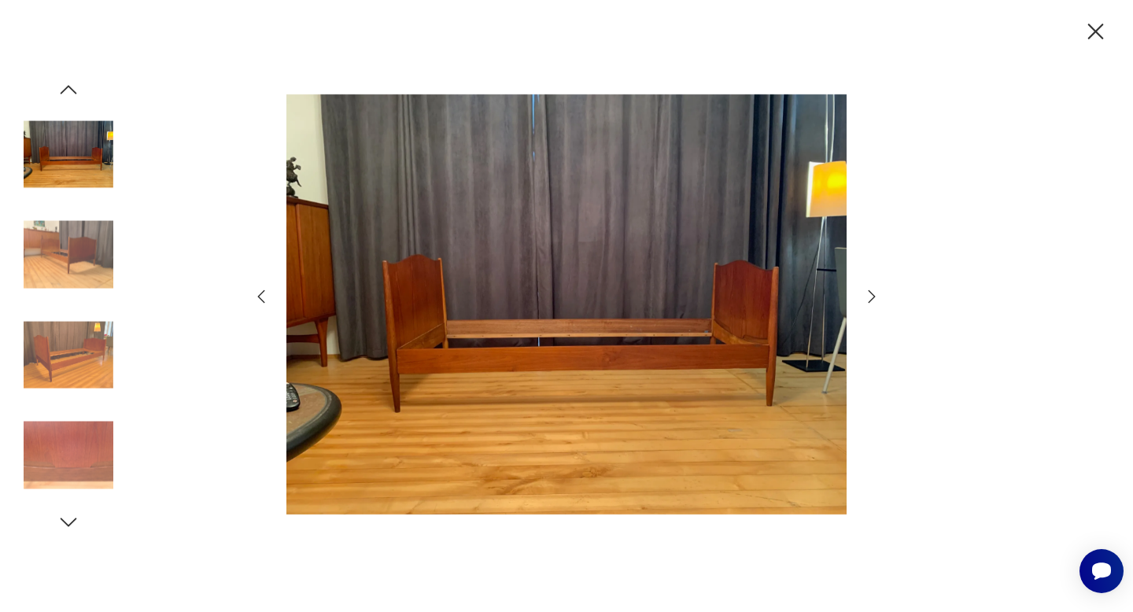
click at [871, 300] on icon "button" at bounding box center [871, 296] width 19 height 19
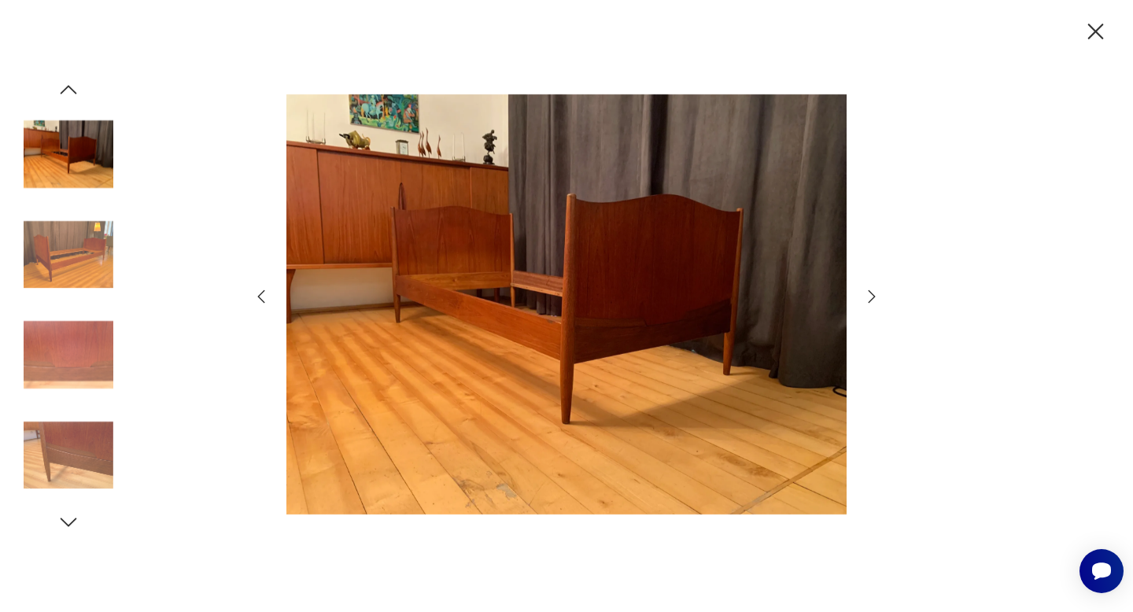
click at [871, 300] on icon "button" at bounding box center [871, 296] width 19 height 19
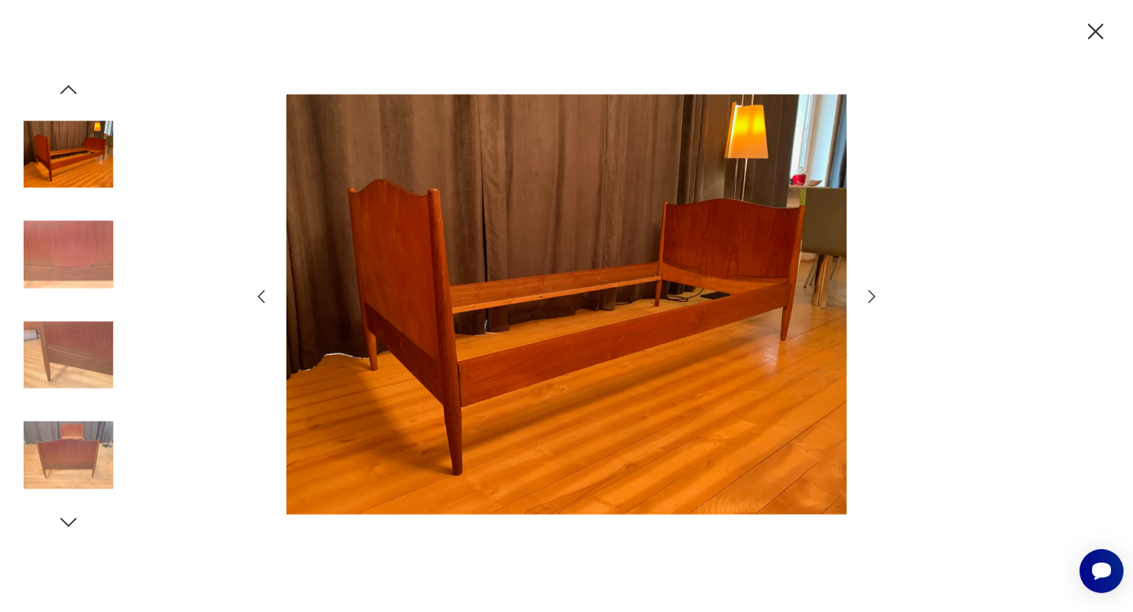
click at [871, 300] on icon "button" at bounding box center [871, 296] width 19 height 19
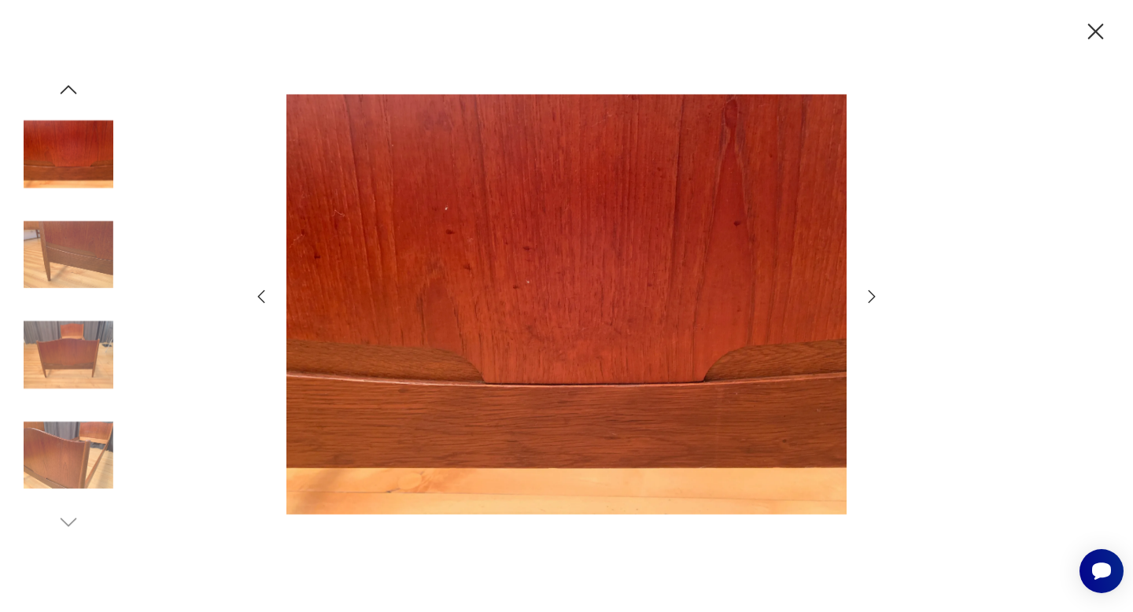
click at [871, 300] on icon "button" at bounding box center [871, 296] width 19 height 19
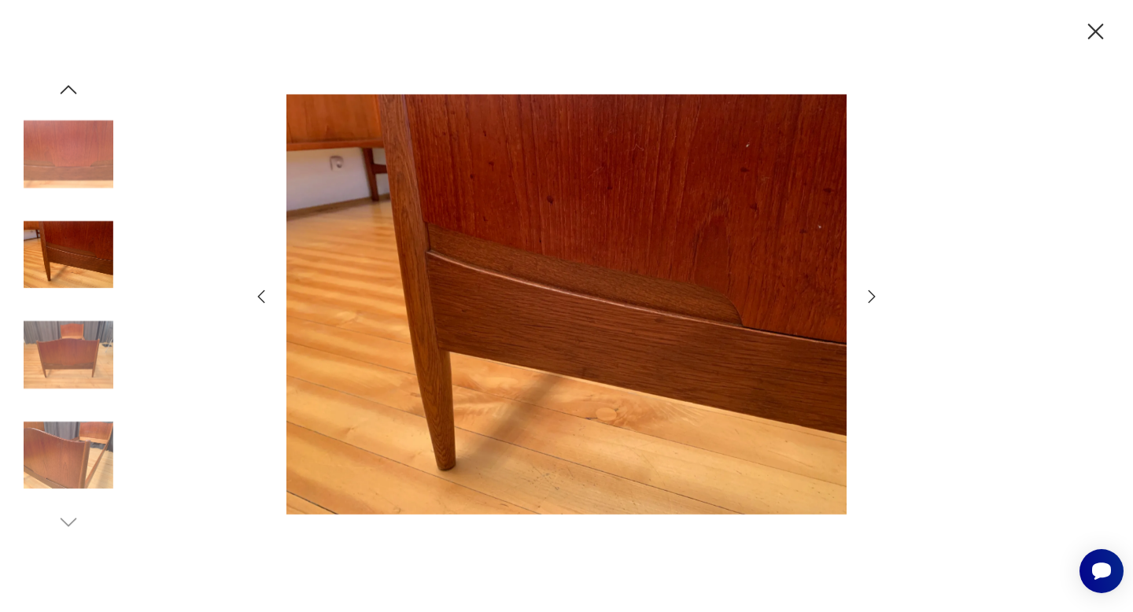
click at [871, 300] on icon "button" at bounding box center [871, 296] width 19 height 19
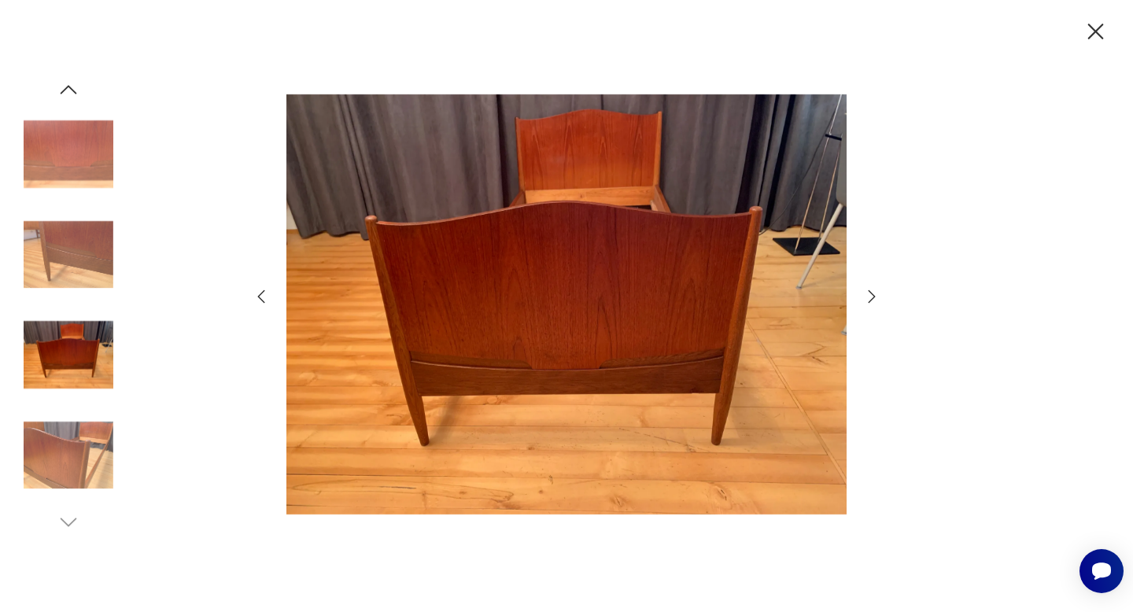
click at [871, 300] on icon "button" at bounding box center [871, 296] width 19 height 19
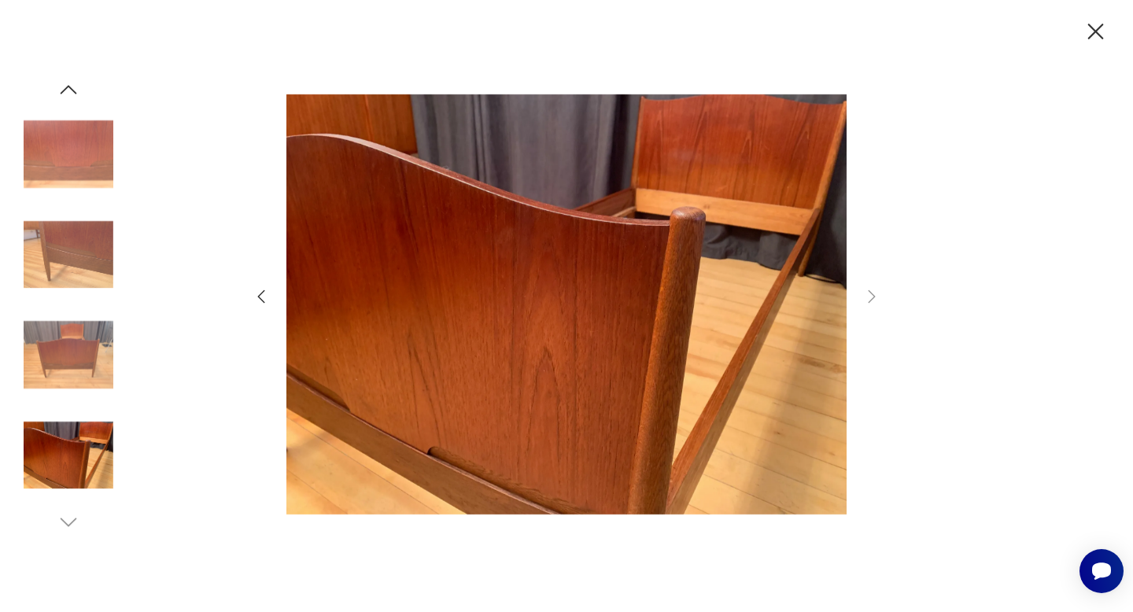
click at [1094, 28] on icon "button" at bounding box center [1096, 32] width 28 height 28
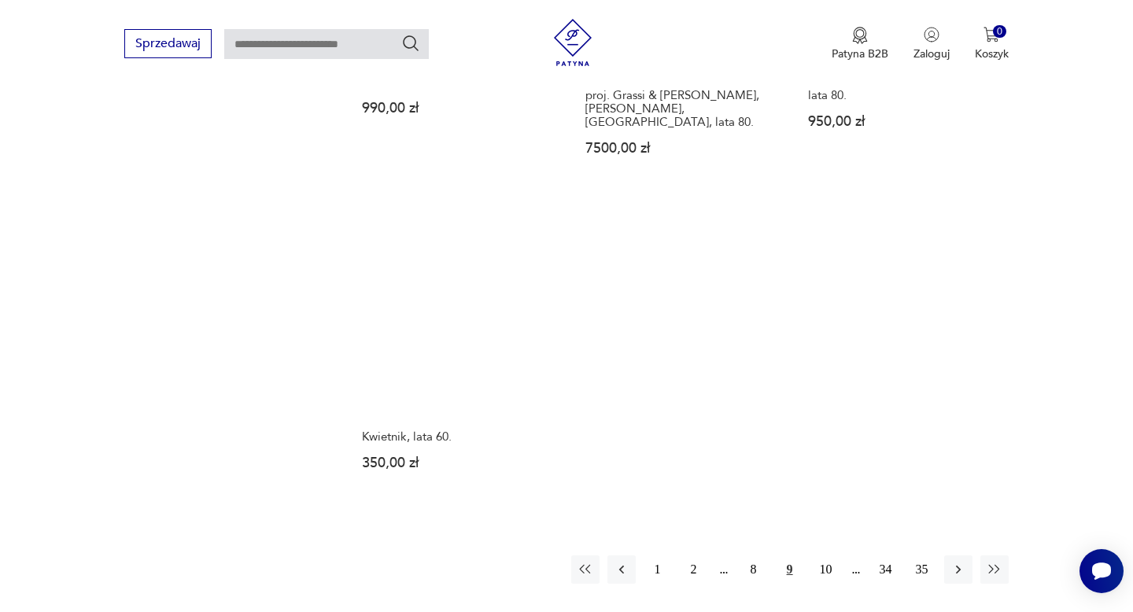
scroll to position [2334, 0]
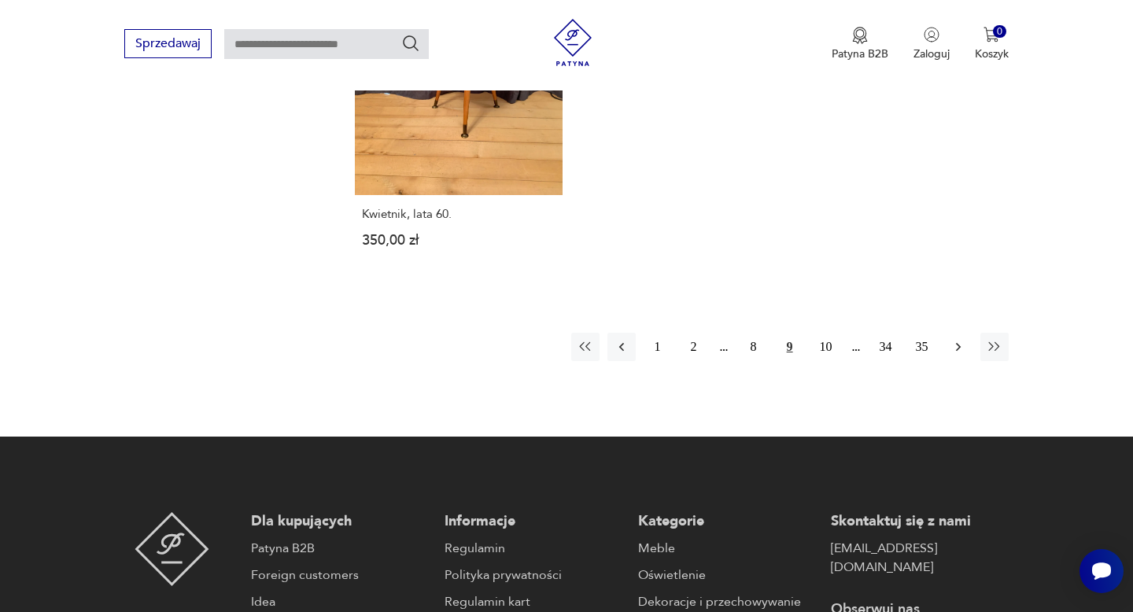
click at [960, 343] on icon "button" at bounding box center [957, 347] width 5 height 9
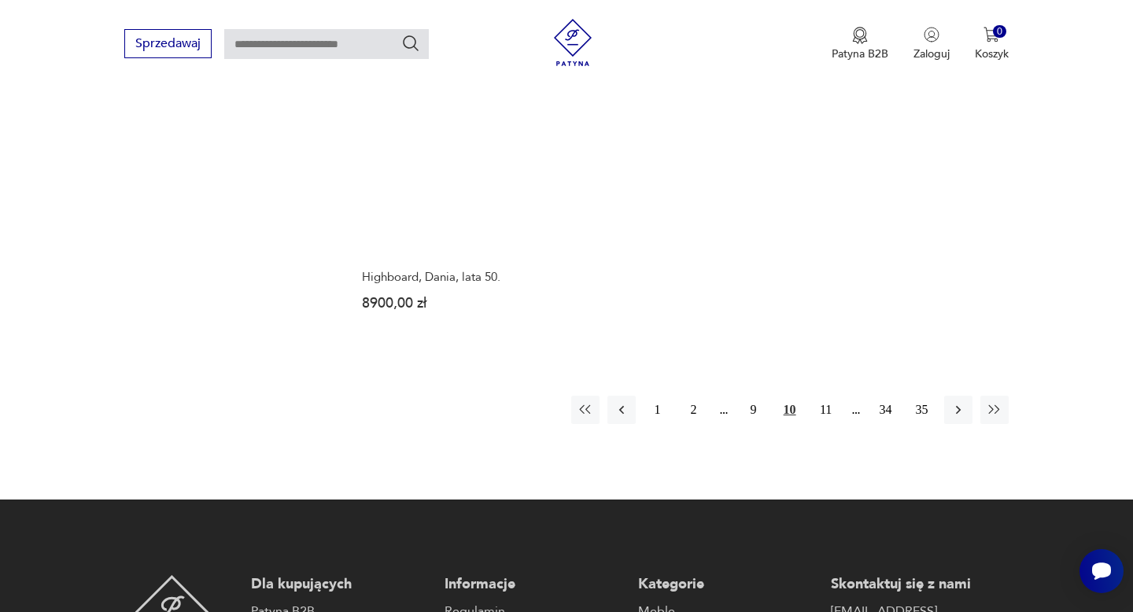
scroll to position [2232, 0]
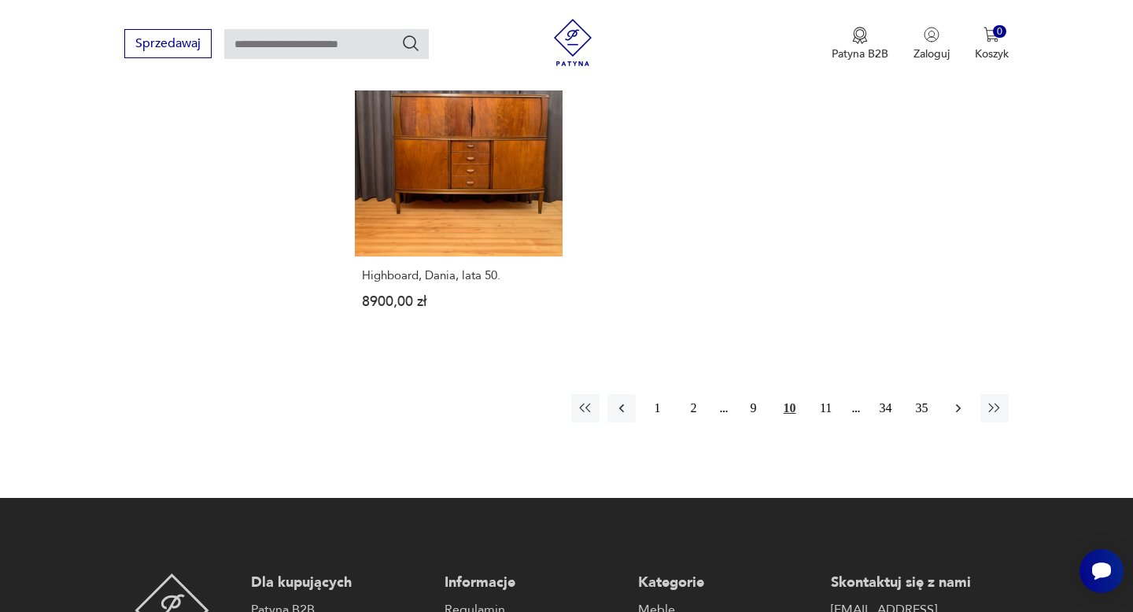
click at [960, 400] on icon "button" at bounding box center [958, 408] width 16 height 16
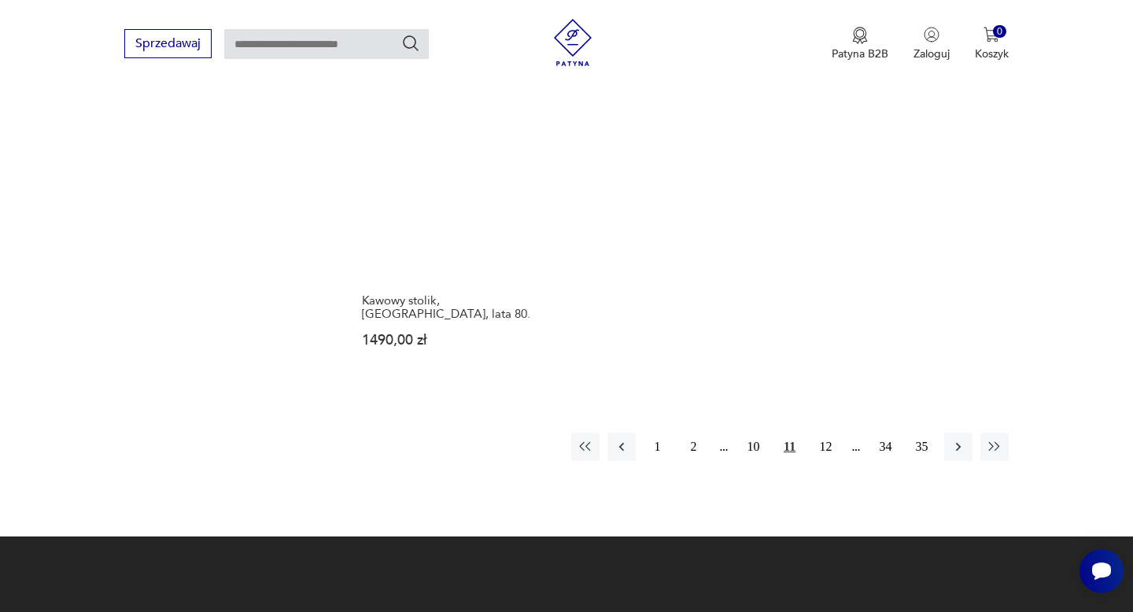
scroll to position [2275, 0]
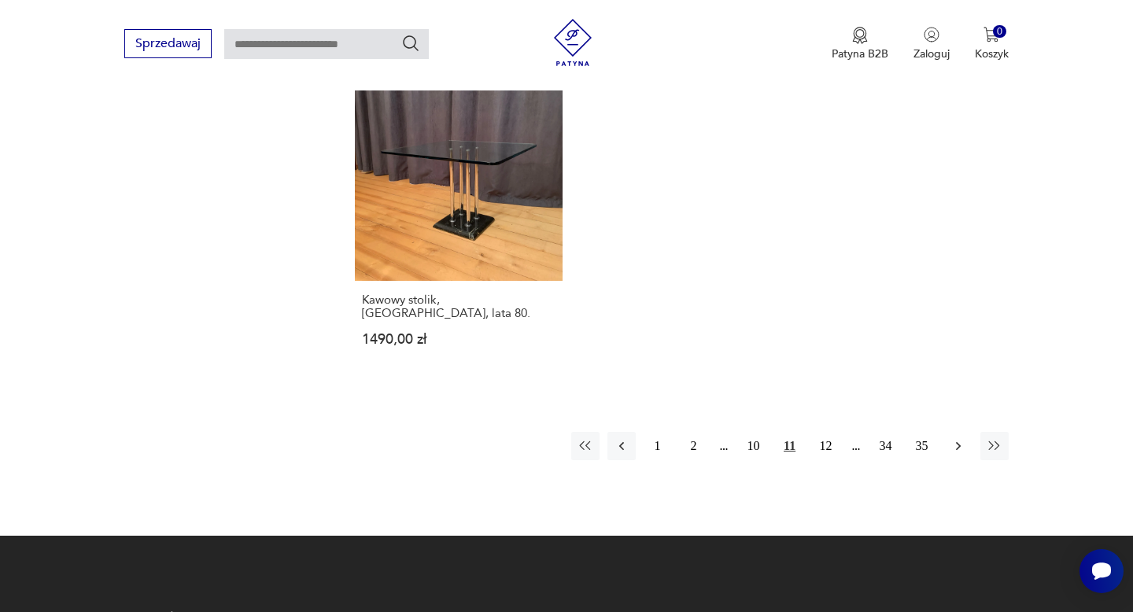
click at [957, 442] on icon "button" at bounding box center [957, 446] width 5 height 9
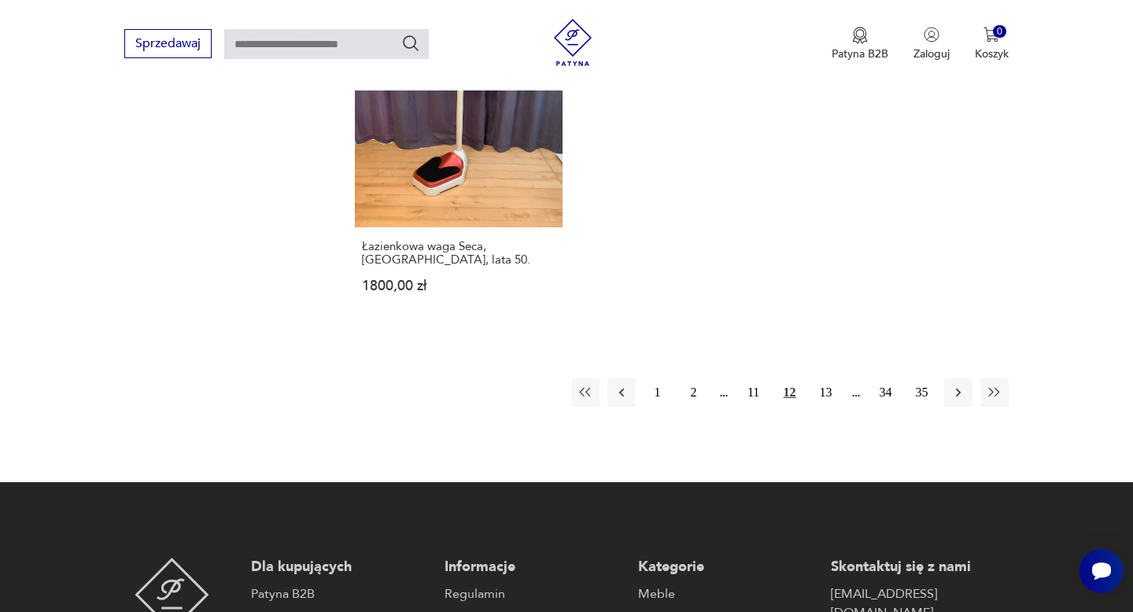
scroll to position [2280, 0]
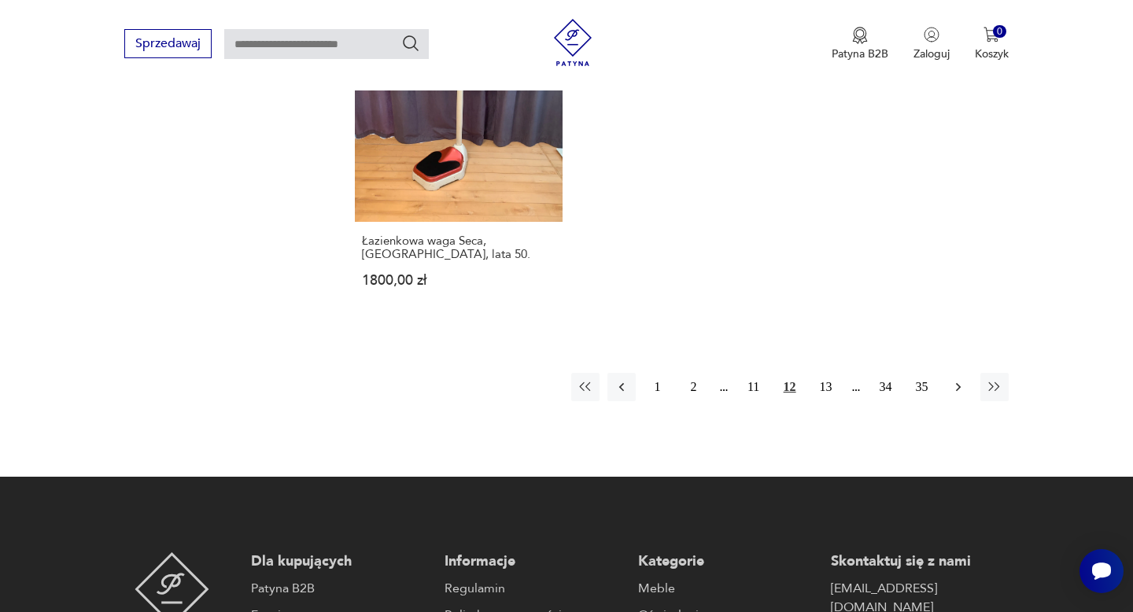
click at [960, 383] on icon "button" at bounding box center [957, 387] width 5 height 9
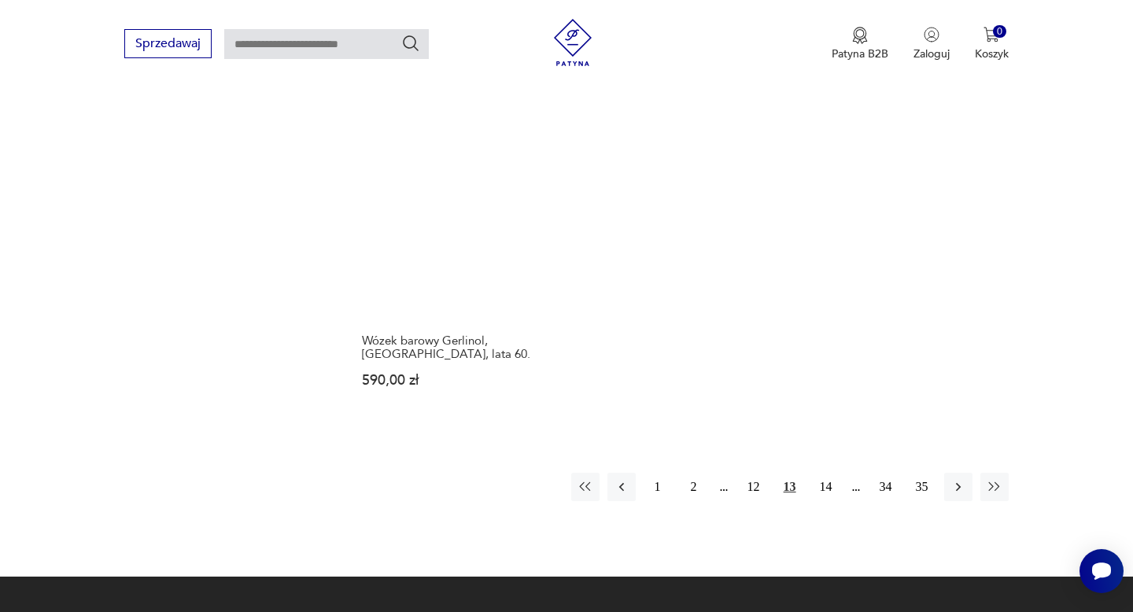
scroll to position [2248, 0]
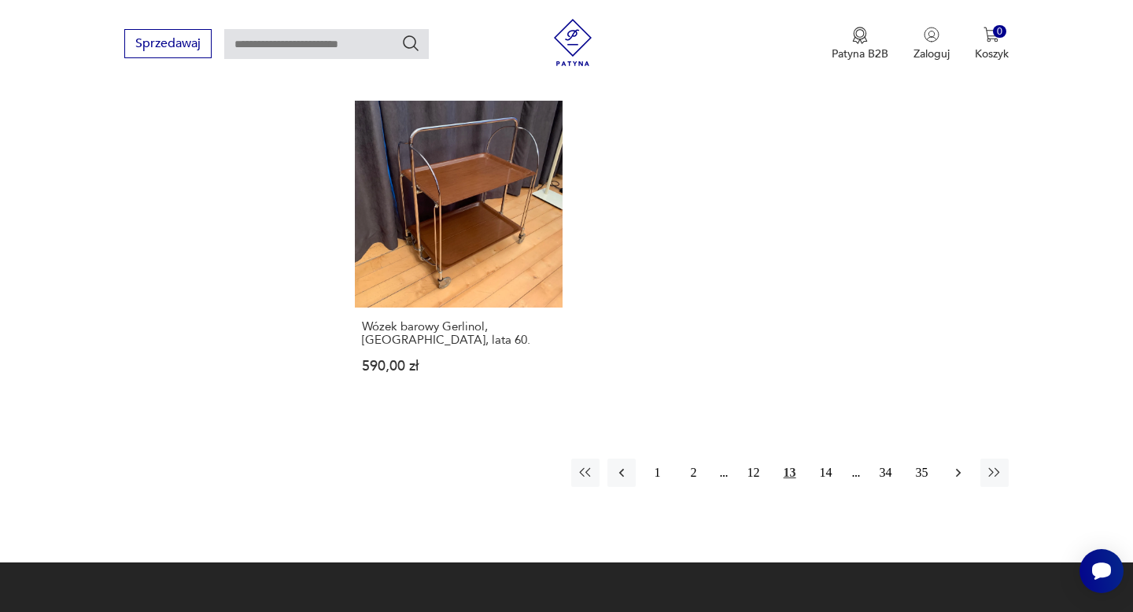
click at [962, 465] on icon "button" at bounding box center [958, 473] width 16 height 16
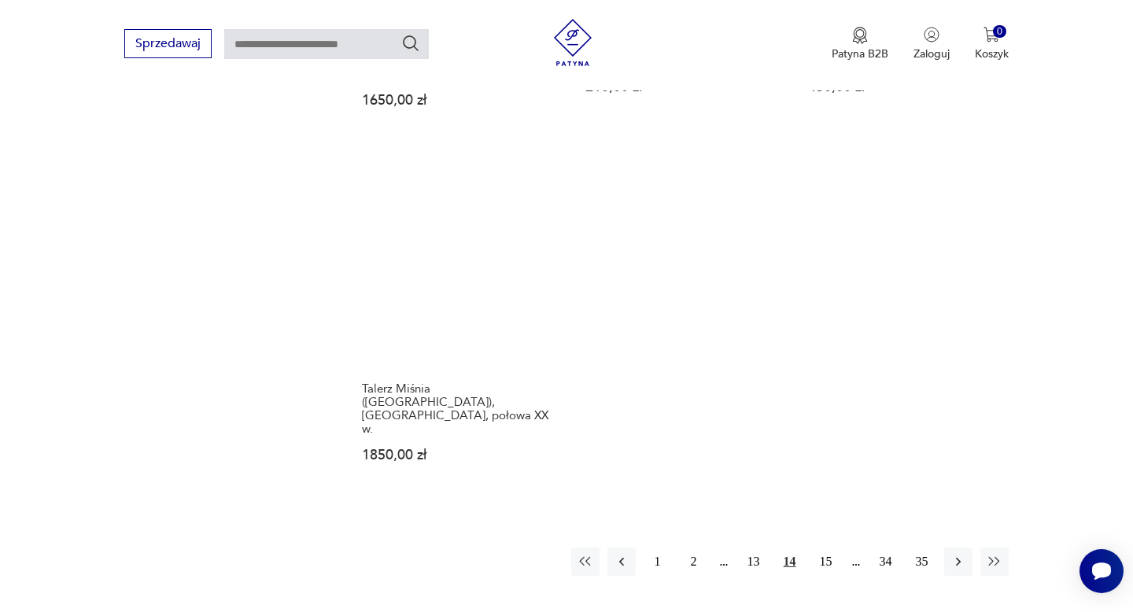
scroll to position [2194, 0]
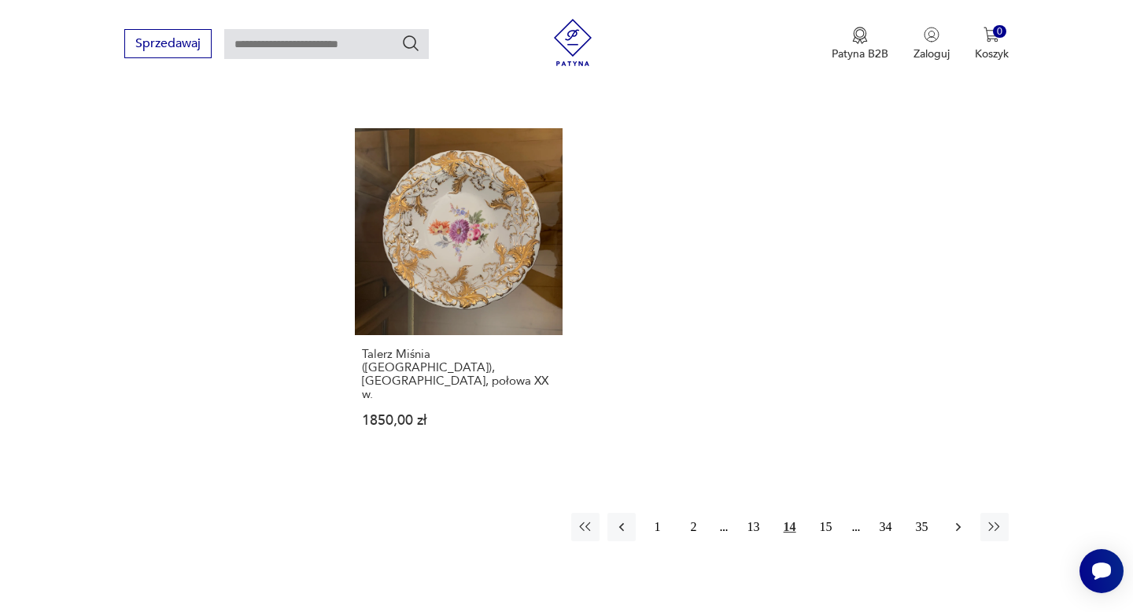
click at [957, 519] on icon "button" at bounding box center [958, 527] width 16 height 16
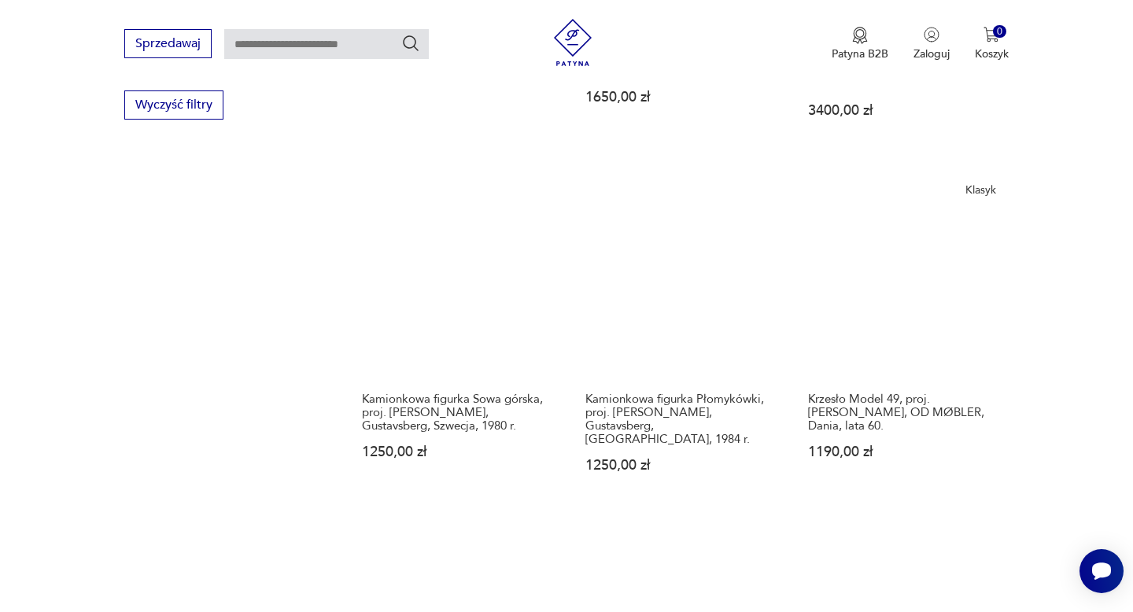
scroll to position [1139, 0]
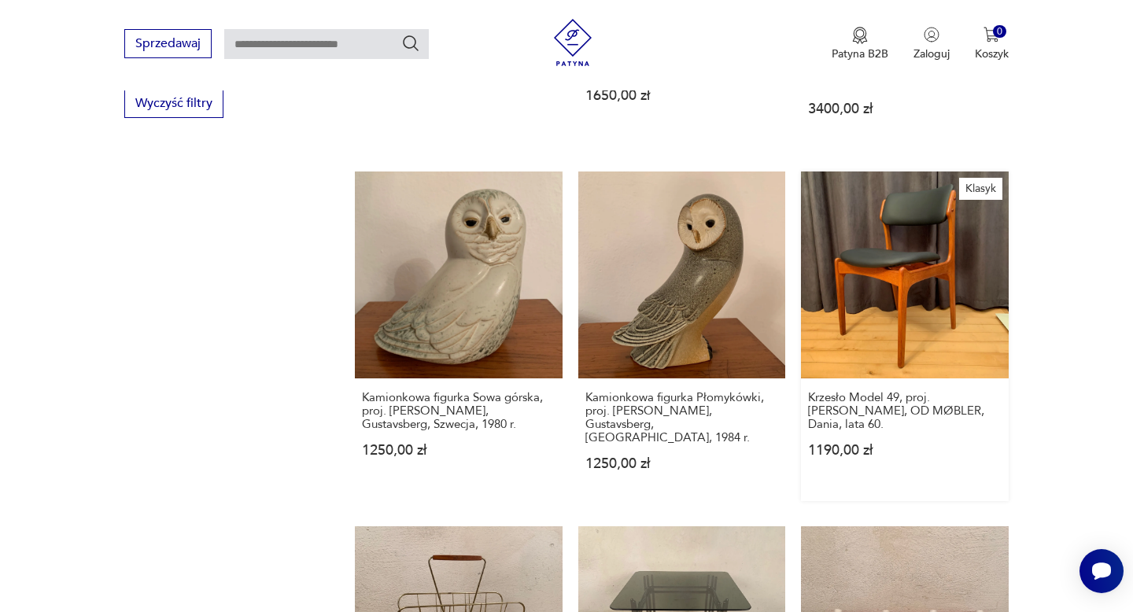
click at [902, 300] on link "Klasyk Krzesło Model 49, proj. [PERSON_NAME], OD MØBLER, Dania, lata 60. 1190,0…" at bounding box center [904, 336] width 207 height 330
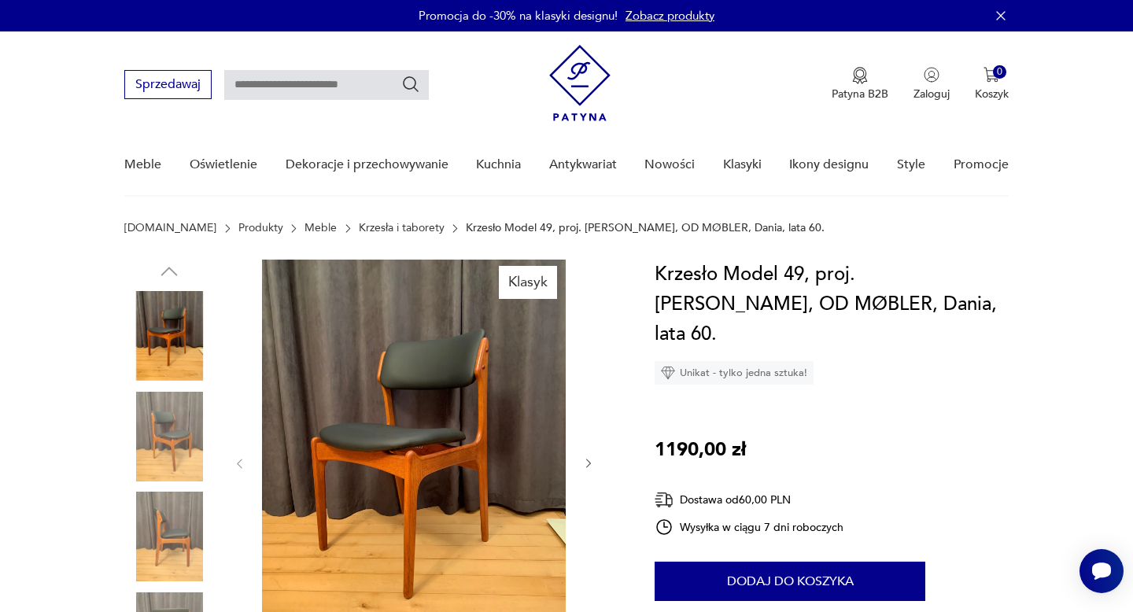
click at [448, 435] on img at bounding box center [414, 462] width 304 height 405
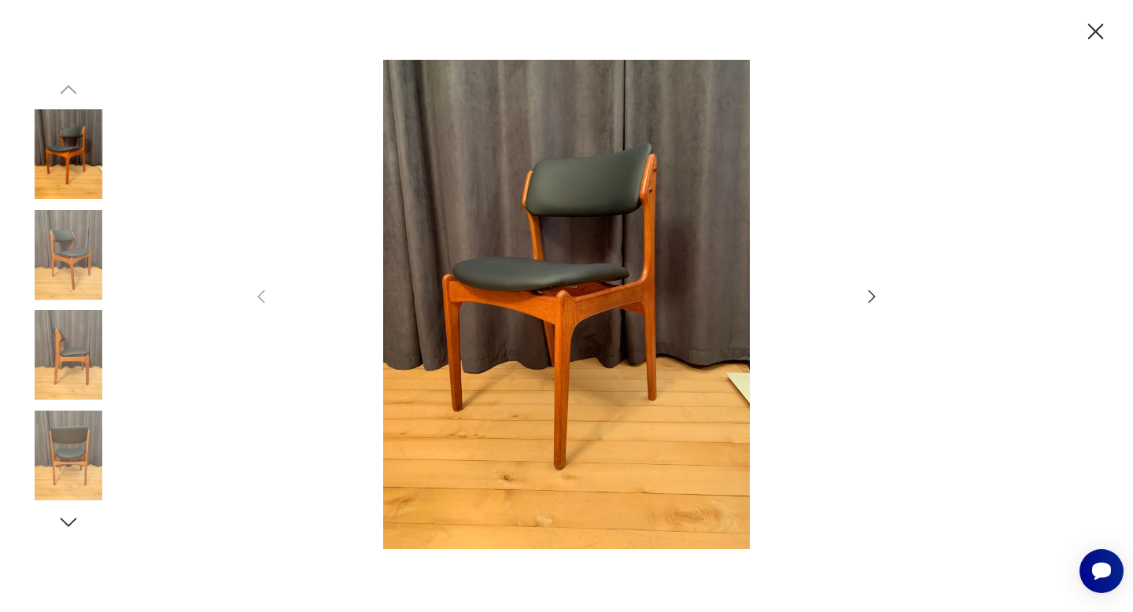
click at [872, 297] on icon "button" at bounding box center [871, 296] width 7 height 13
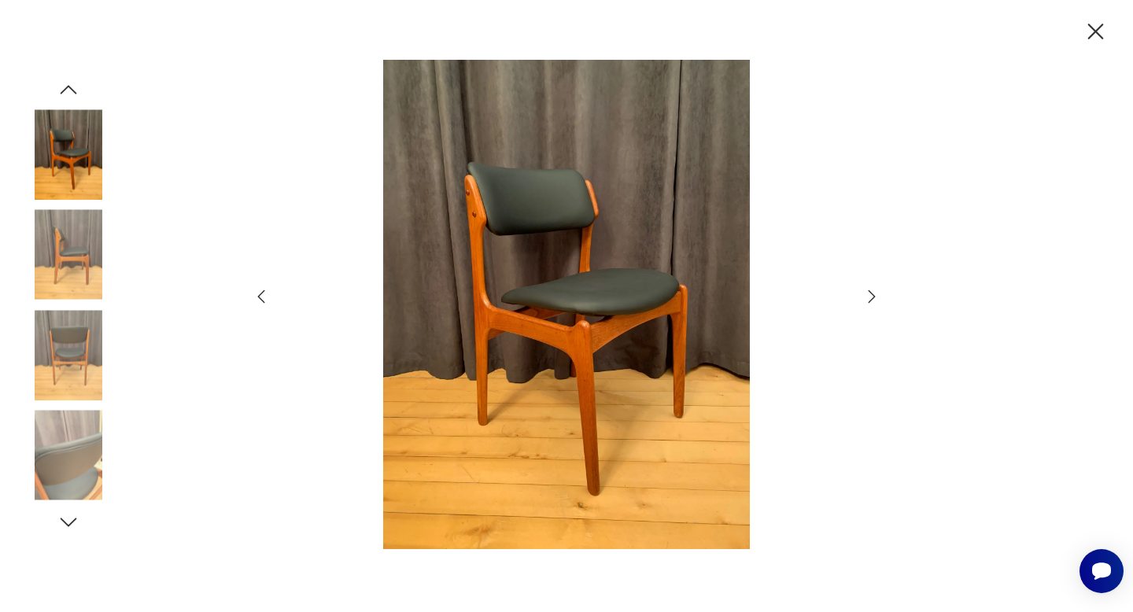
click at [872, 297] on icon "button" at bounding box center [871, 296] width 7 height 13
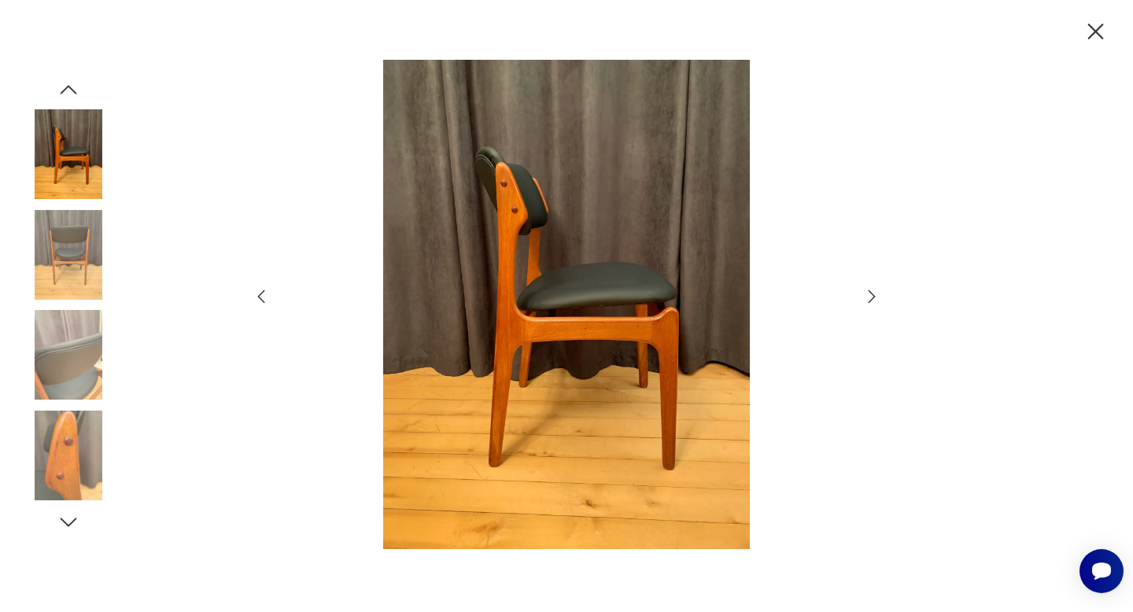
click at [872, 297] on icon "button" at bounding box center [871, 296] width 7 height 13
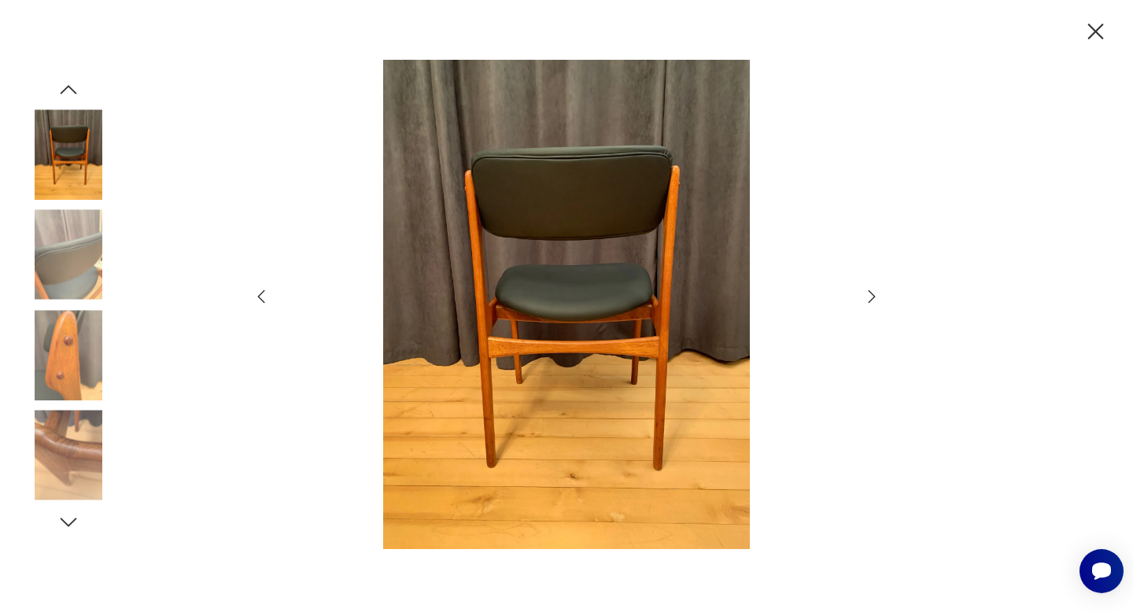
click at [872, 297] on icon "button" at bounding box center [871, 296] width 7 height 13
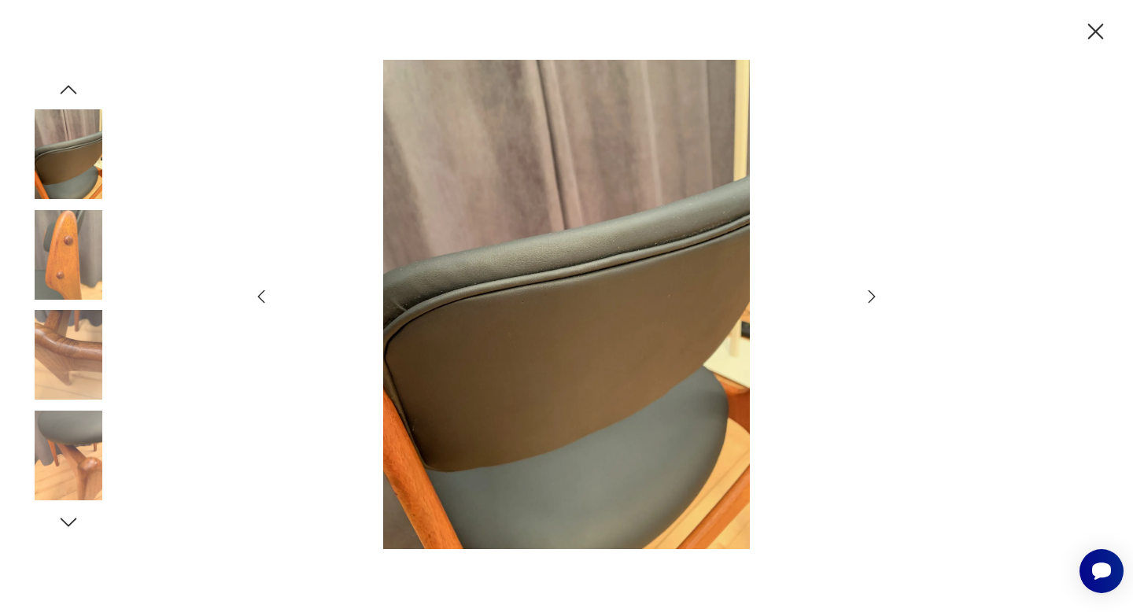
click at [872, 297] on icon "button" at bounding box center [871, 296] width 7 height 13
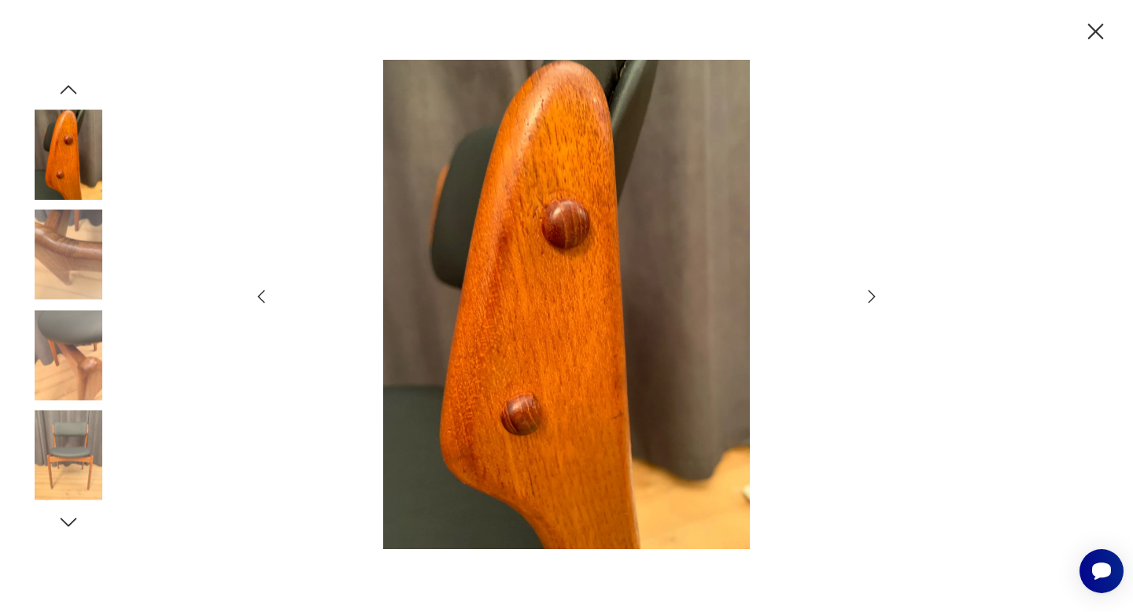
click at [872, 297] on icon "button" at bounding box center [871, 296] width 7 height 13
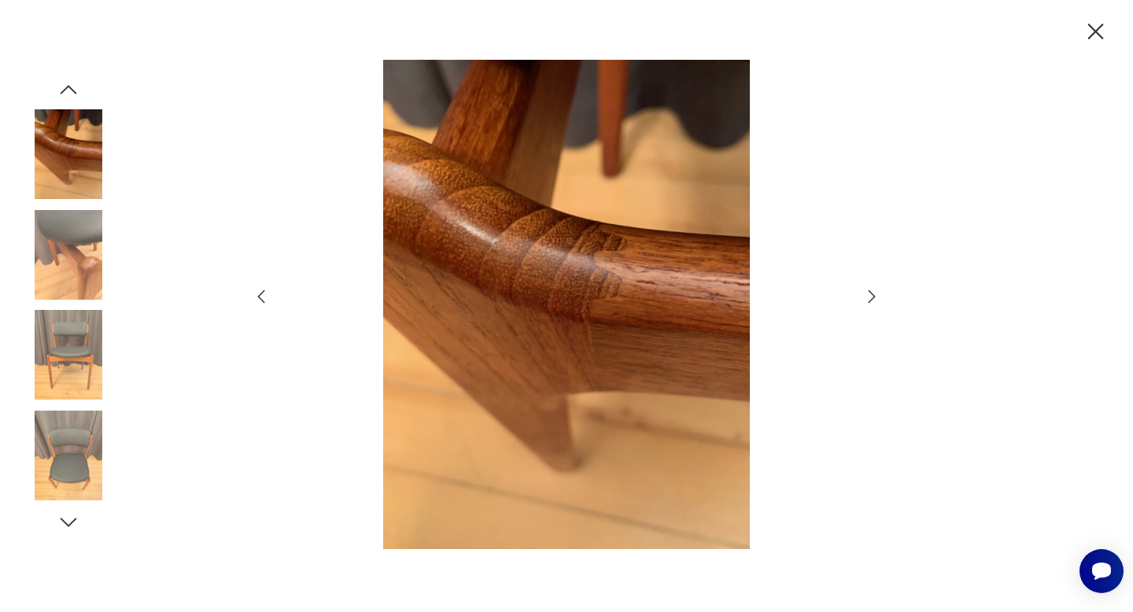
click at [872, 297] on icon "button" at bounding box center [871, 296] width 7 height 13
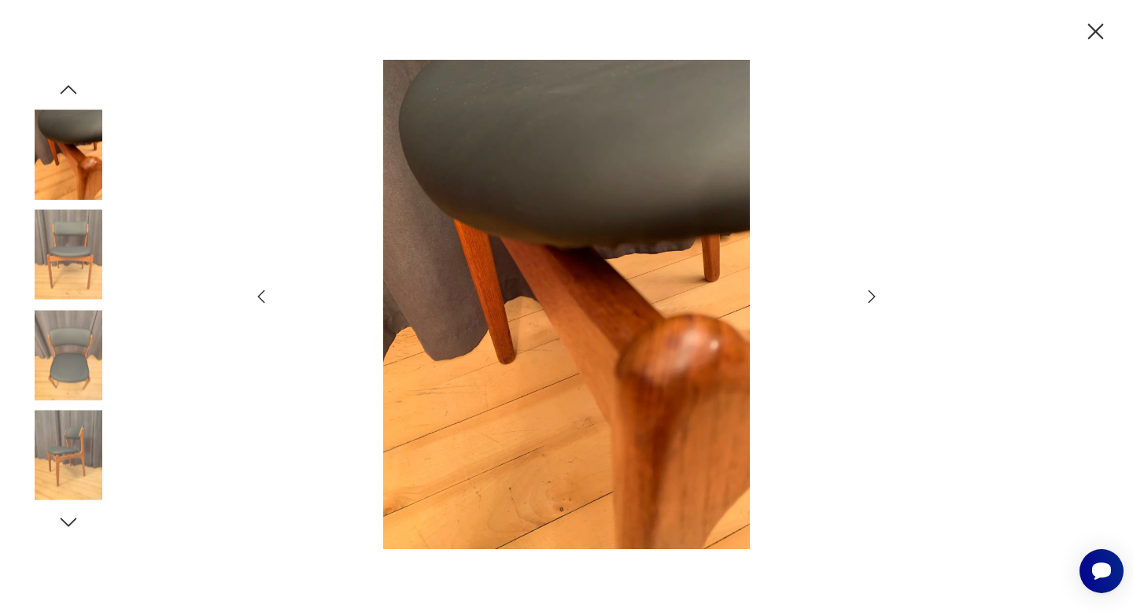
click at [872, 297] on icon "button" at bounding box center [871, 296] width 7 height 13
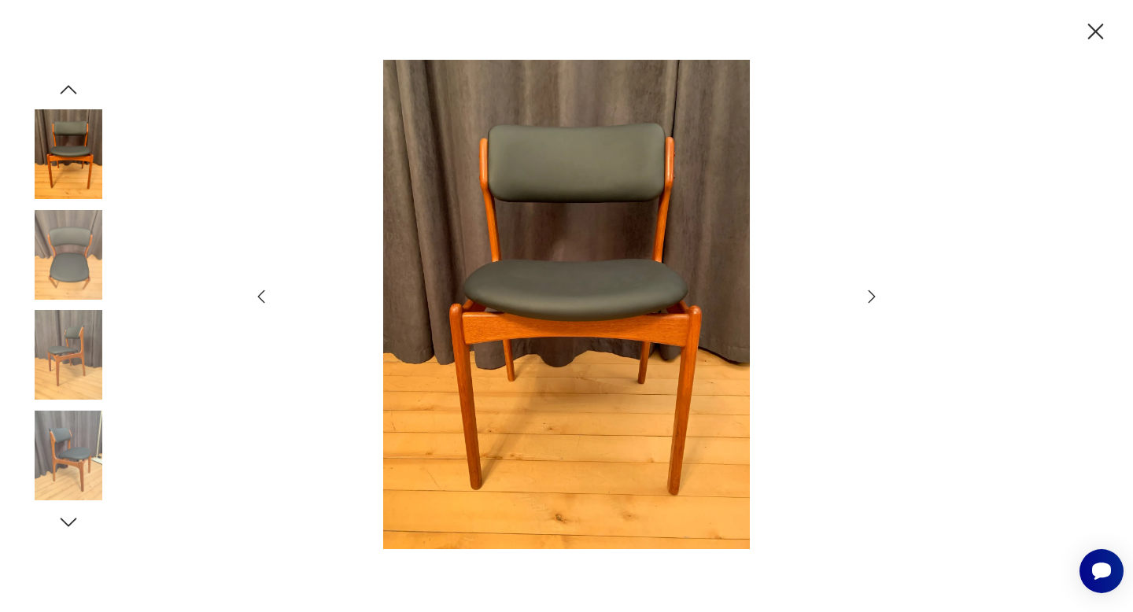
click at [872, 297] on icon "button" at bounding box center [871, 296] width 7 height 13
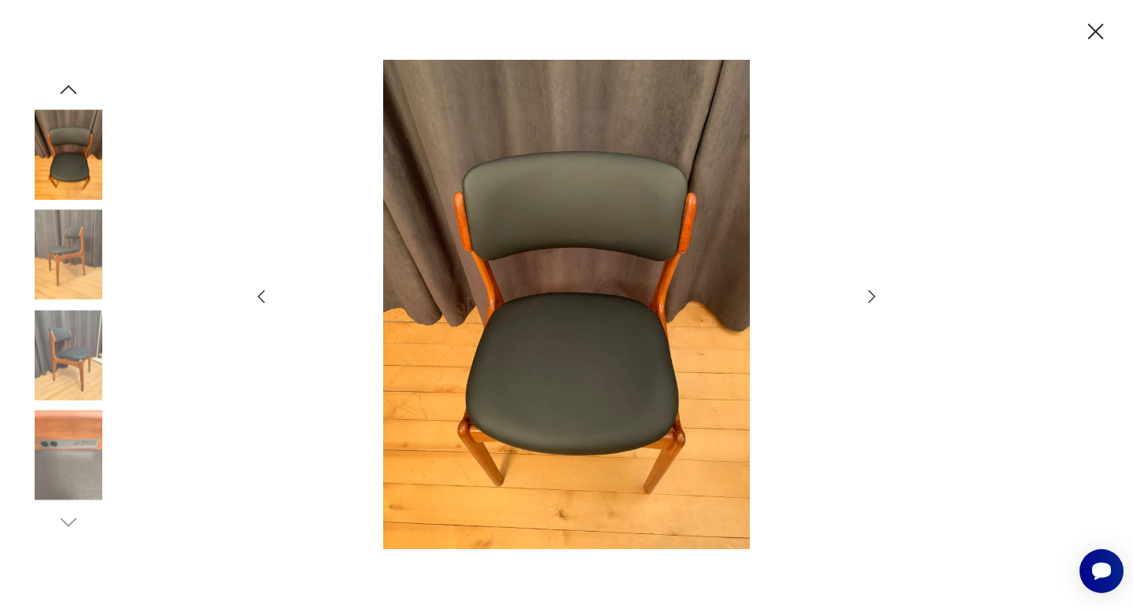
click at [872, 297] on icon "button" at bounding box center [871, 296] width 7 height 13
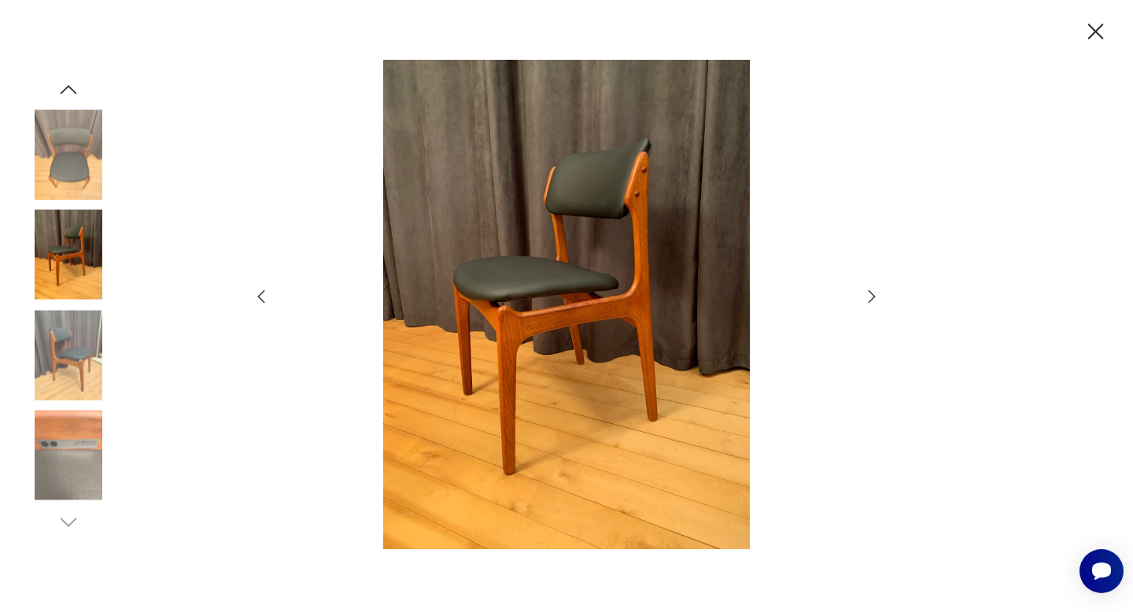
click at [872, 297] on icon "button" at bounding box center [871, 296] width 7 height 13
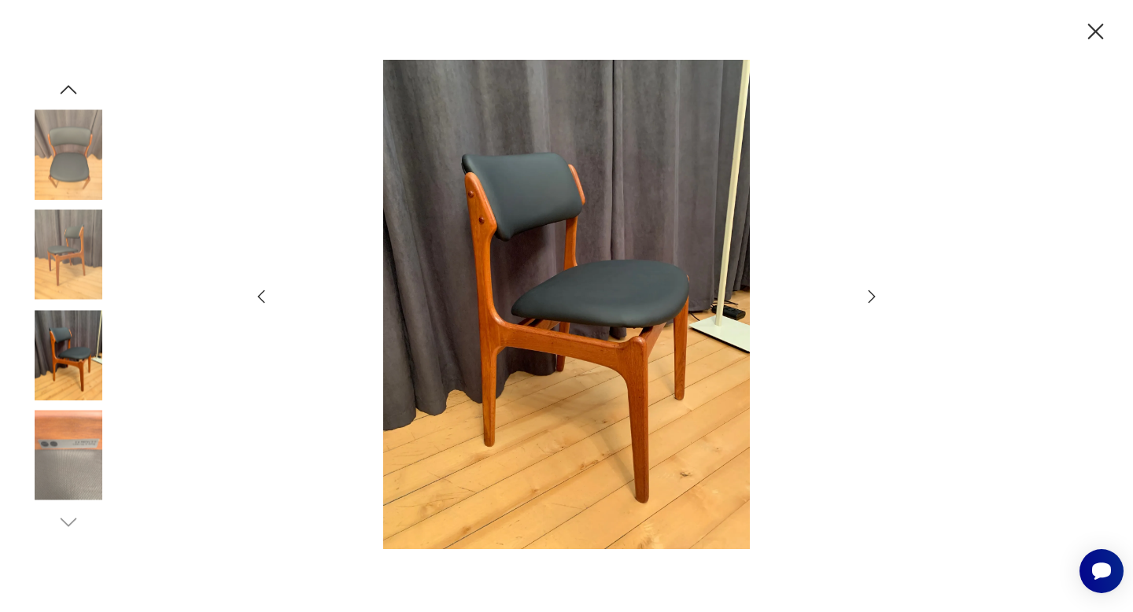
click at [872, 297] on icon "button" at bounding box center [871, 296] width 7 height 13
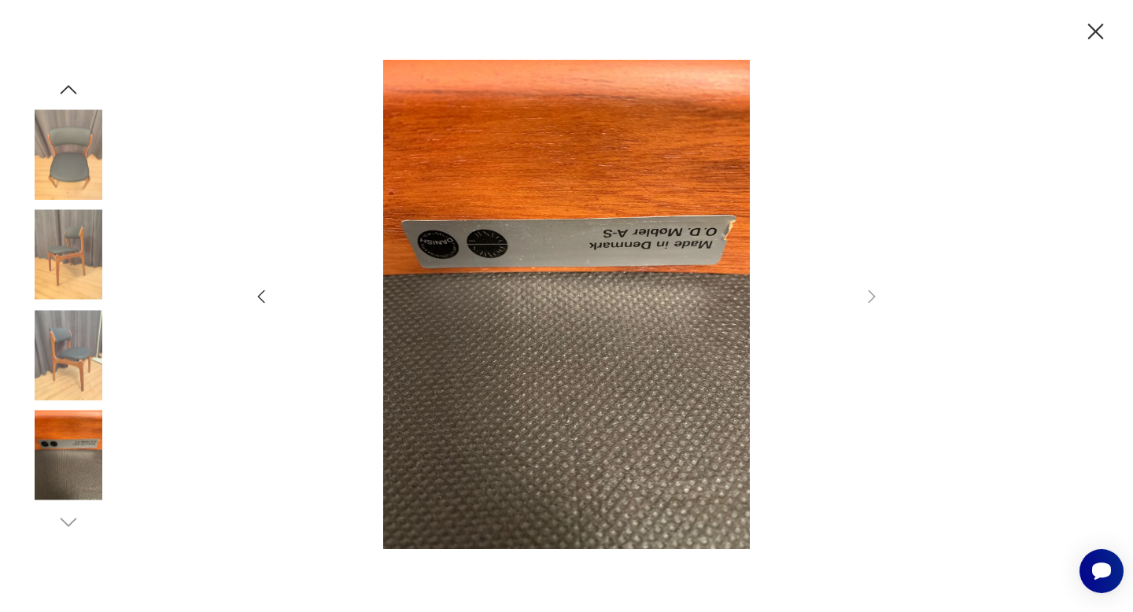
click at [1097, 28] on icon "button" at bounding box center [1096, 32] width 28 height 28
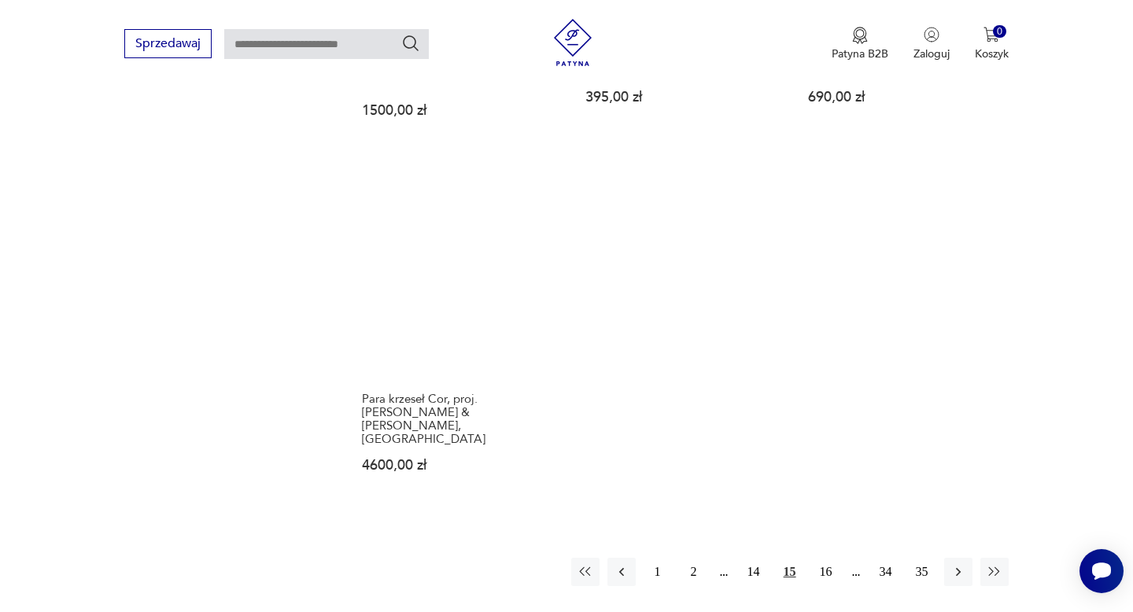
scroll to position [2156, 0]
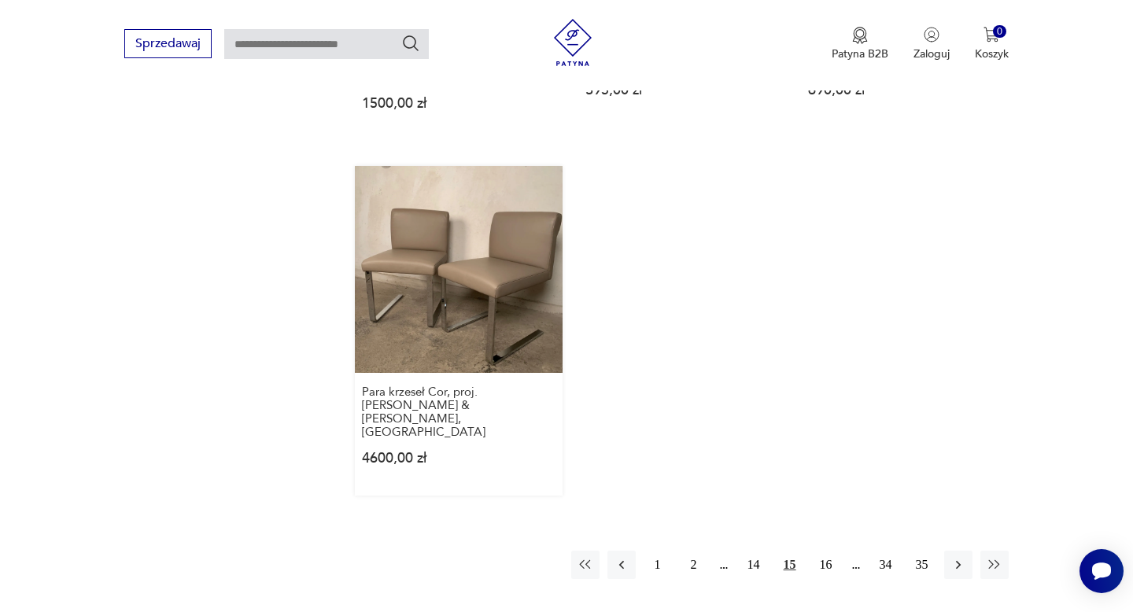
click at [487, 233] on link "Para krzeseł Cor, proj. [PERSON_NAME] & [PERSON_NAME], [DEMOGRAPHIC_DATA] 4600,…" at bounding box center [458, 331] width 207 height 330
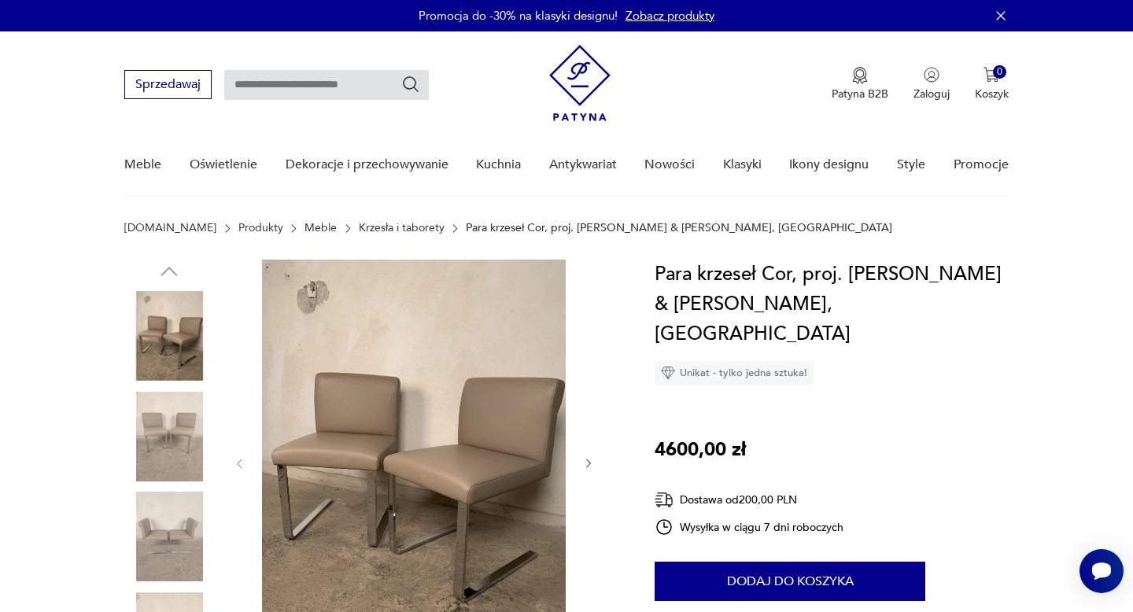
click at [463, 411] on img at bounding box center [414, 462] width 304 height 405
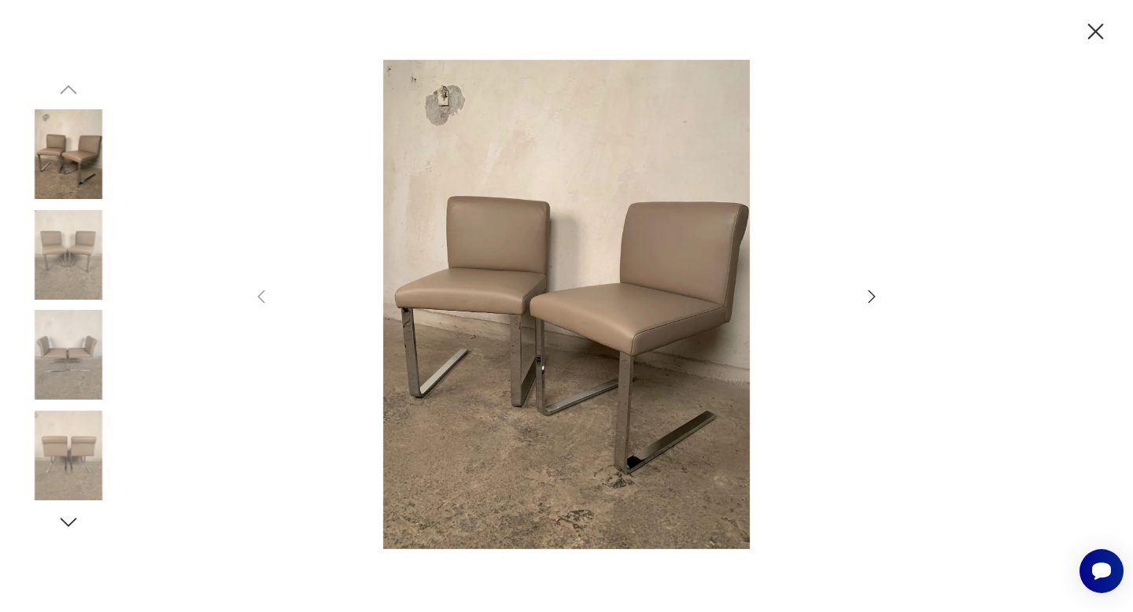
click at [874, 299] on icon "button" at bounding box center [871, 296] width 19 height 19
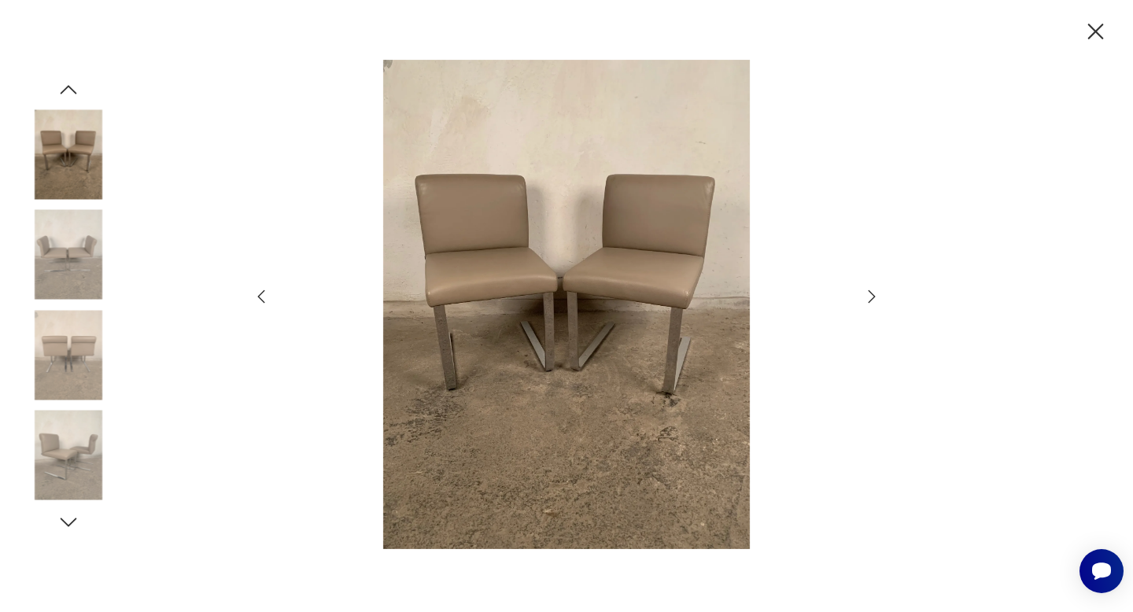
click at [874, 299] on icon "button" at bounding box center [871, 296] width 19 height 19
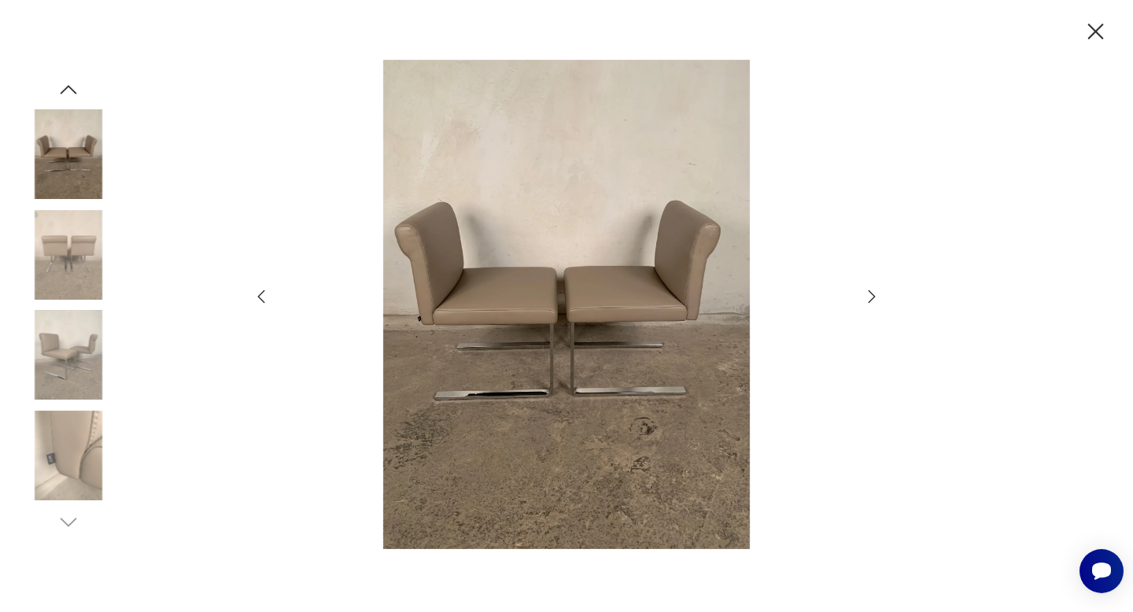
click at [874, 299] on icon "button" at bounding box center [871, 296] width 19 height 19
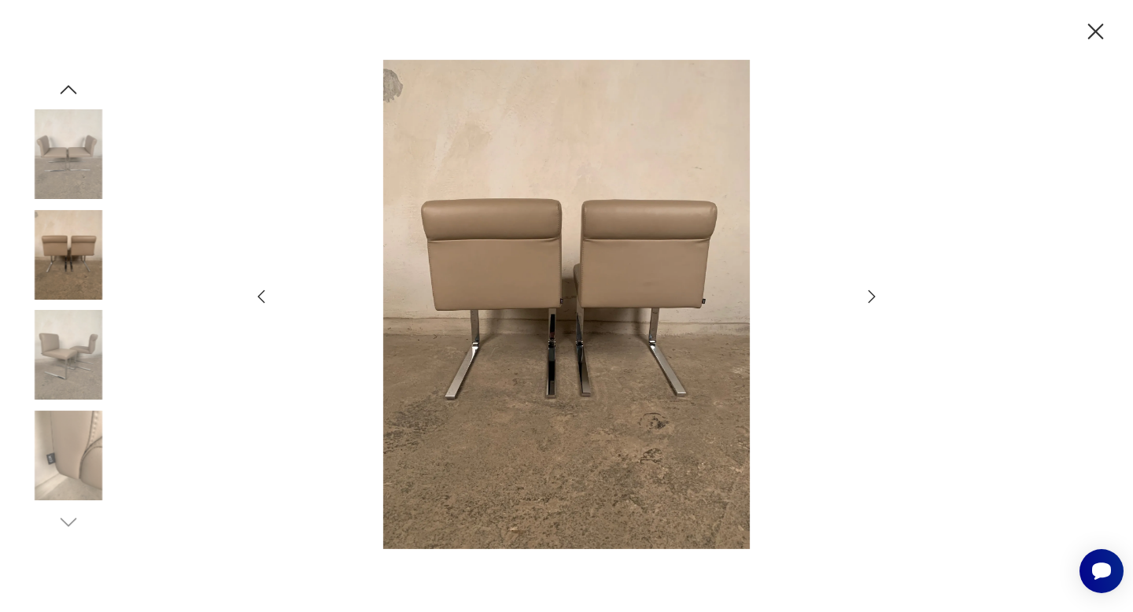
click at [874, 299] on icon "button" at bounding box center [871, 296] width 19 height 19
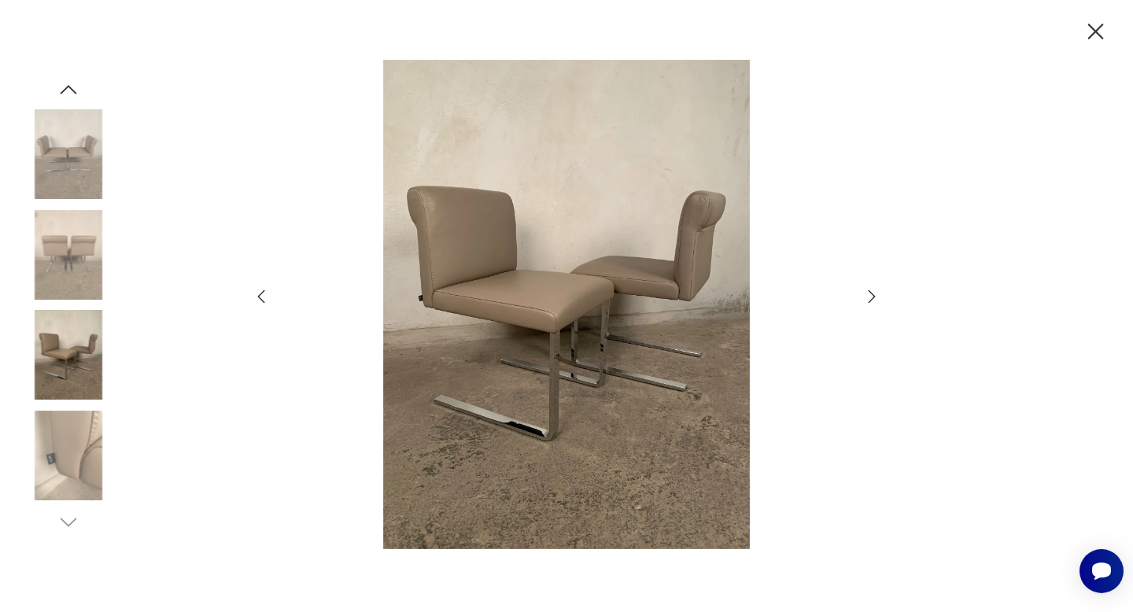
click at [874, 299] on icon "button" at bounding box center [871, 296] width 19 height 19
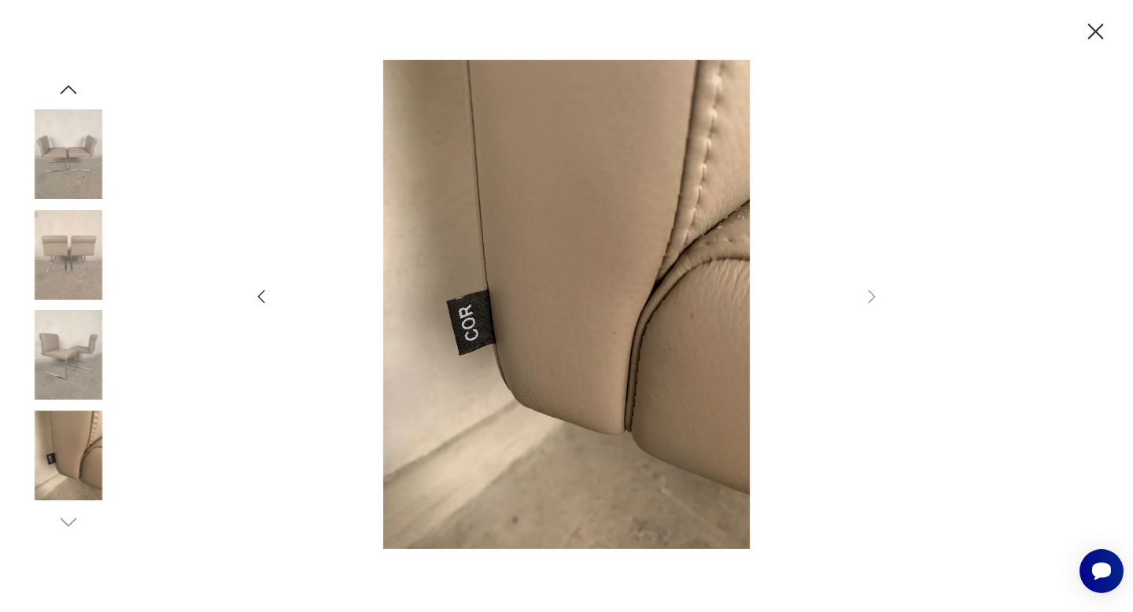
click at [262, 295] on icon "button" at bounding box center [261, 296] width 19 height 19
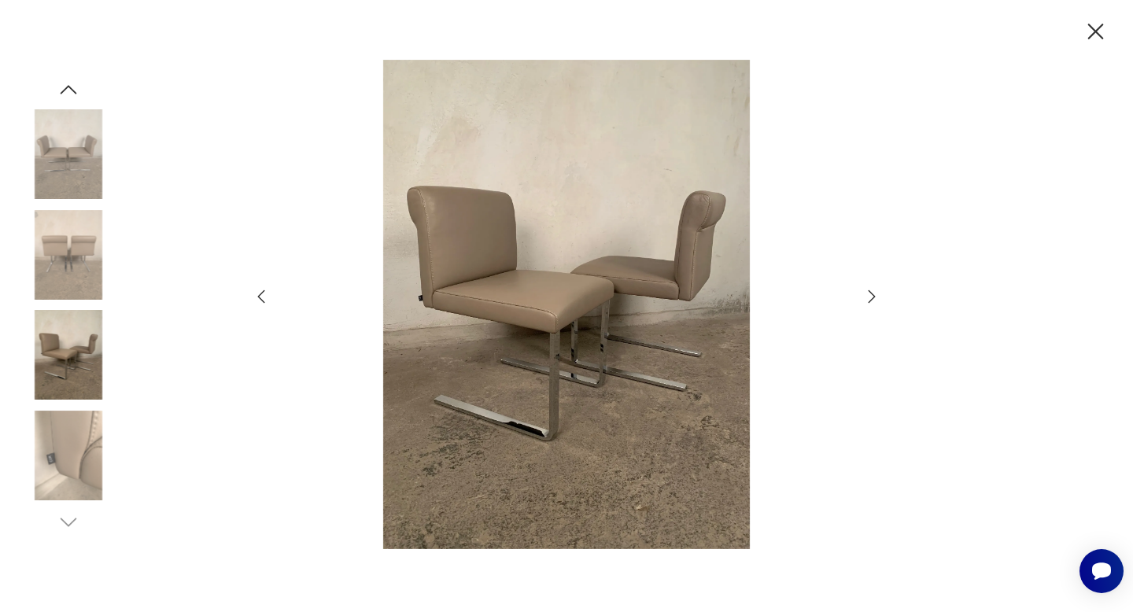
click at [262, 295] on icon "button" at bounding box center [261, 296] width 19 height 19
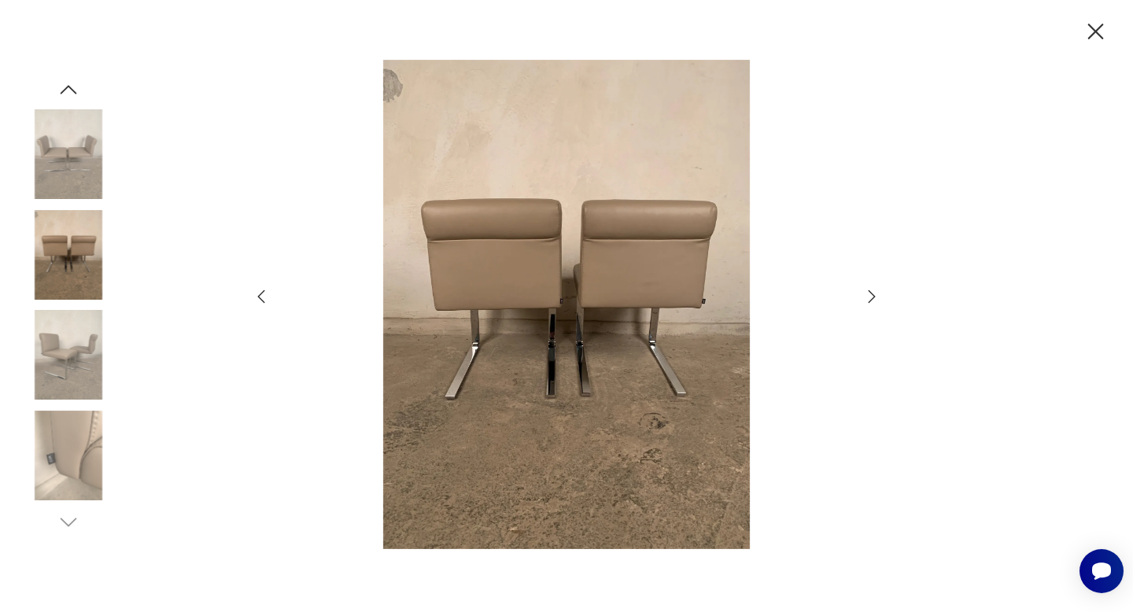
click at [262, 295] on icon "button" at bounding box center [261, 296] width 19 height 19
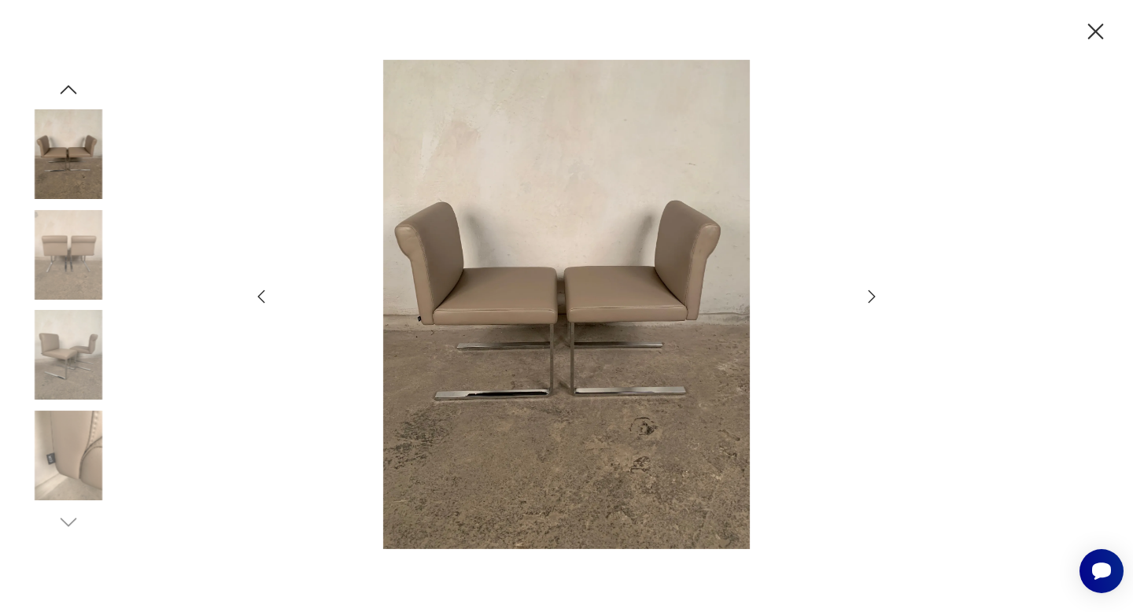
click at [262, 295] on icon "button" at bounding box center [261, 296] width 19 height 19
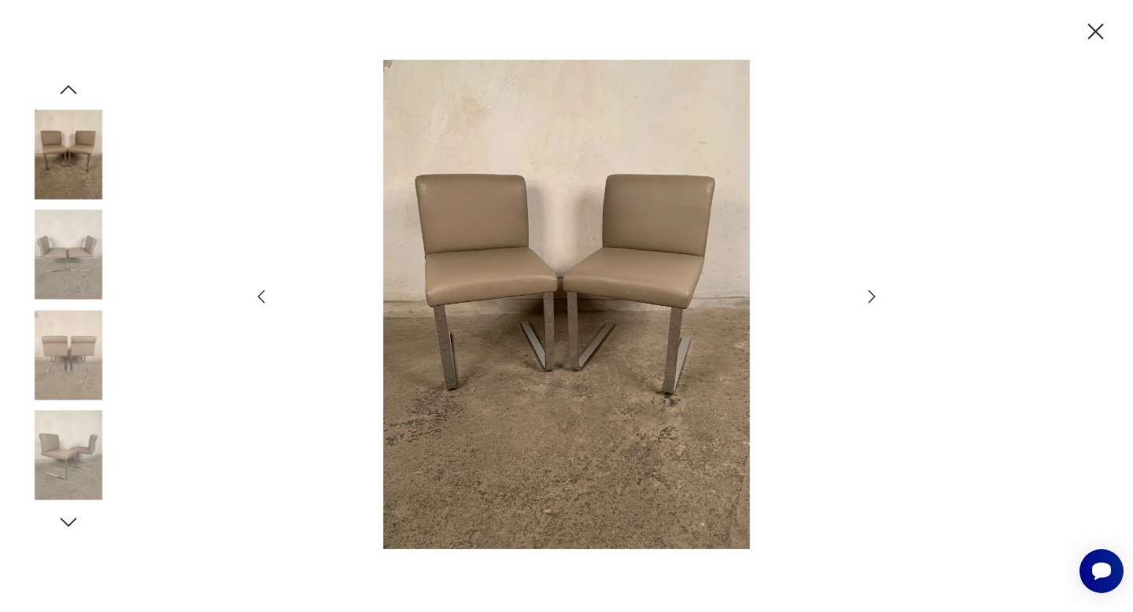
click at [262, 295] on icon "button" at bounding box center [261, 296] width 19 height 19
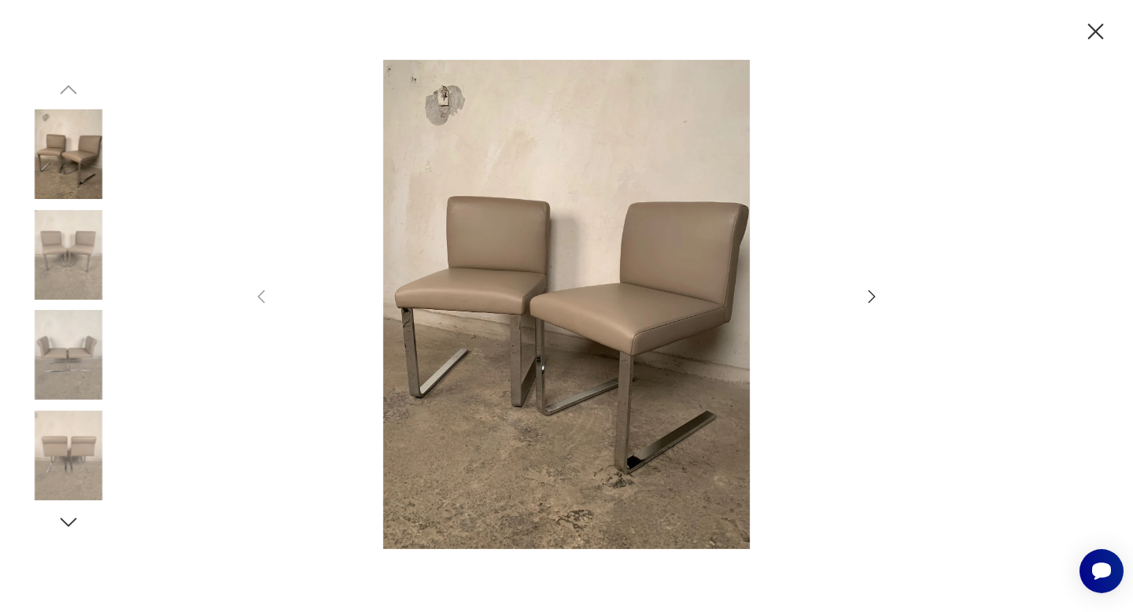
click at [1093, 33] on icon "button" at bounding box center [1096, 32] width 16 height 16
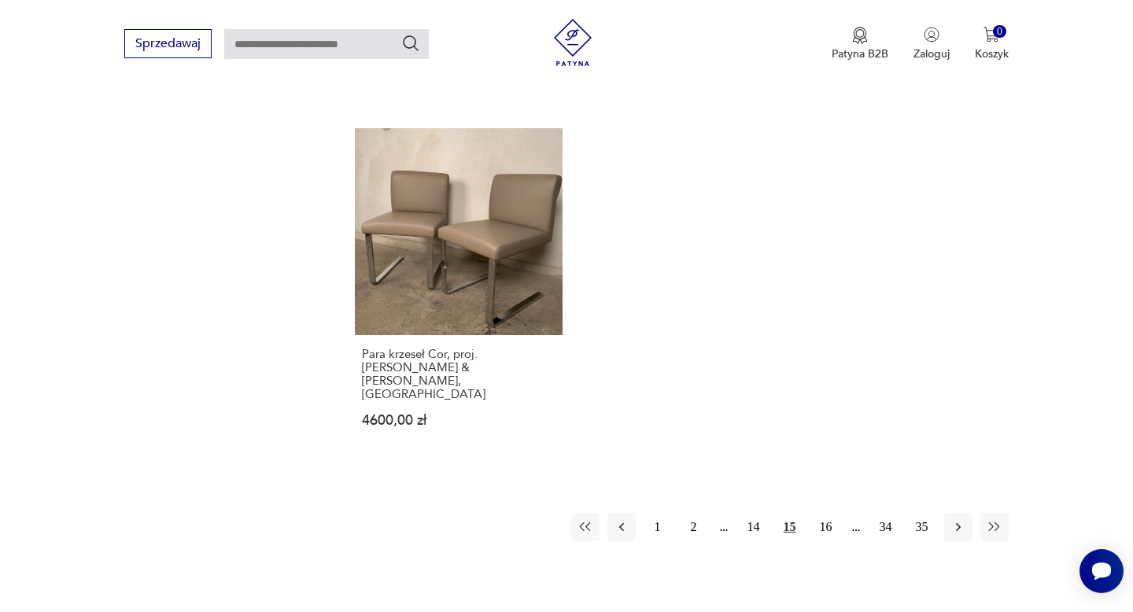
scroll to position [2249, 0]
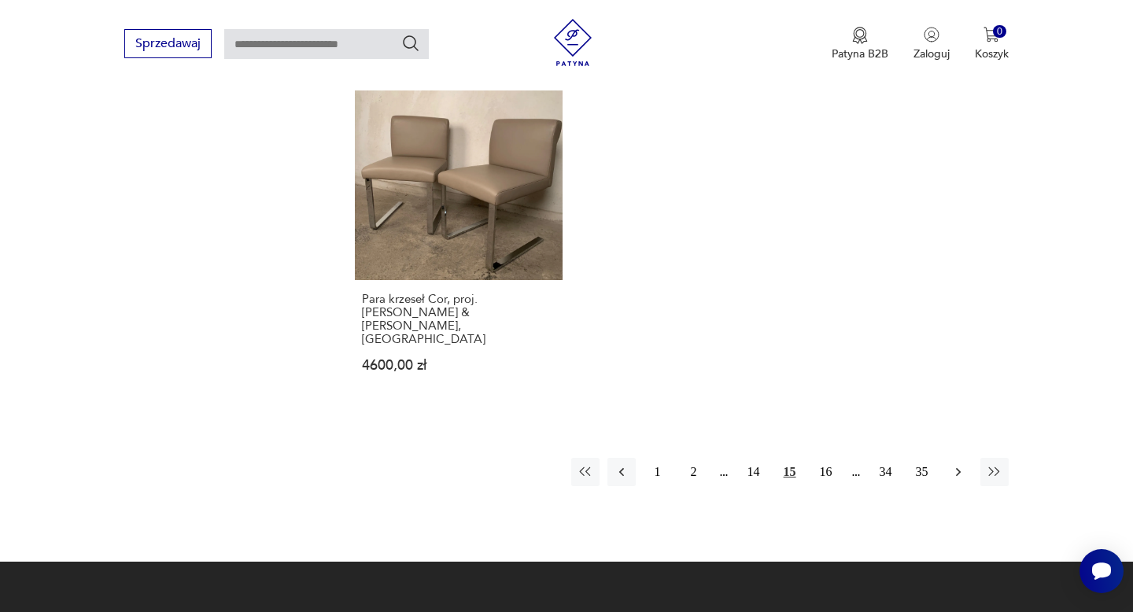
click at [956, 468] on icon "button" at bounding box center [957, 472] width 5 height 9
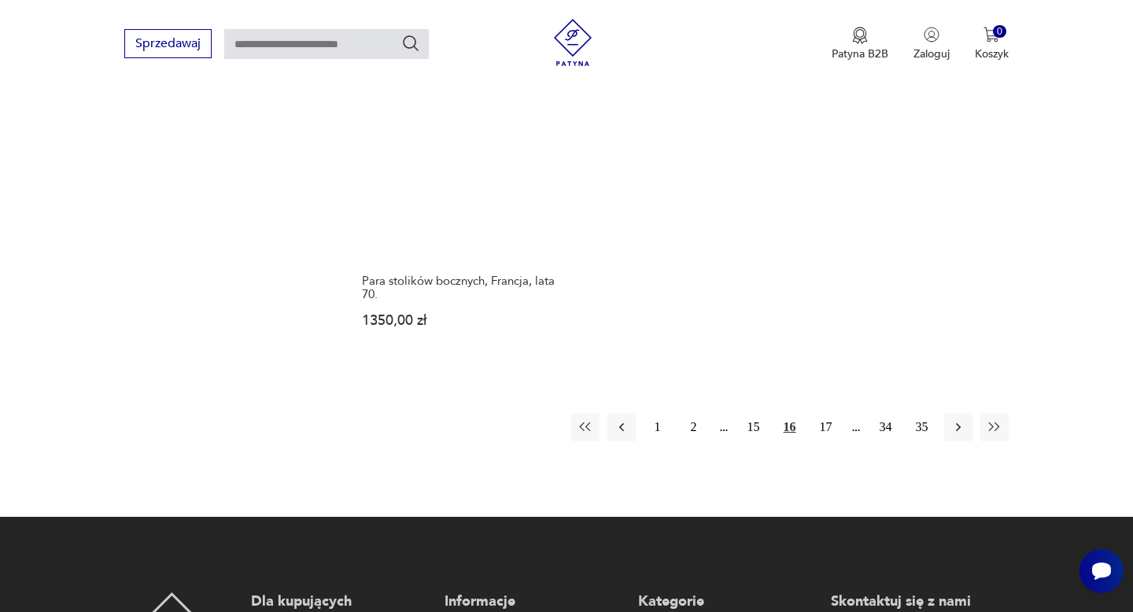
scroll to position [2273, 0]
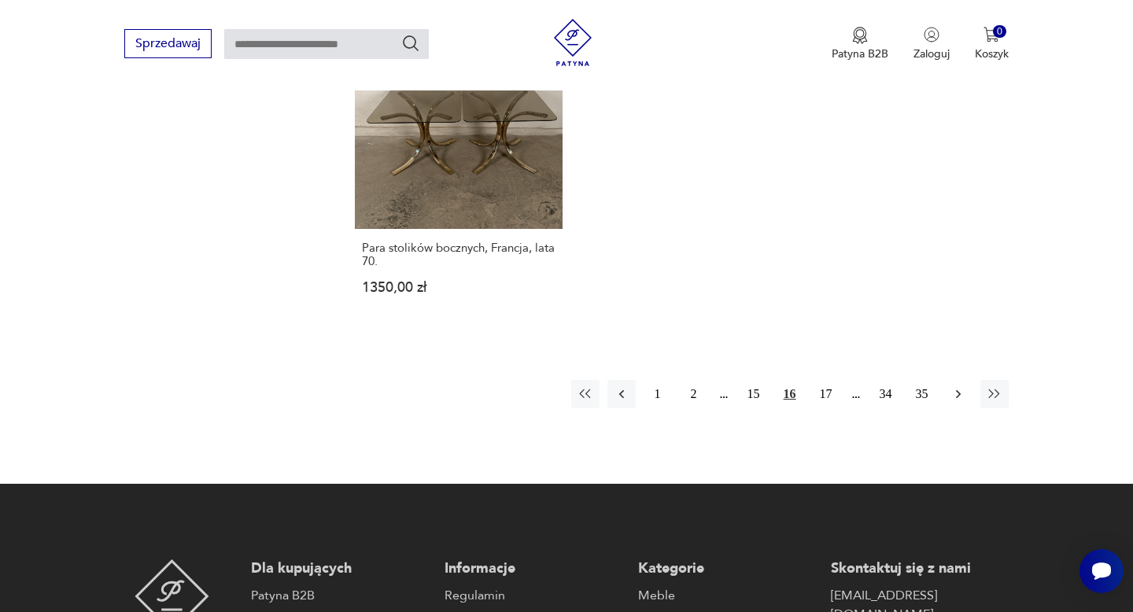
click at [957, 390] on icon "button" at bounding box center [957, 394] width 5 height 9
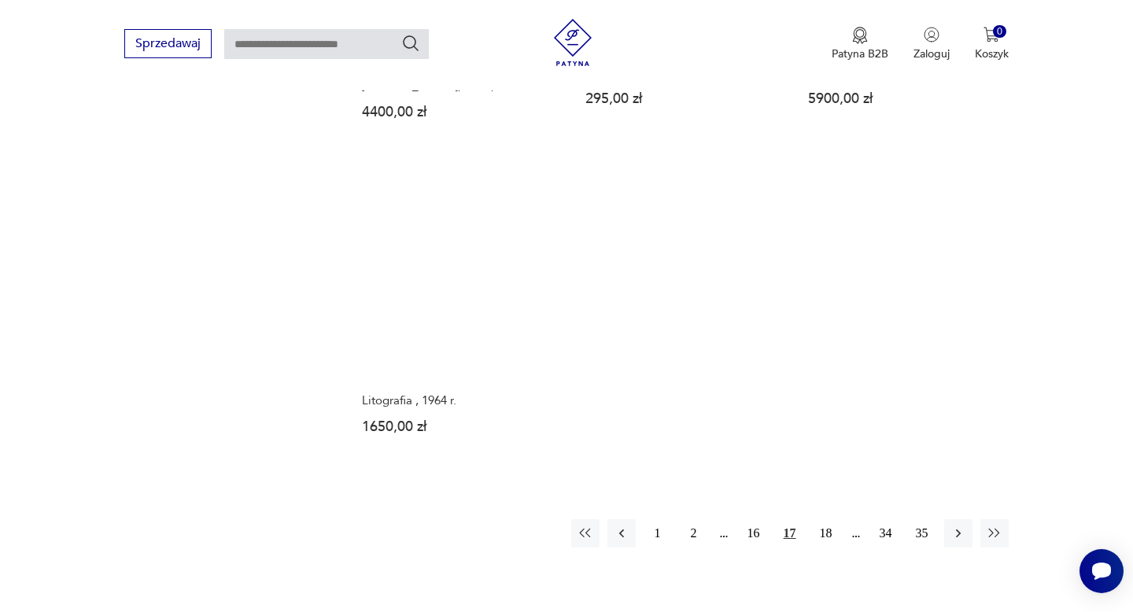
scroll to position [2123, 0]
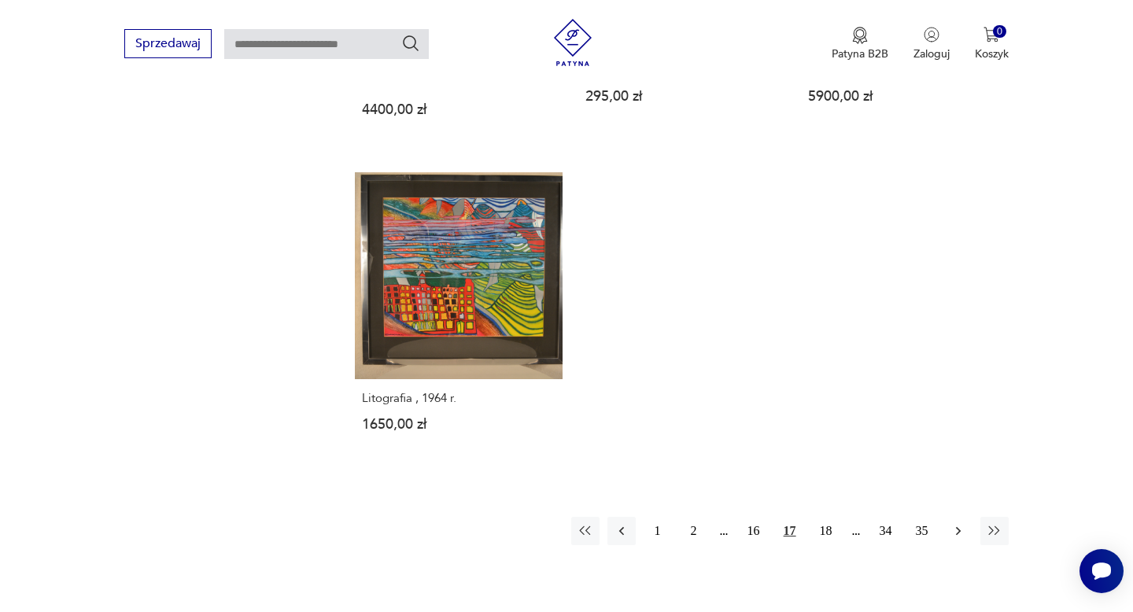
click at [960, 523] on icon "button" at bounding box center [958, 531] width 16 height 16
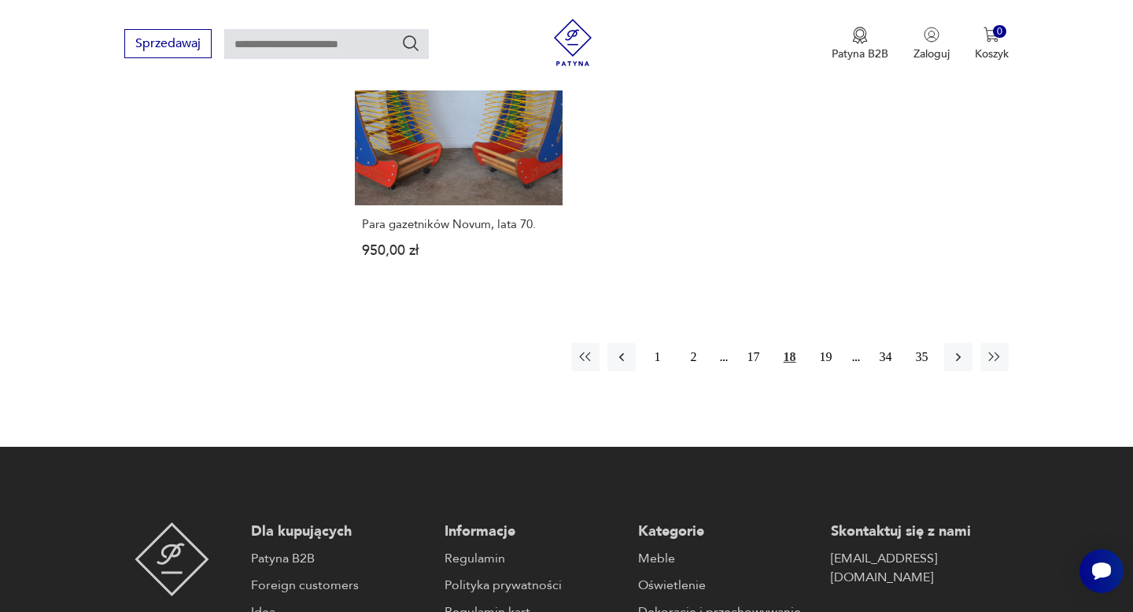
scroll to position [2295, 0]
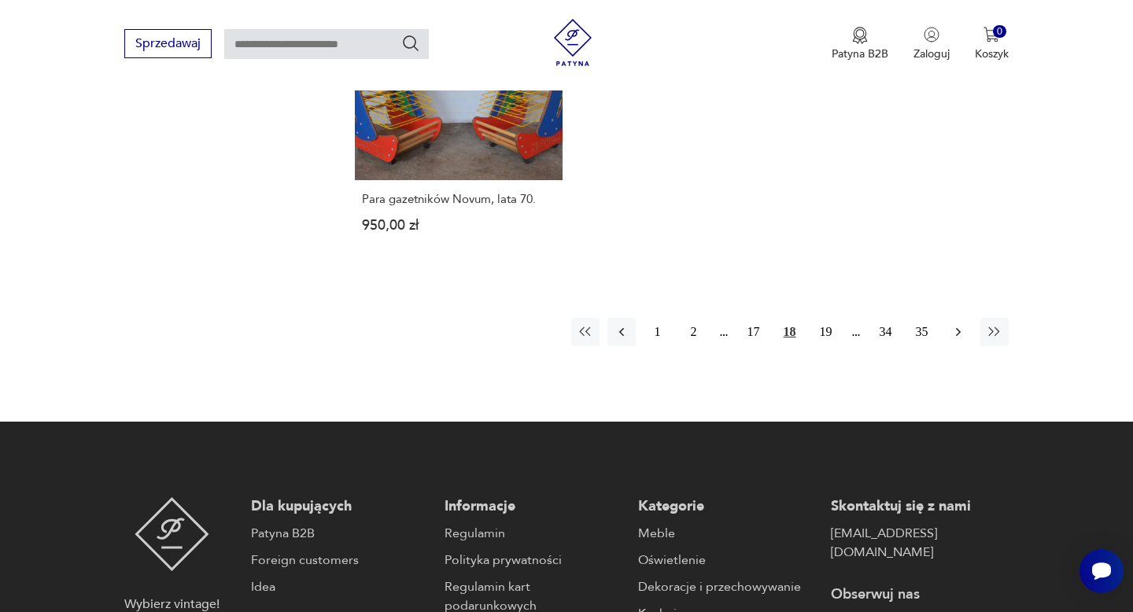
click at [959, 324] on icon "button" at bounding box center [958, 332] width 16 height 16
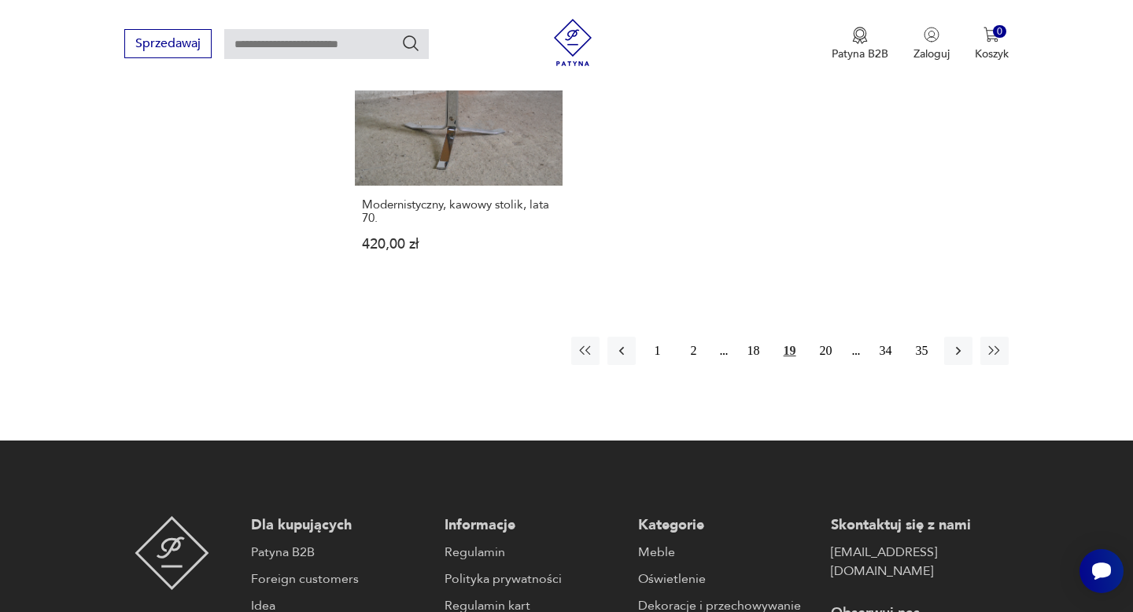
scroll to position [2342, 0]
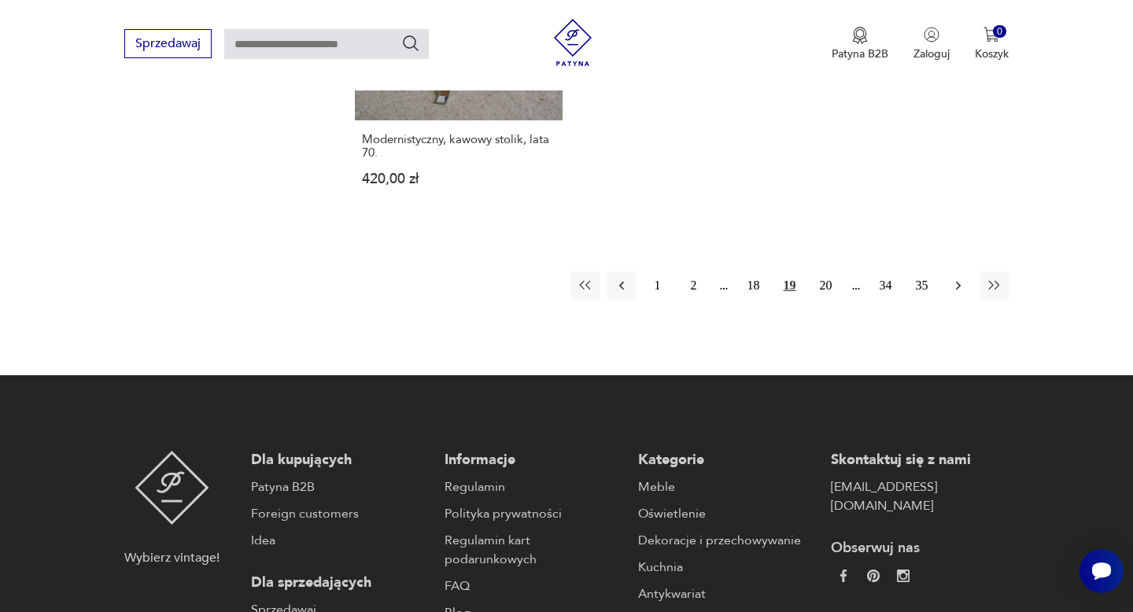
click at [958, 285] on icon "button" at bounding box center [957, 286] width 5 height 9
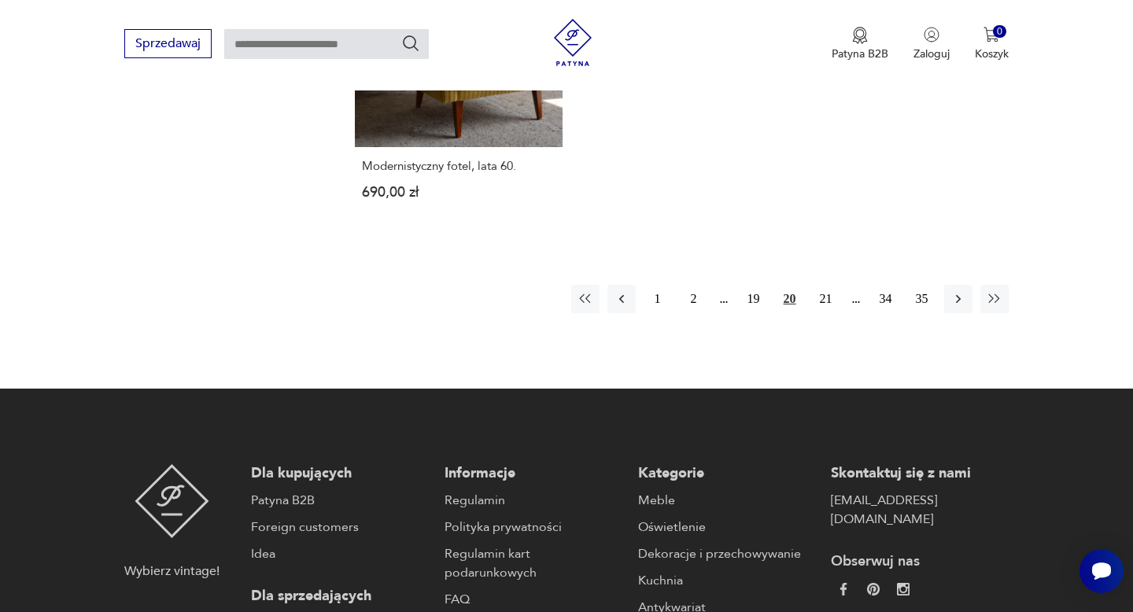
scroll to position [2291, 0]
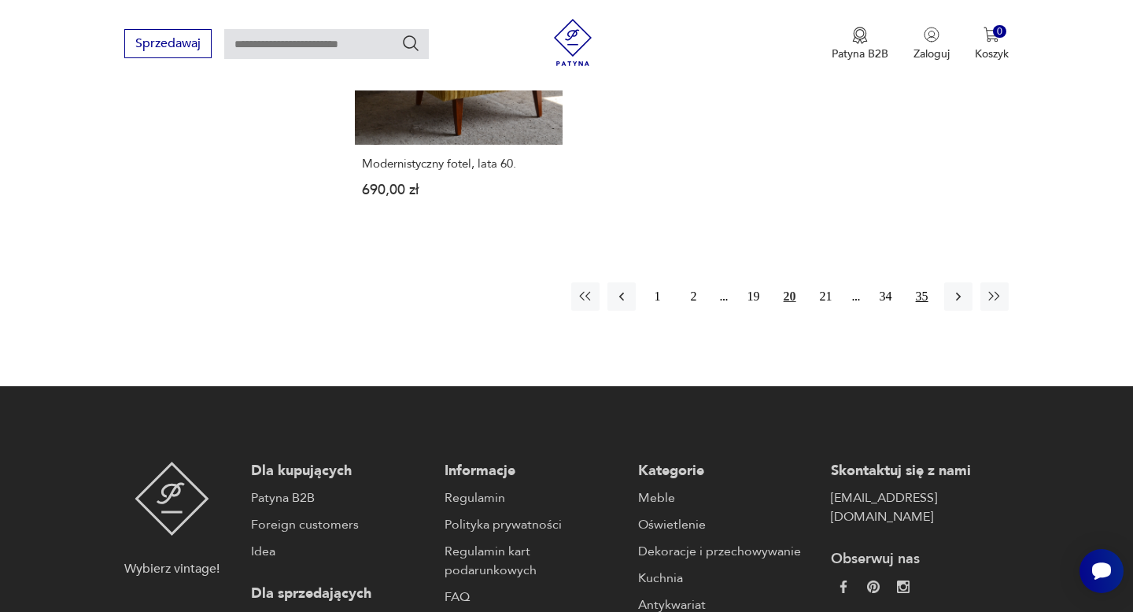
click at [925, 291] on button "35" at bounding box center [922, 296] width 28 height 28
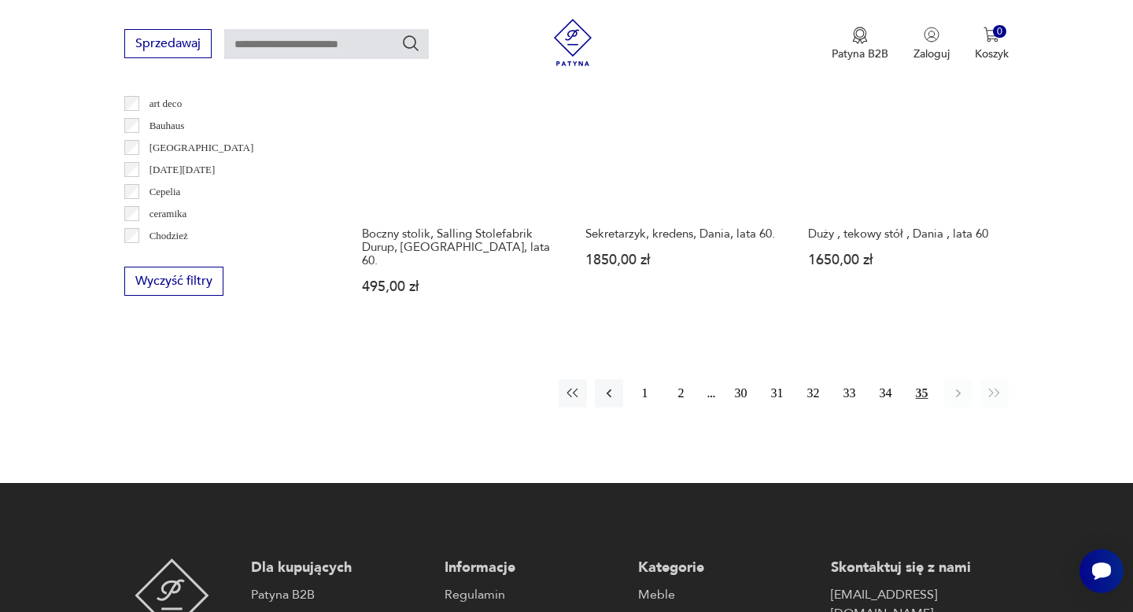
scroll to position [960, 0]
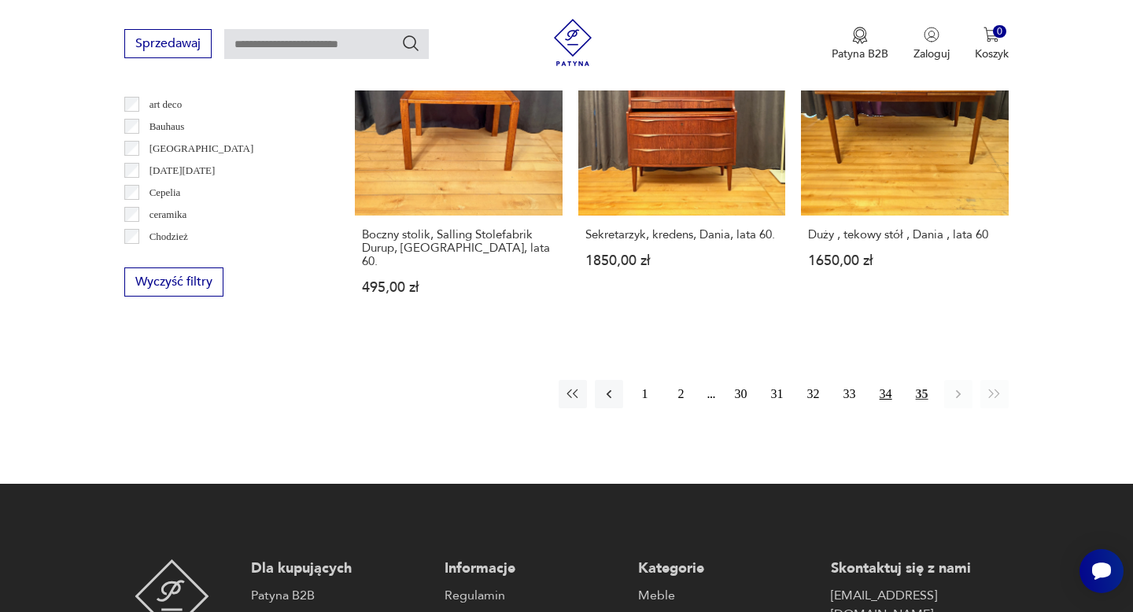
click at [888, 380] on button "34" at bounding box center [886, 394] width 28 height 28
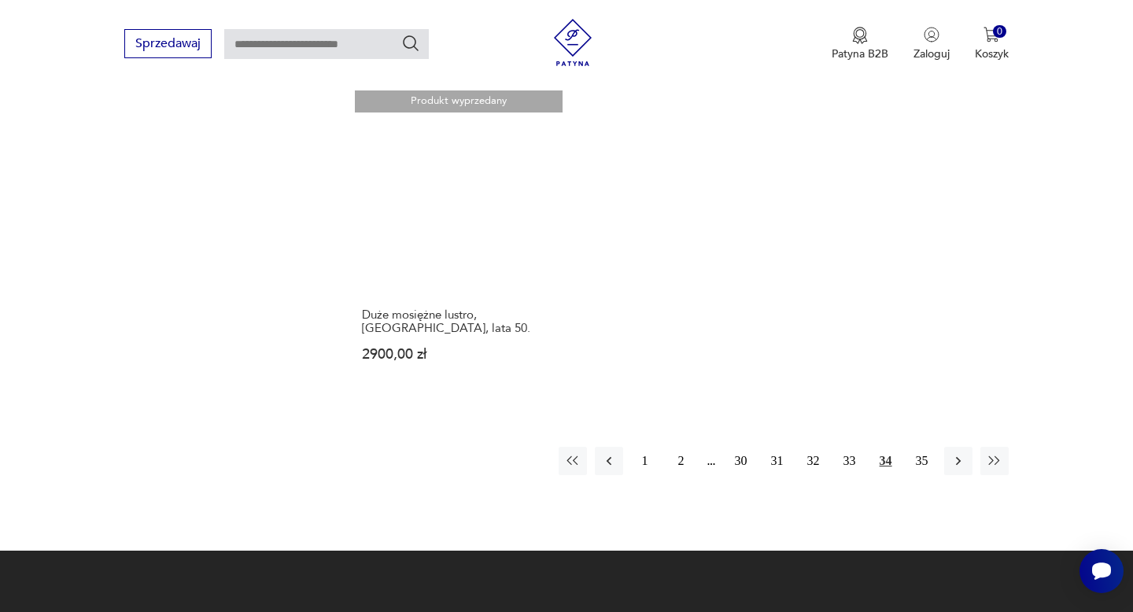
scroll to position [2248, 0]
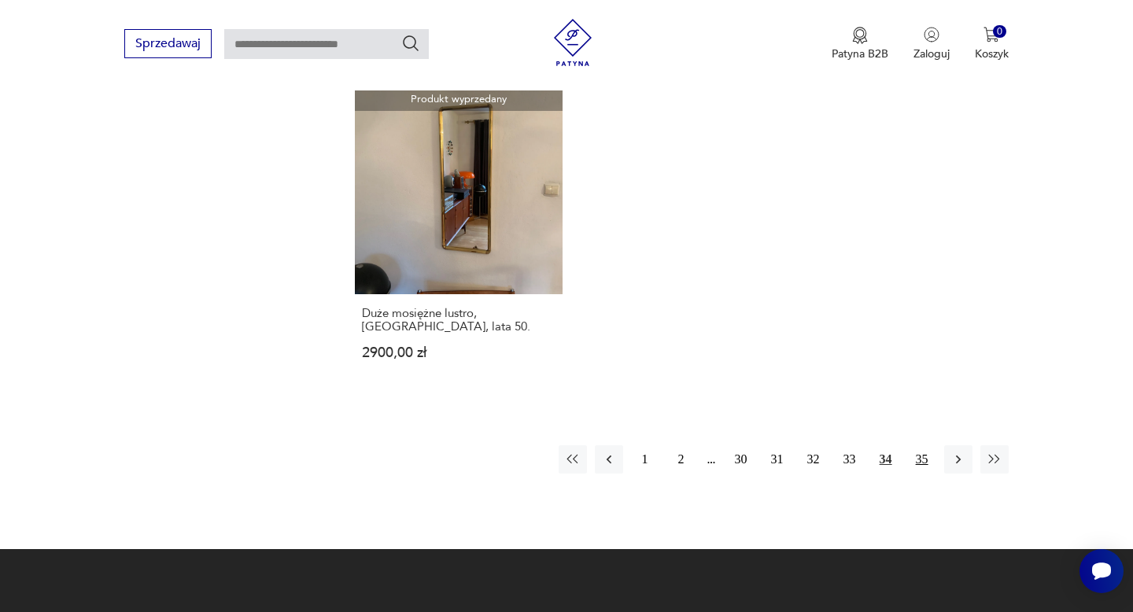
click at [916, 445] on button "35" at bounding box center [922, 459] width 28 height 28
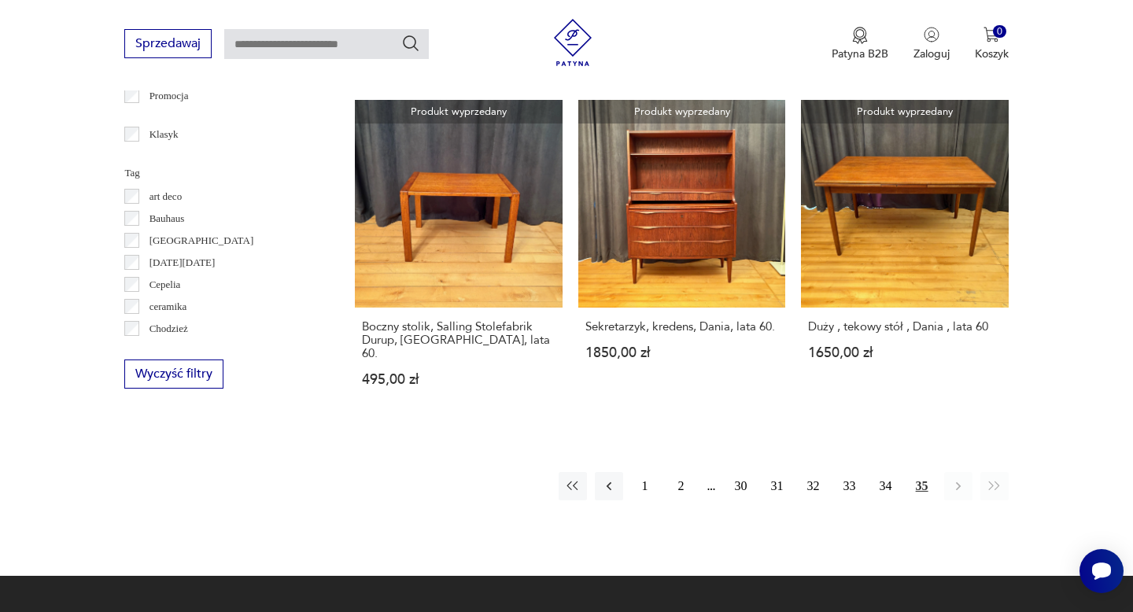
scroll to position [847, 0]
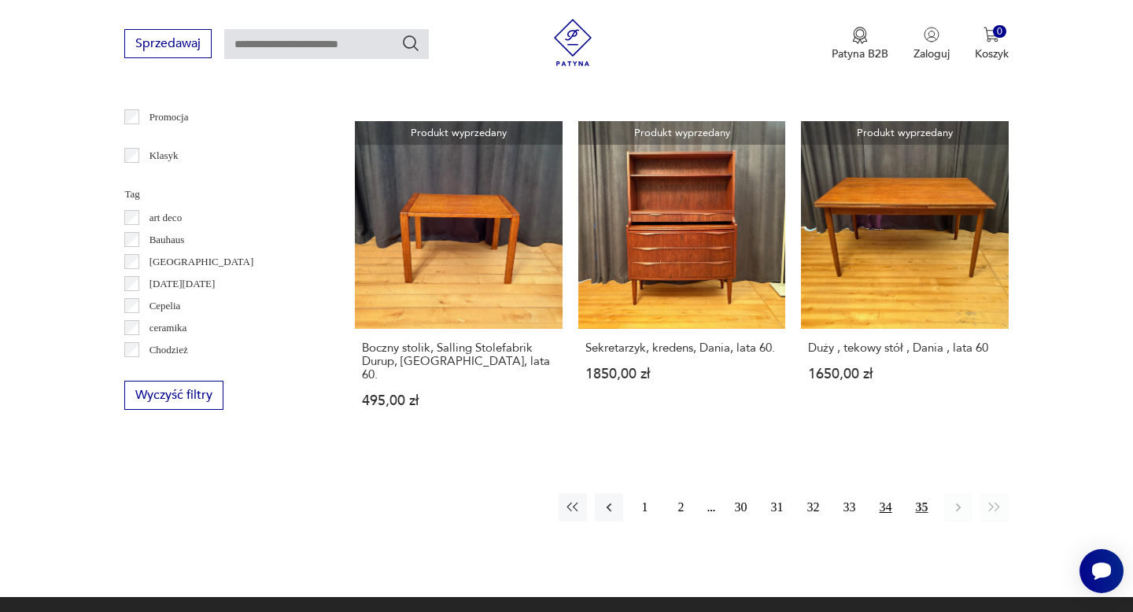
click at [882, 493] on button "34" at bounding box center [886, 507] width 28 height 28
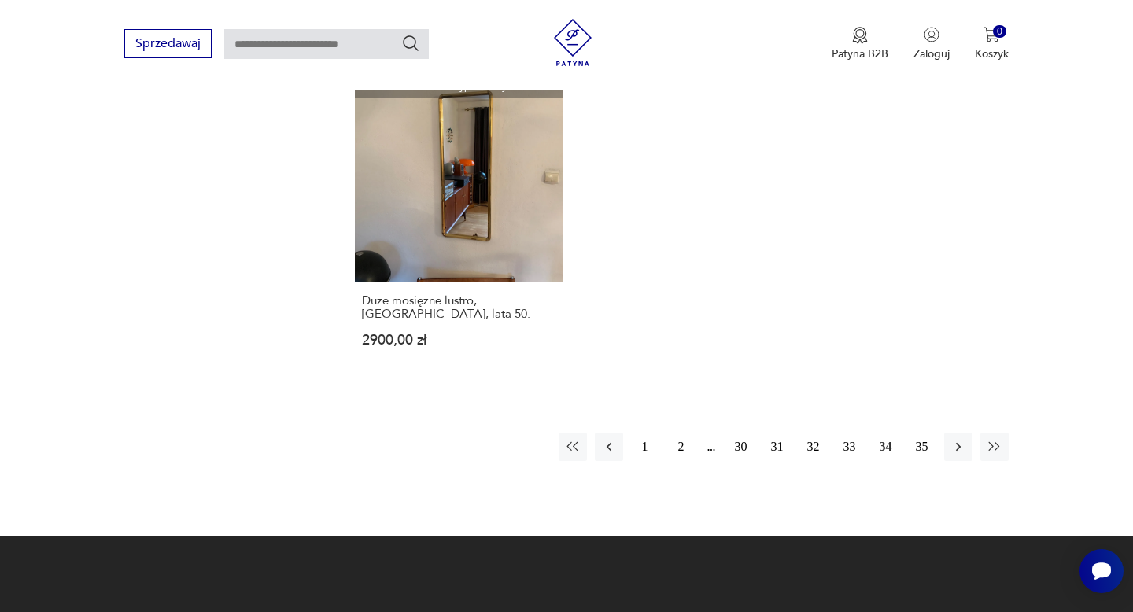
scroll to position [2267, 0]
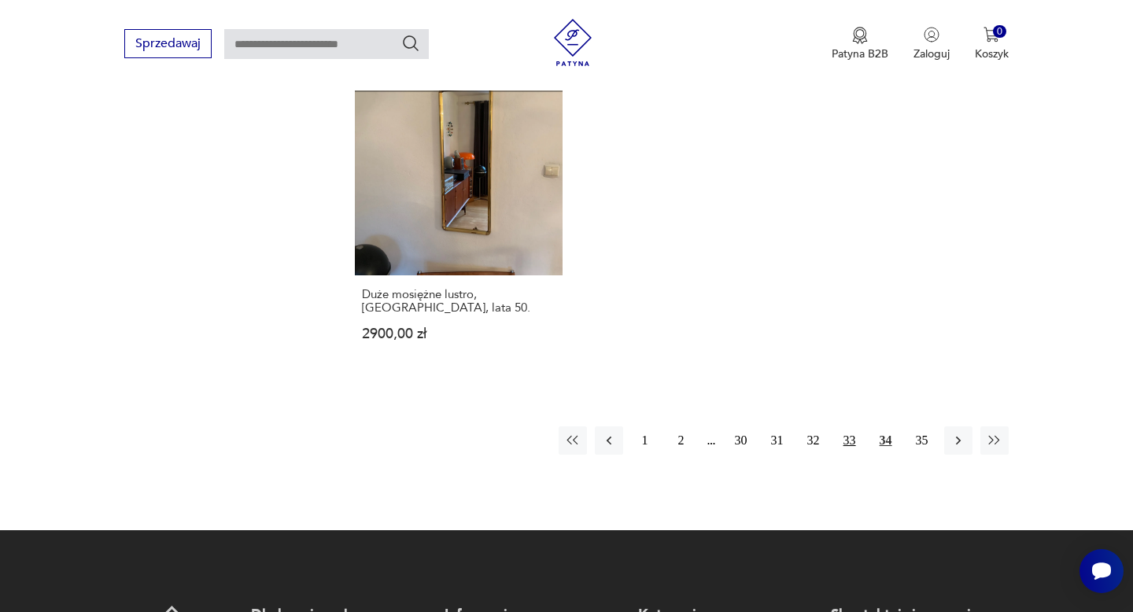
click at [850, 426] on button "33" at bounding box center [849, 440] width 28 height 28
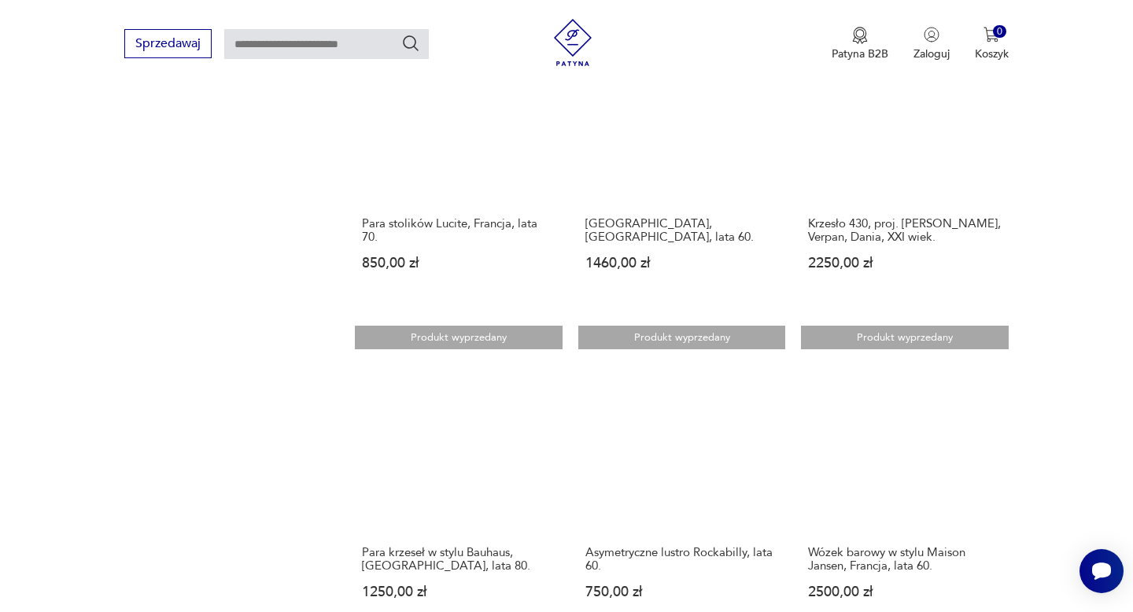
scroll to position [1300, 0]
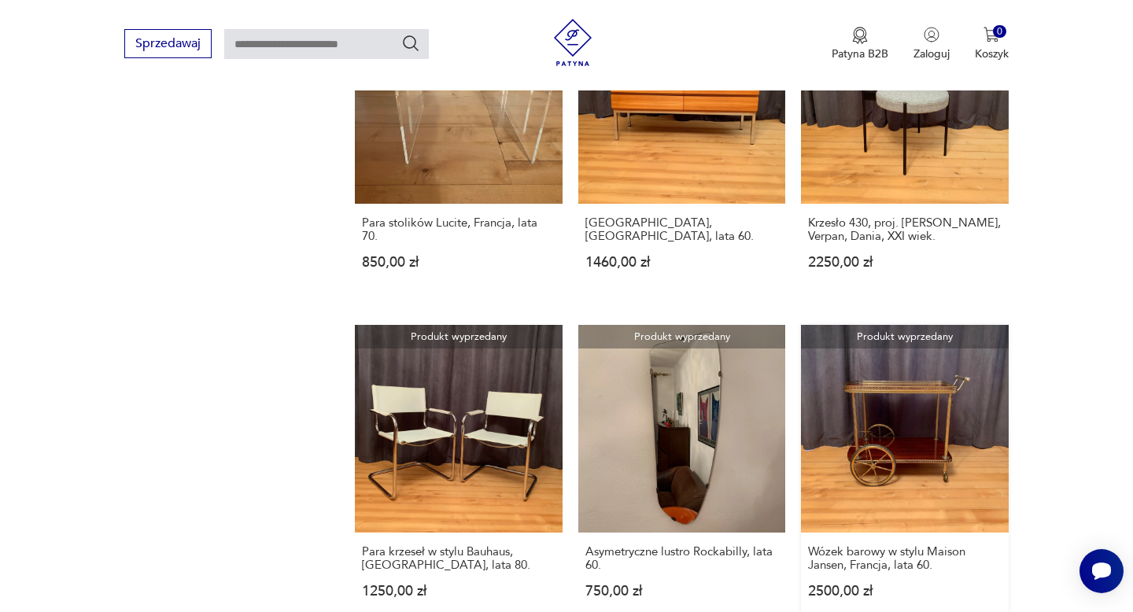
click at [897, 370] on link "Produkt wyprzedany Wózek barowy w stylu Maison Jansen, Francja, lata 60. 2500,0…" at bounding box center [904, 476] width 207 height 303
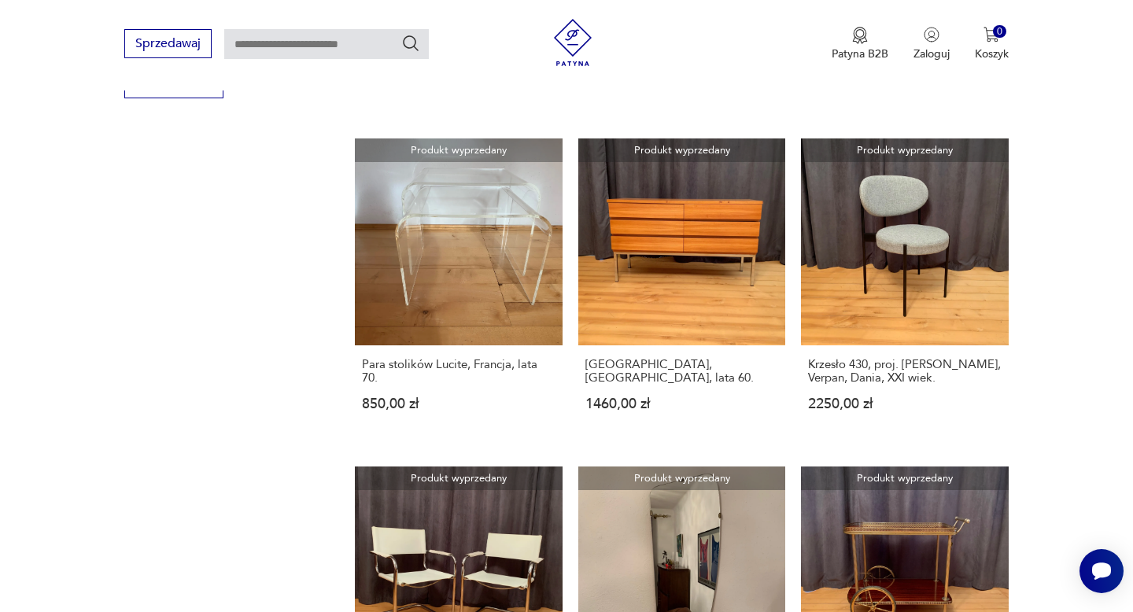
scroll to position [1119, 0]
